Goal: Answer question/provide support: Share knowledge or assist other users

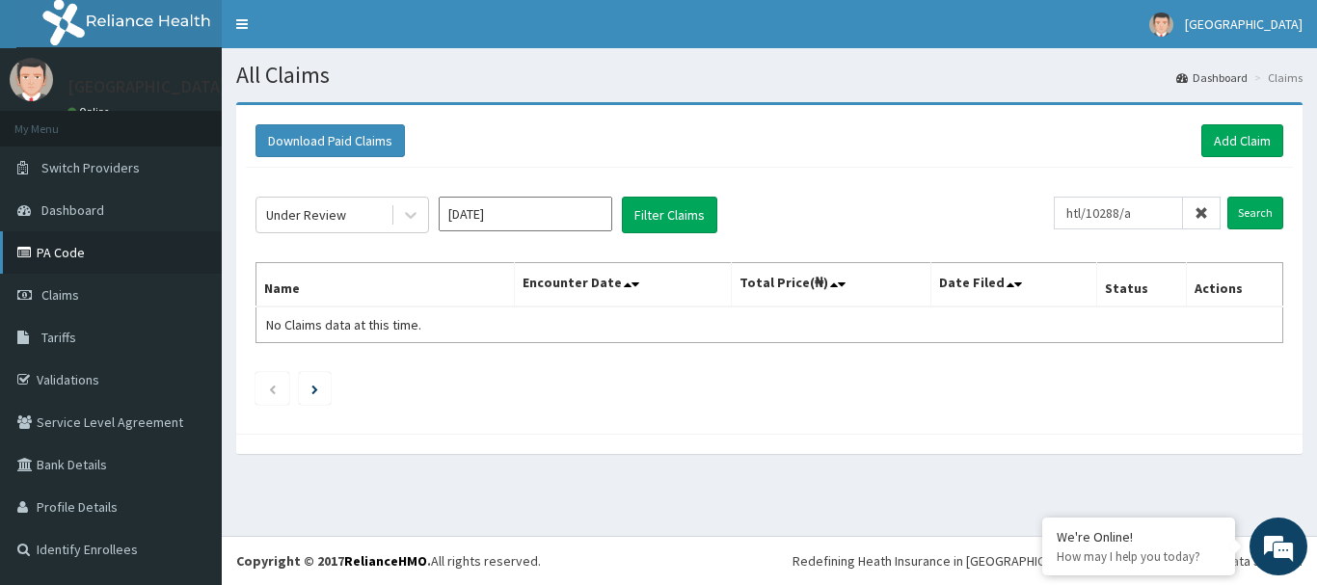
click at [129, 268] on link "PA Code" at bounding box center [111, 252] width 222 height 42
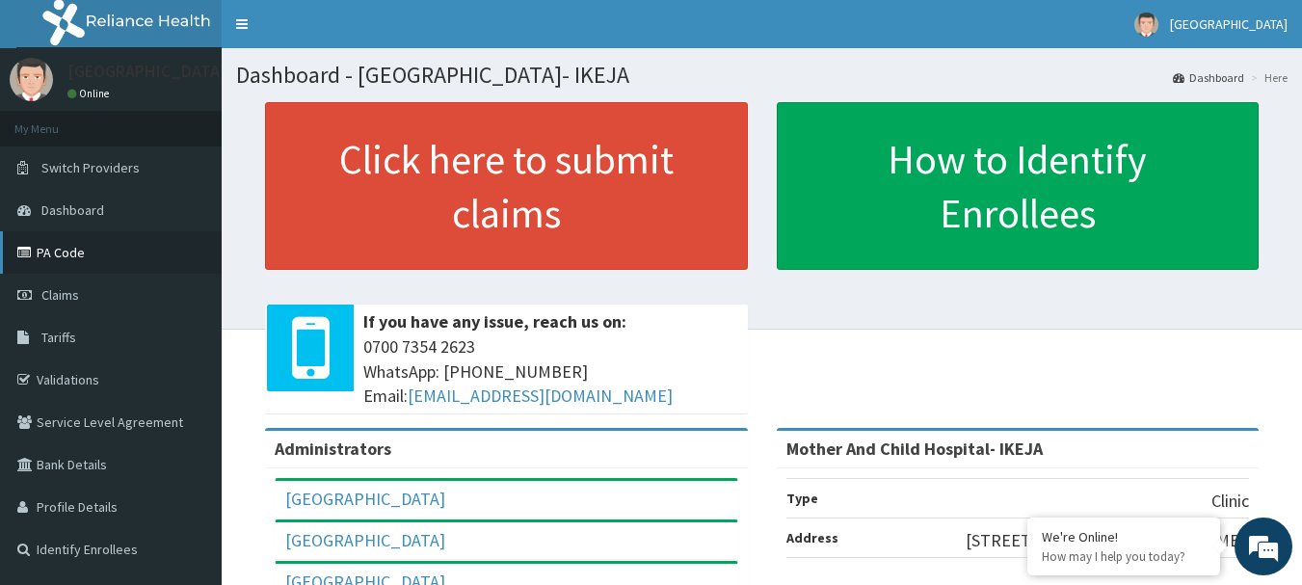
click at [59, 258] on link "PA Code" at bounding box center [111, 252] width 222 height 42
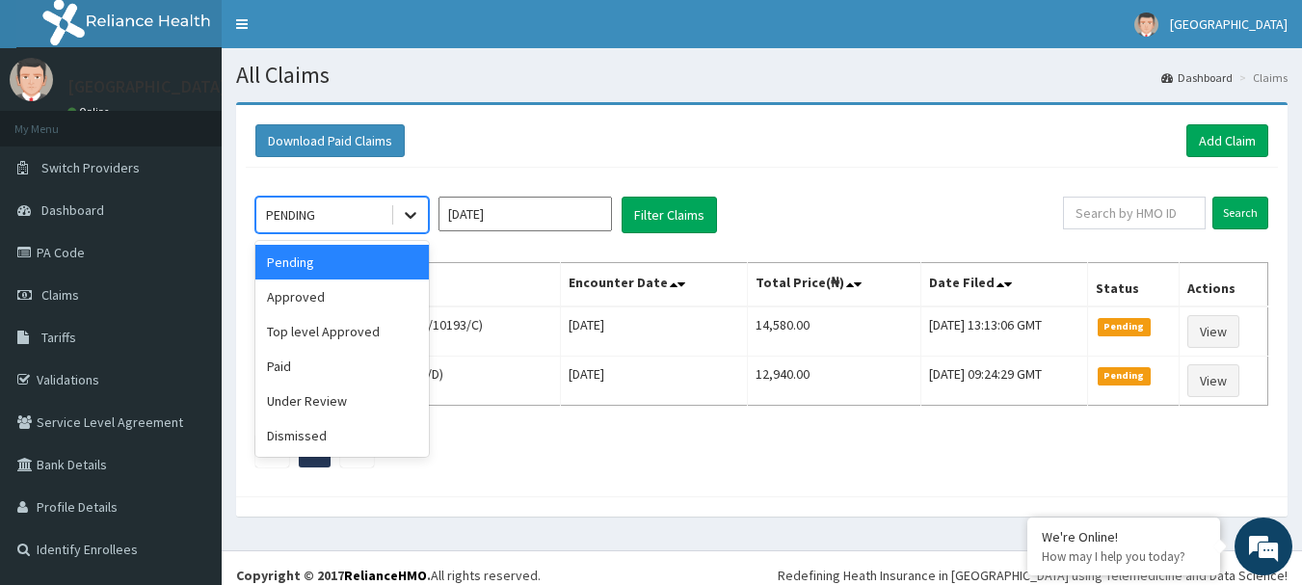
click at [416, 212] on icon at bounding box center [410, 214] width 19 height 19
click at [371, 307] on div "Approved" at bounding box center [342, 297] width 174 height 35
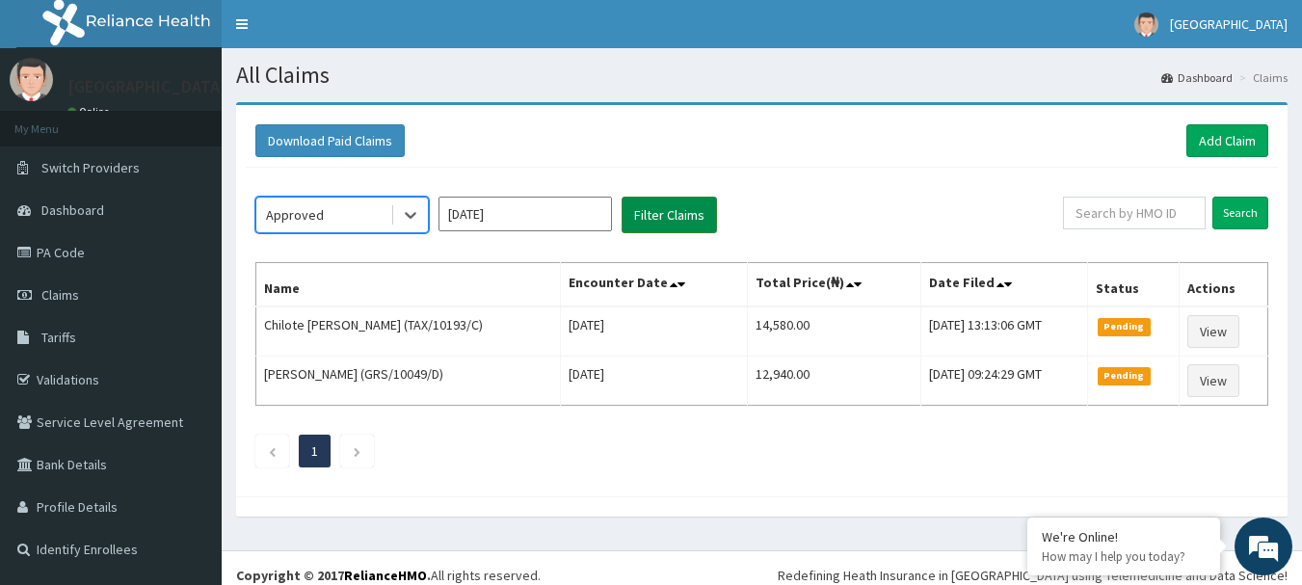
click at [675, 219] on button "Filter Claims" at bounding box center [669, 215] width 95 height 37
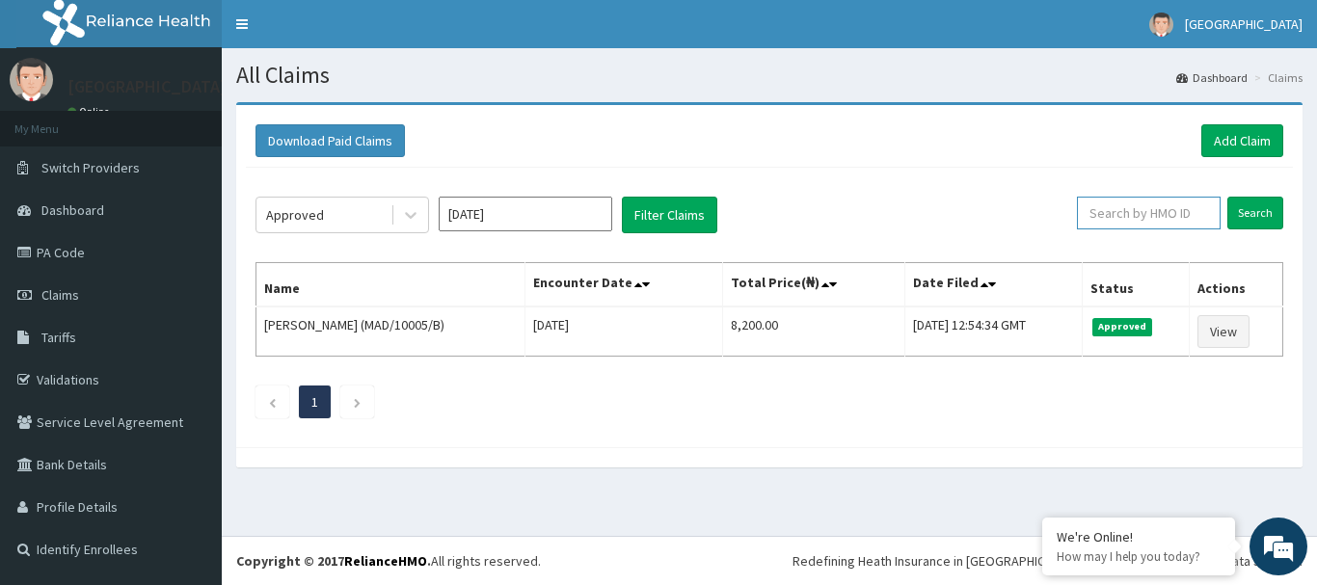
click at [1153, 217] on input "text" at bounding box center [1149, 213] width 144 height 33
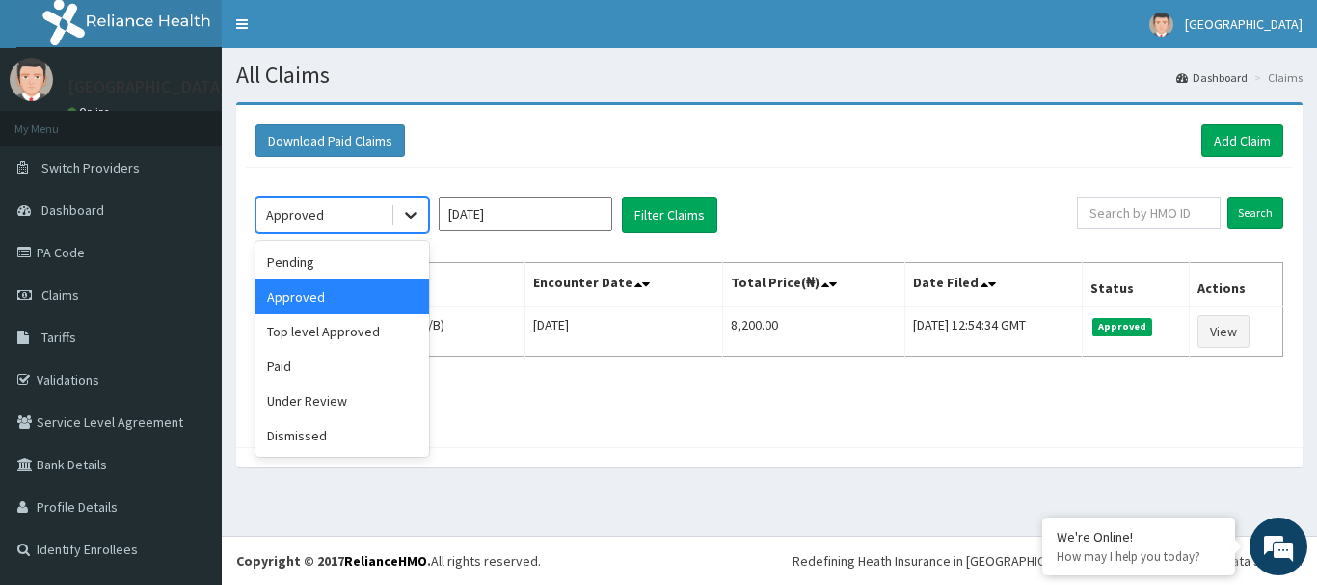
click at [403, 214] on icon at bounding box center [410, 214] width 19 height 19
click at [362, 334] on div "Top level Approved" at bounding box center [342, 331] width 174 height 35
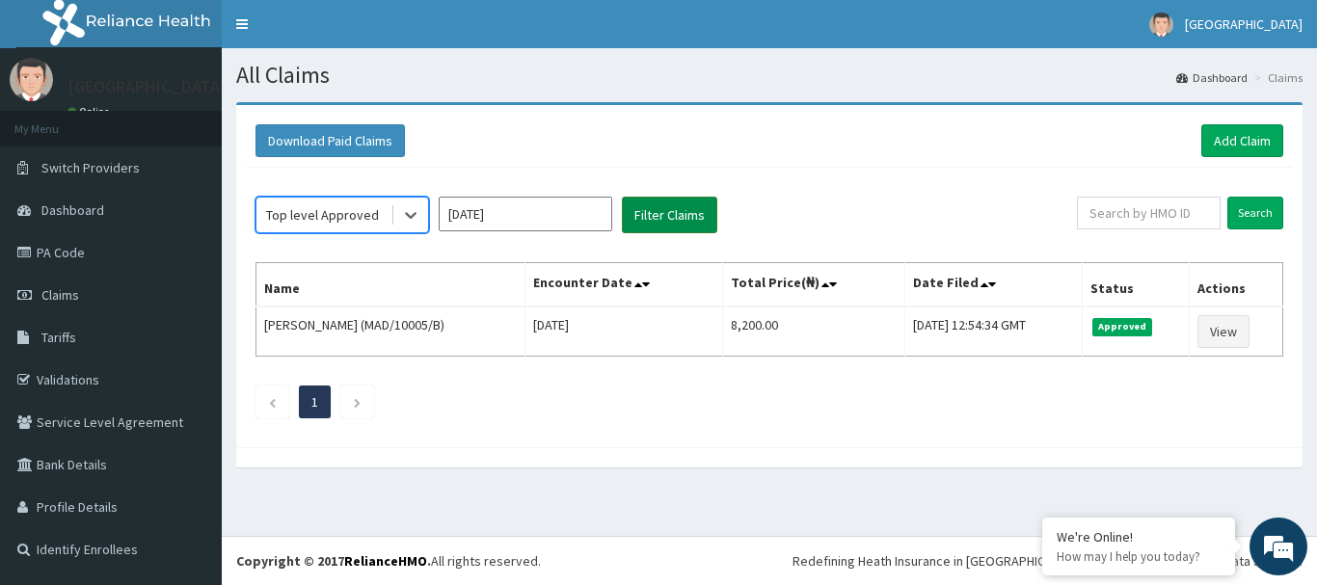
click at [676, 218] on button "Filter Claims" at bounding box center [669, 215] width 95 height 37
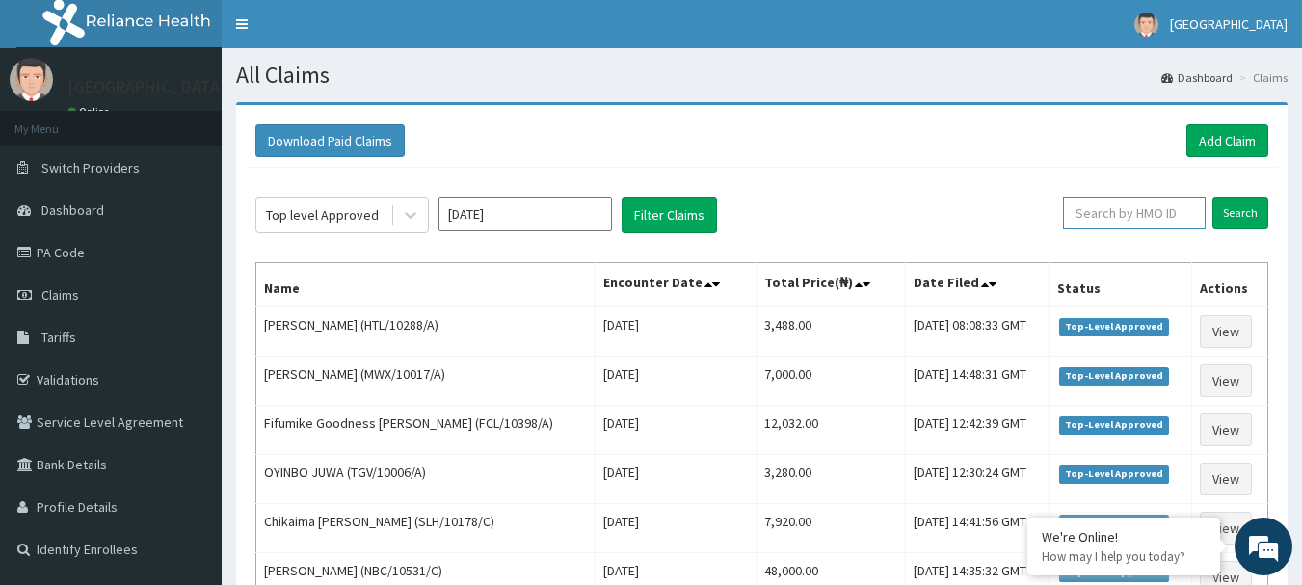
click at [1139, 224] on input "text" at bounding box center [1134, 213] width 143 height 33
type input "SLH/10178/C"
click at [1245, 209] on input "Search" at bounding box center [1241, 213] width 56 height 33
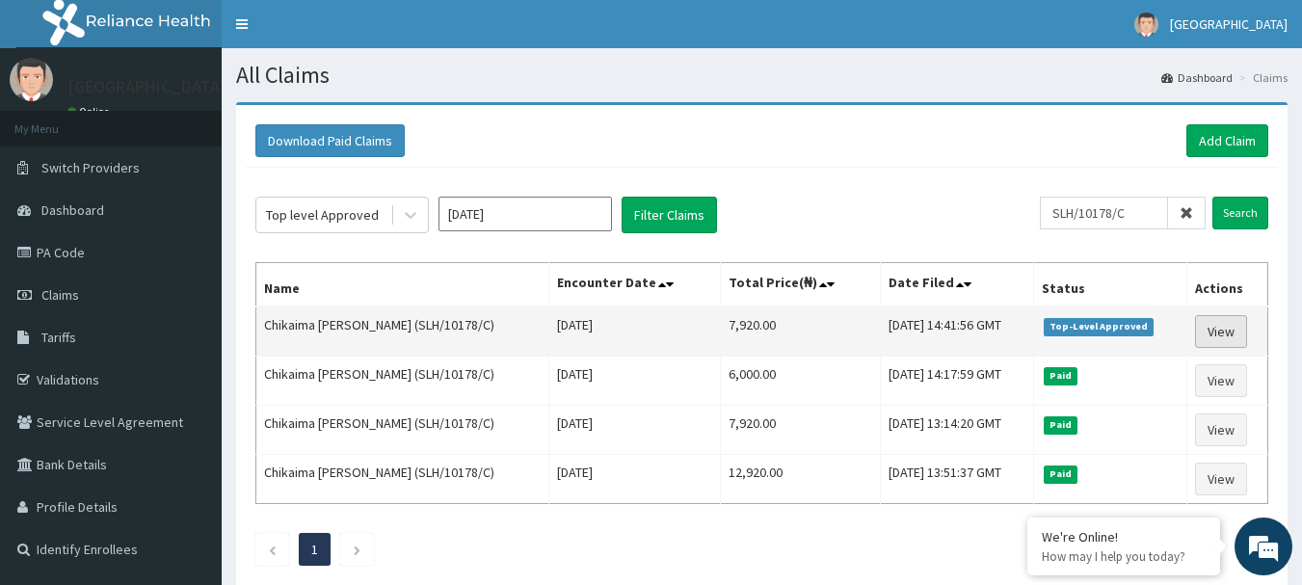
click at [1218, 323] on link "View" at bounding box center [1221, 331] width 52 height 33
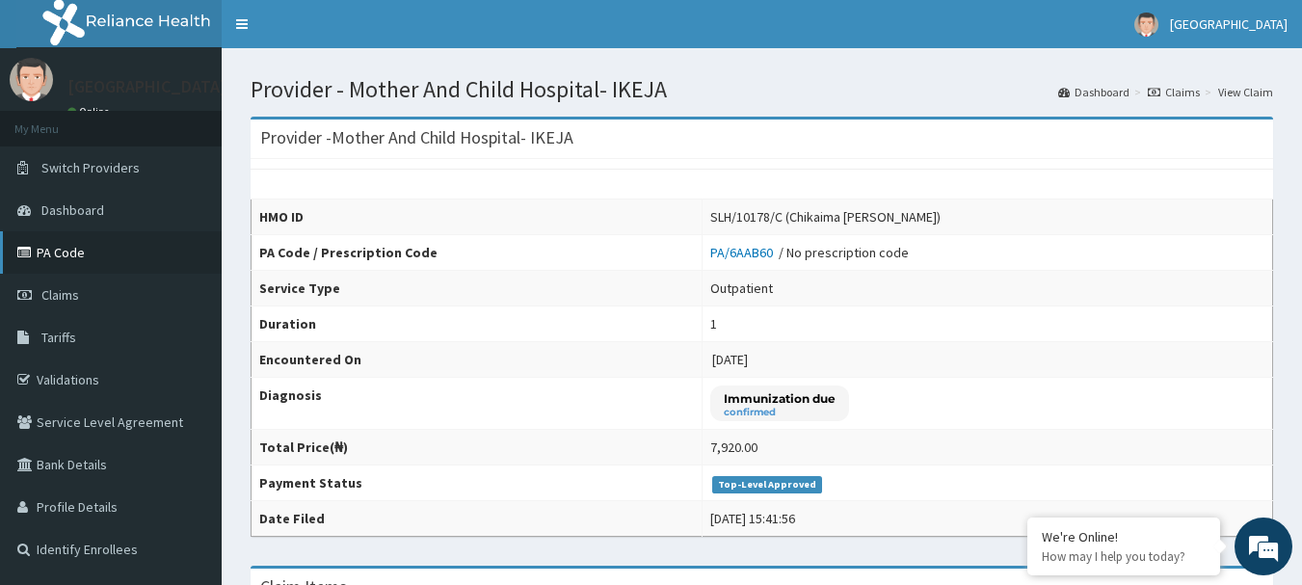
click at [72, 265] on link "PA Code" at bounding box center [111, 252] width 222 height 42
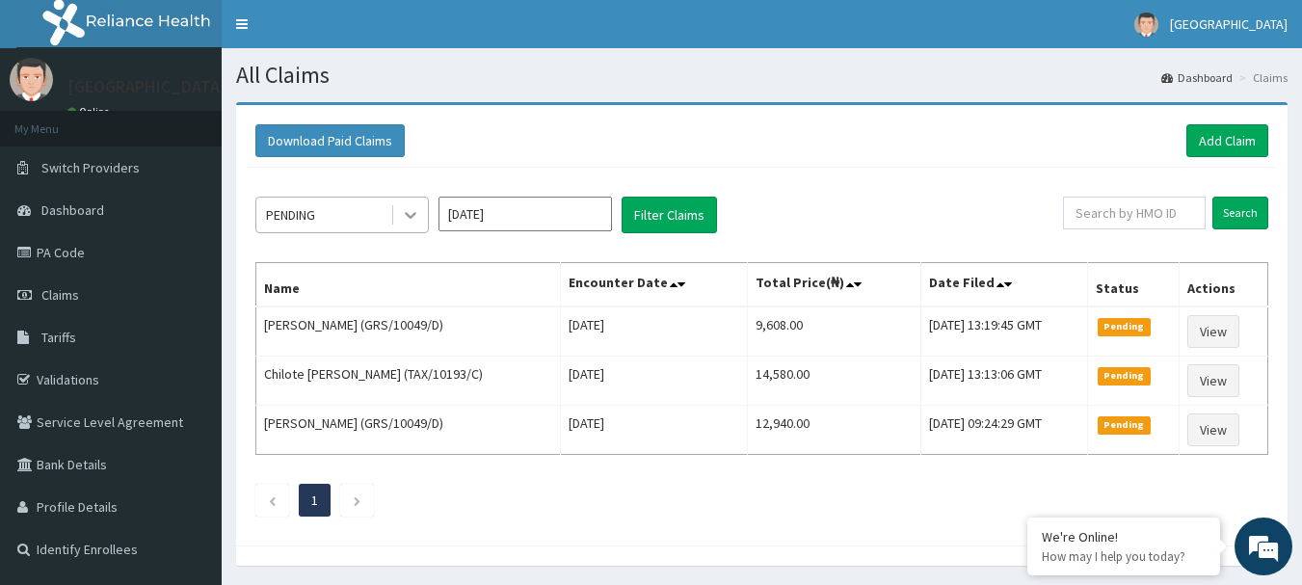
click at [412, 223] on icon at bounding box center [410, 214] width 19 height 19
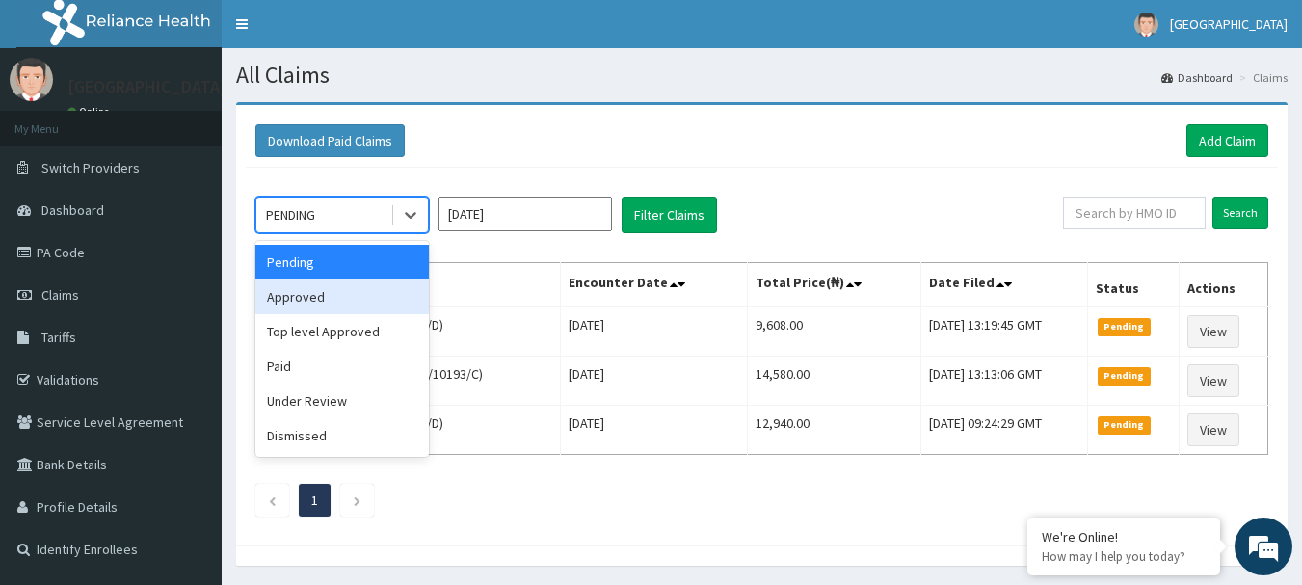
click at [367, 305] on div "Approved" at bounding box center [342, 297] width 174 height 35
click at [367, 305] on th "Name" at bounding box center [408, 285] width 305 height 44
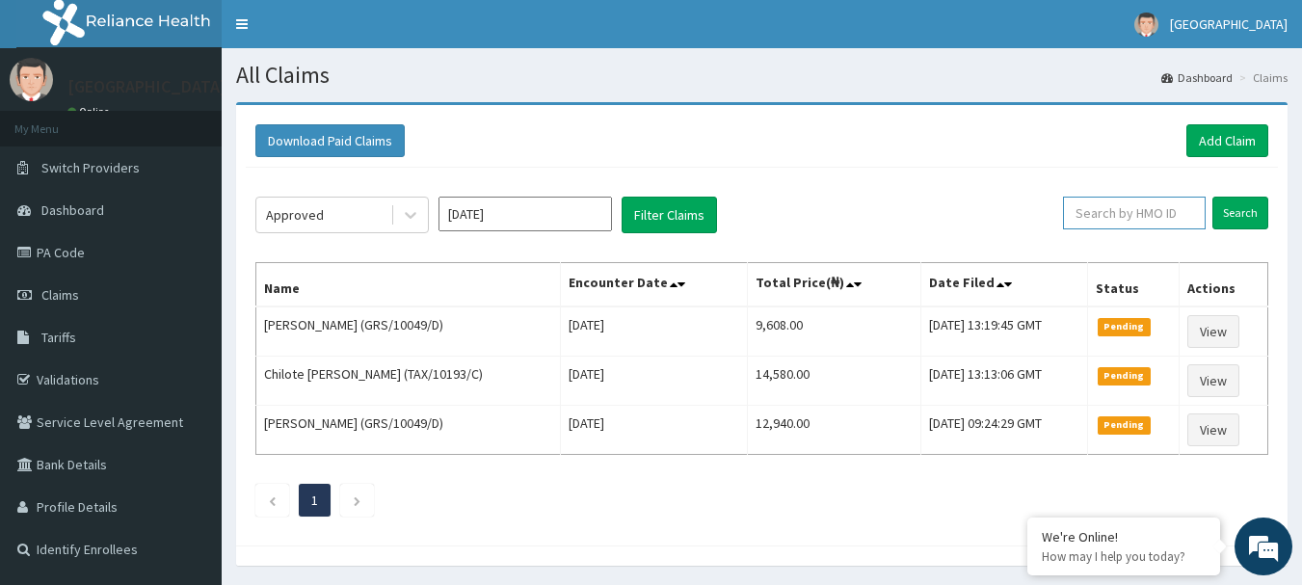
click at [1157, 223] on input "text" at bounding box center [1134, 213] width 143 height 33
type input "SER/10007/C"
click at [1218, 205] on input "Search" at bounding box center [1241, 213] width 56 height 33
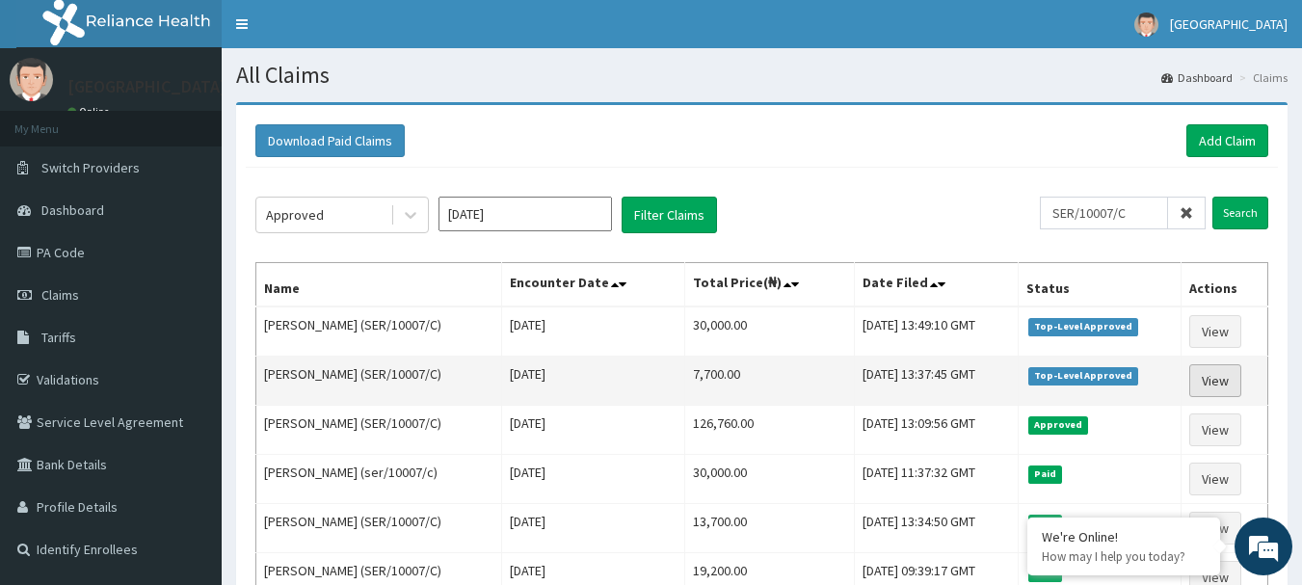
click at [1208, 386] on link "View" at bounding box center [1215, 380] width 52 height 33
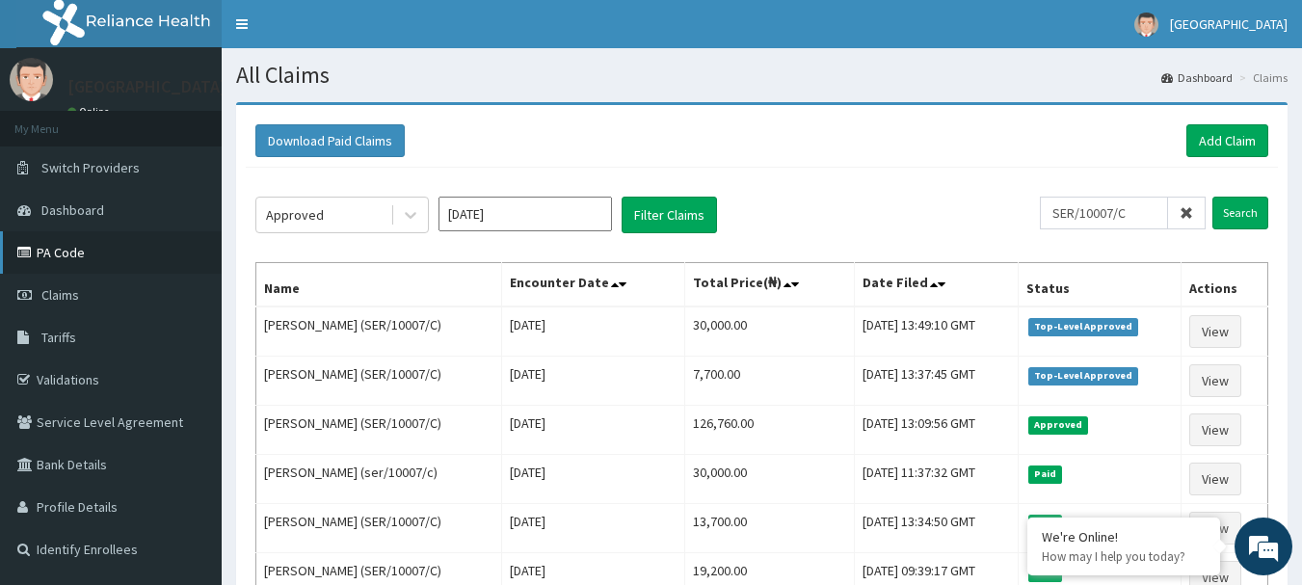
click at [93, 264] on link "PA Code" at bounding box center [111, 252] width 222 height 42
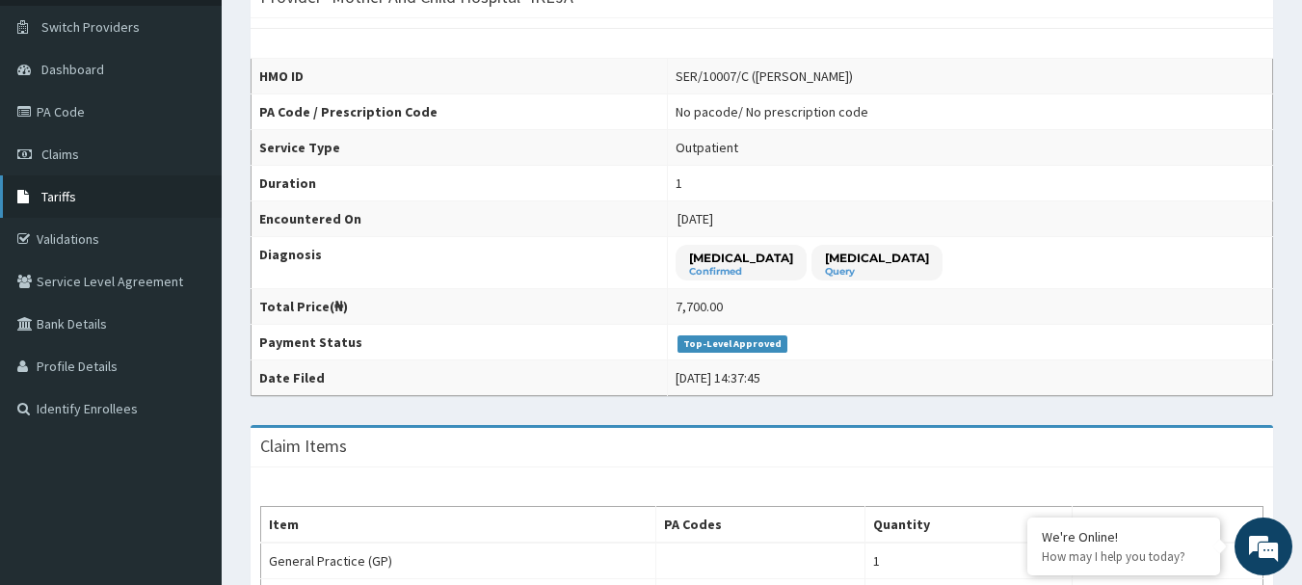
scroll to position [96, 0]
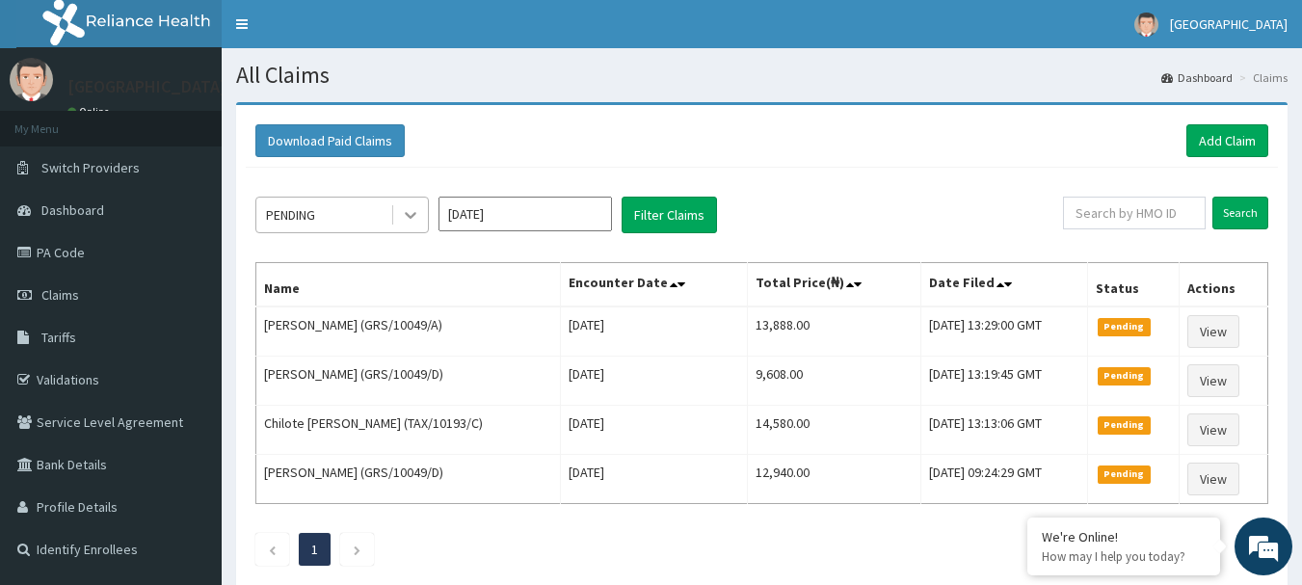
click at [395, 215] on div at bounding box center [410, 215] width 35 height 35
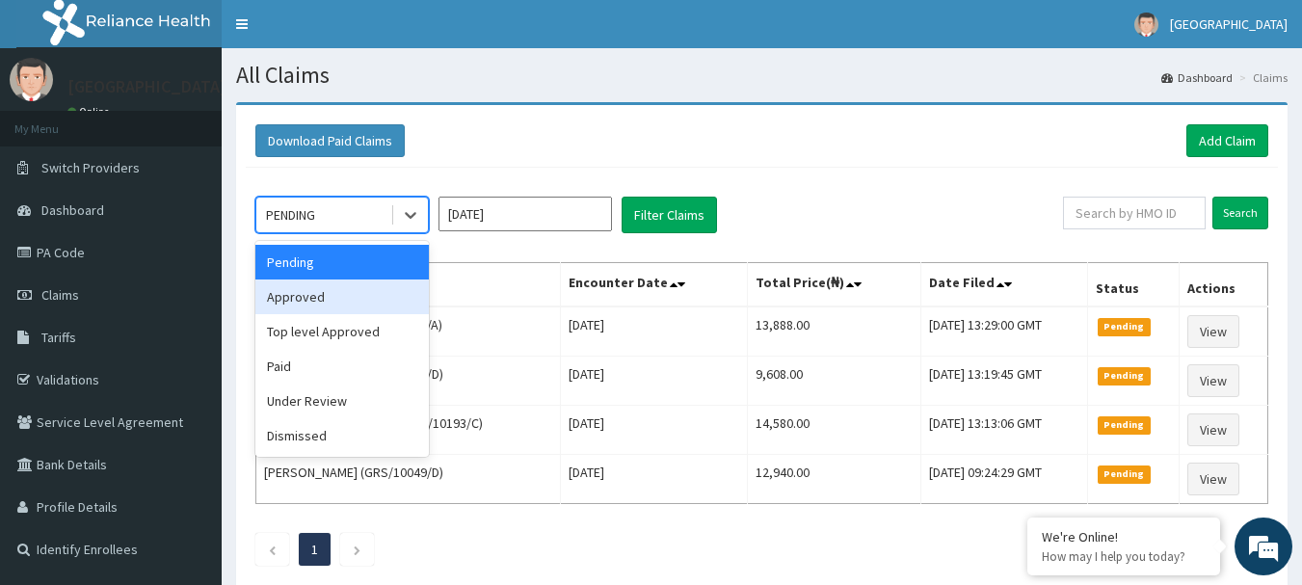
click at [329, 287] on div "Approved" at bounding box center [342, 297] width 174 height 35
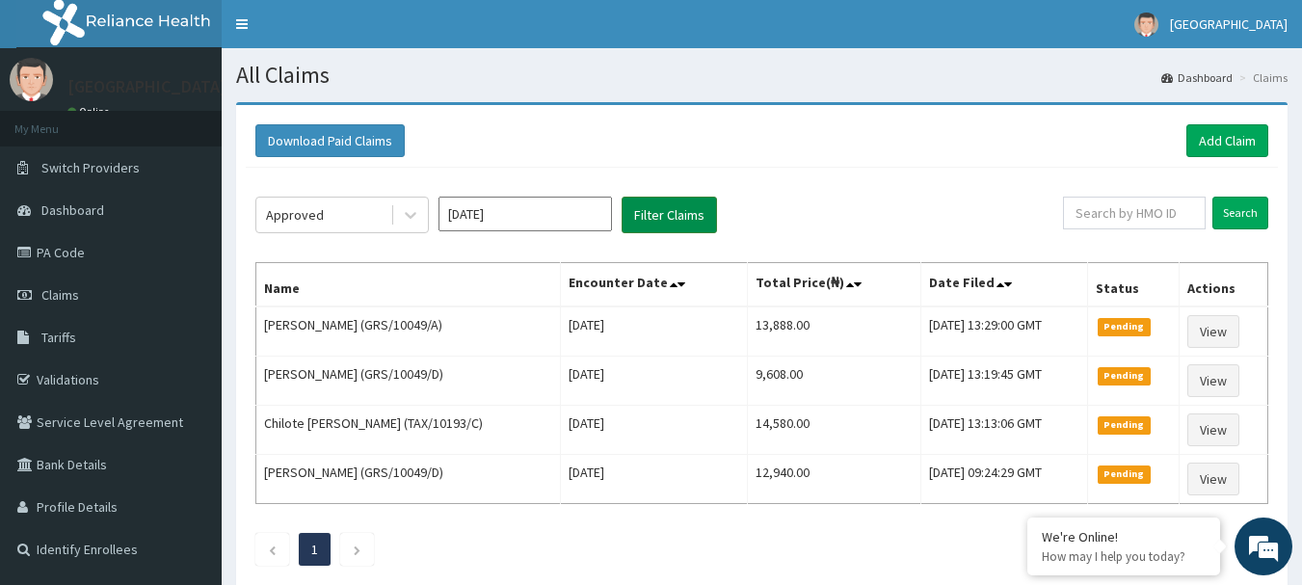
click at [663, 221] on button "Filter Claims" at bounding box center [669, 215] width 95 height 37
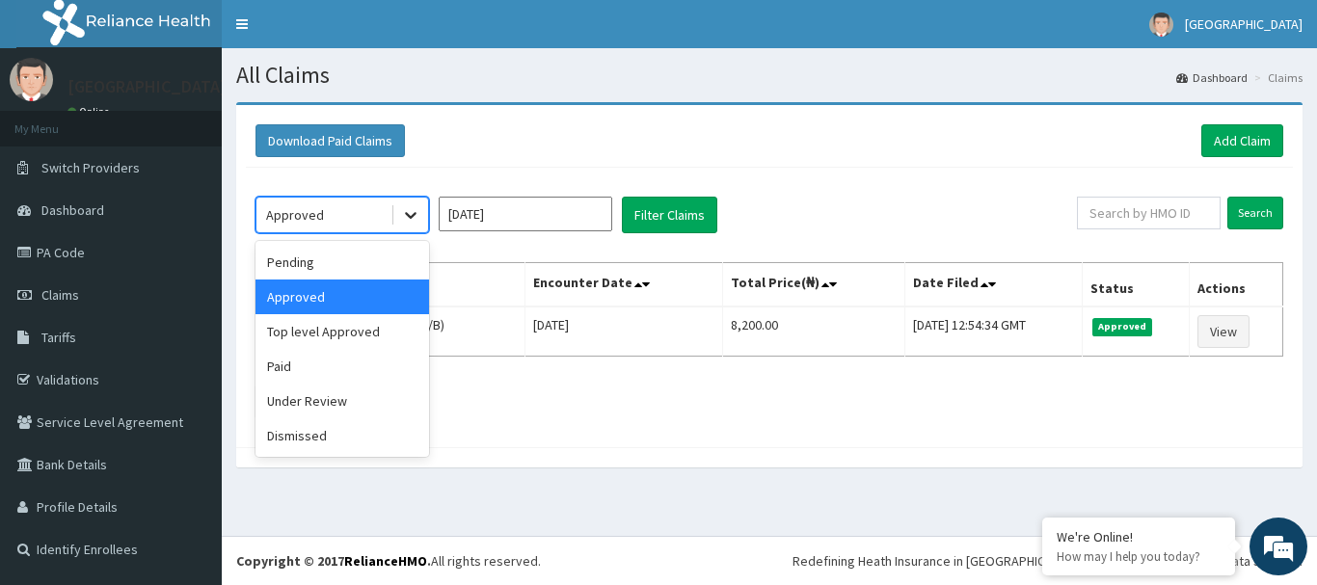
click at [417, 223] on icon at bounding box center [410, 214] width 19 height 19
click at [373, 322] on div "Top level Approved" at bounding box center [342, 331] width 174 height 35
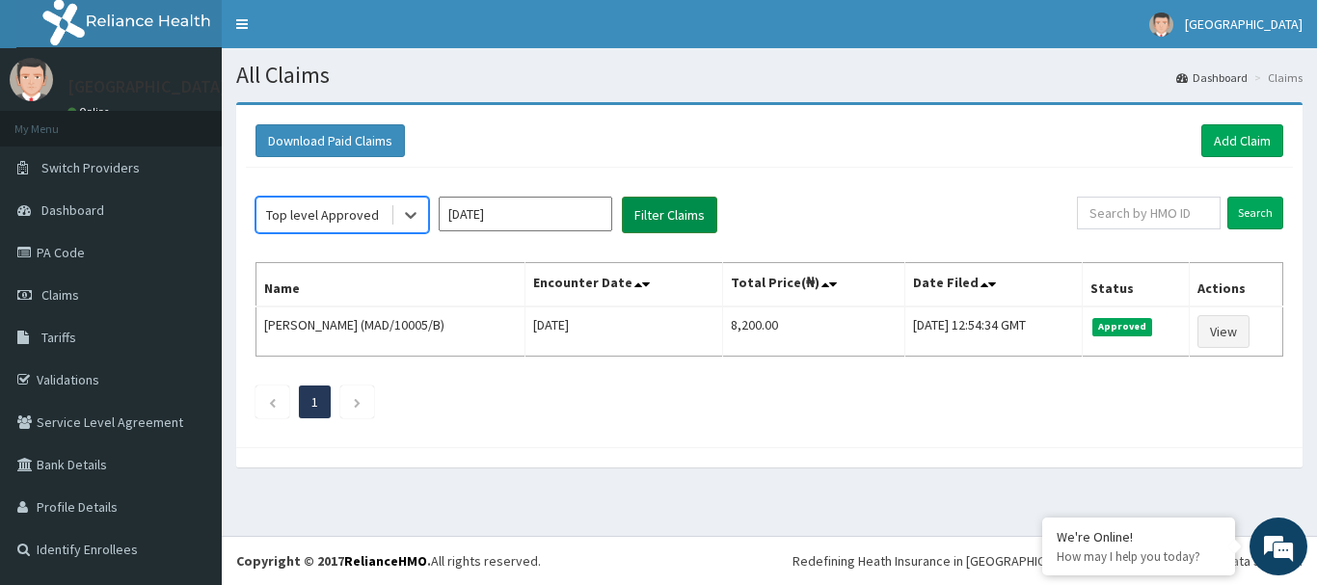
click at [676, 226] on button "Filter Claims" at bounding box center [669, 215] width 95 height 37
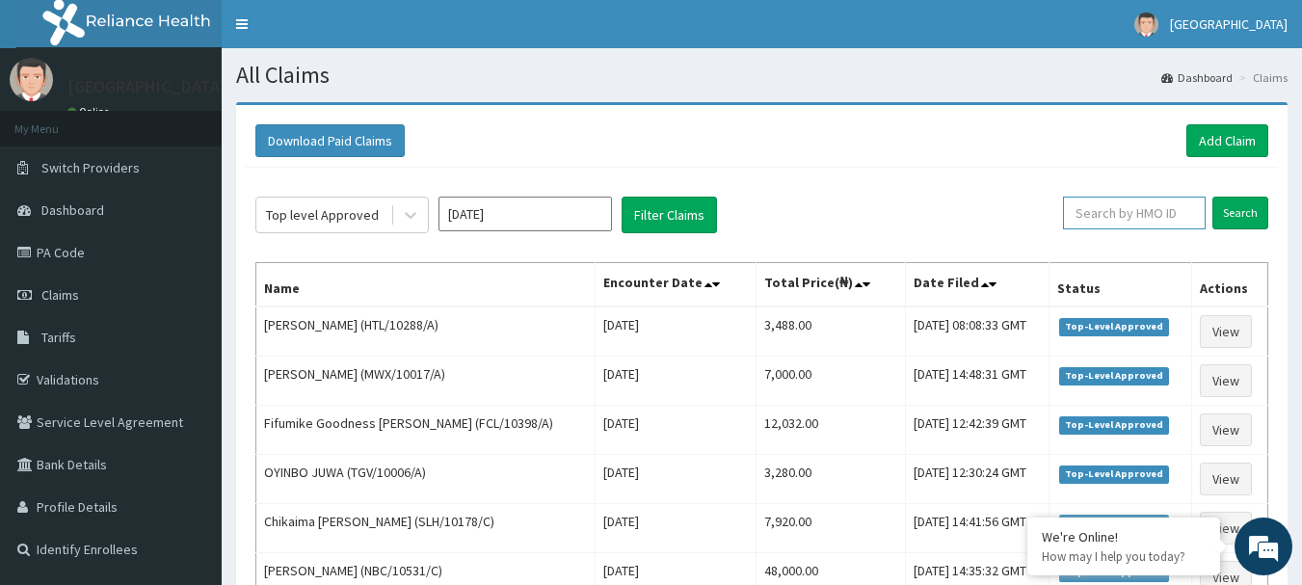
click at [1156, 219] on input "text" at bounding box center [1134, 213] width 143 height 33
type input "IEI/10086/C"
click at [1258, 224] on input "Search" at bounding box center [1241, 213] width 56 height 33
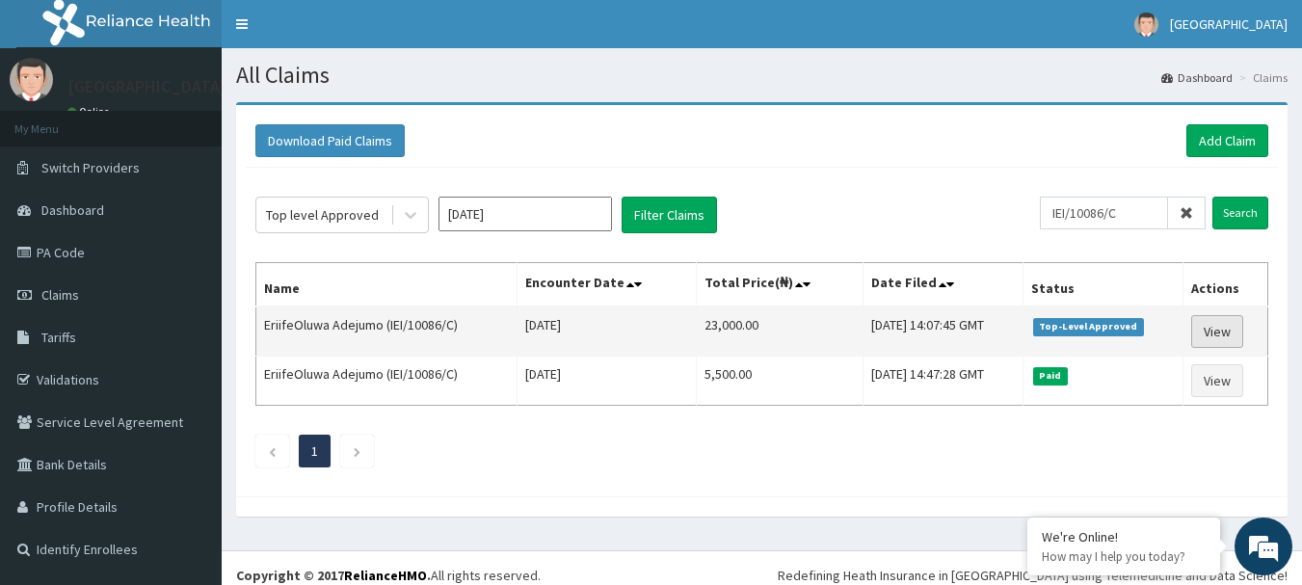
click at [1201, 329] on link "View" at bounding box center [1217, 331] width 52 height 33
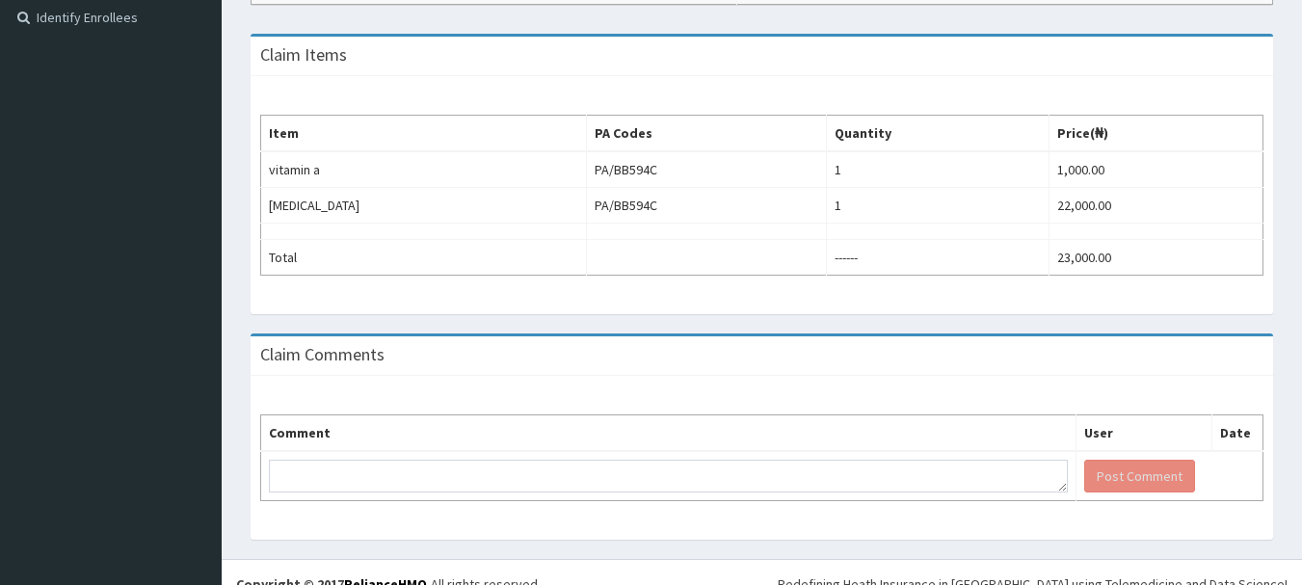
scroll to position [555, 0]
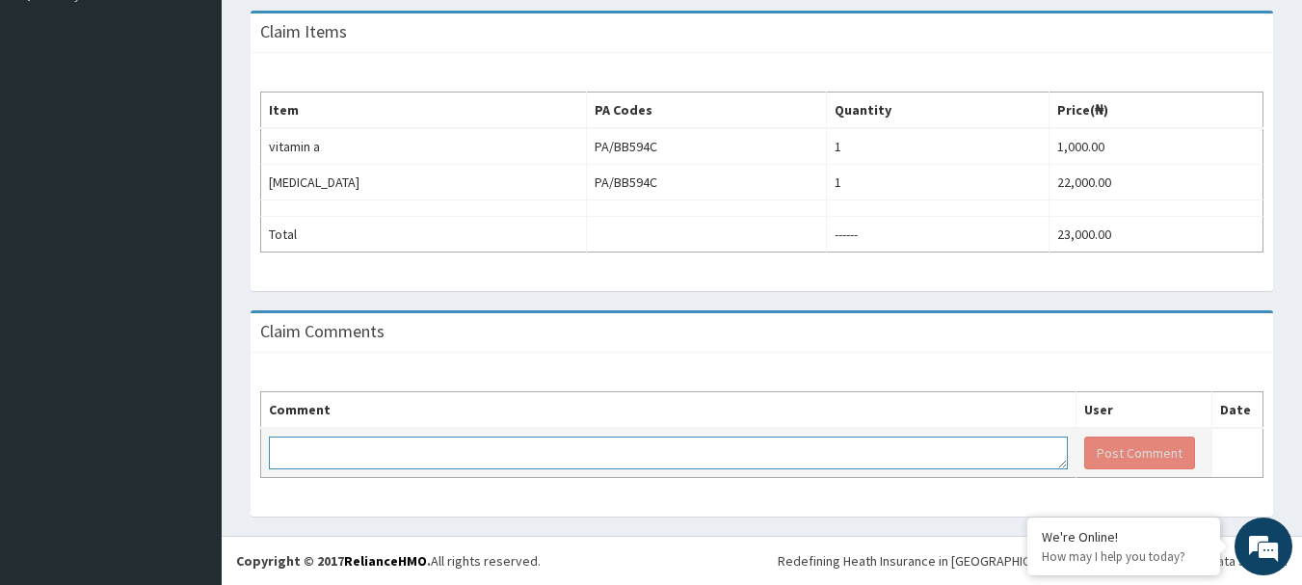
click at [307, 455] on textarea at bounding box center [668, 453] width 799 height 33
type textarea "KINDLY PAY BILL"
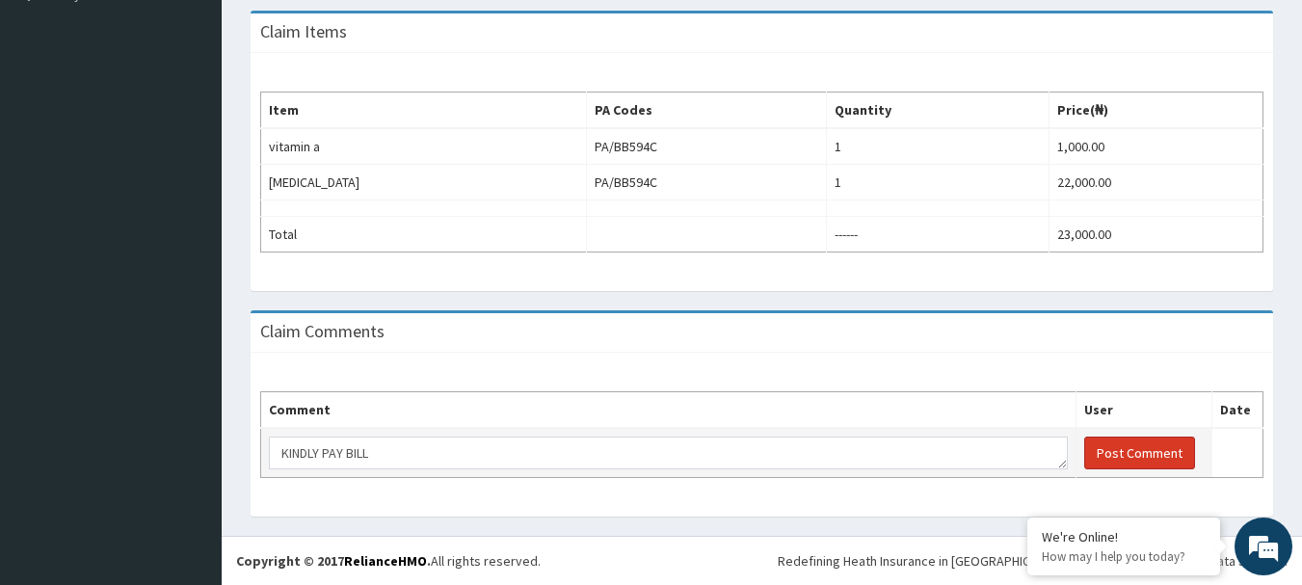
click at [1151, 461] on button "Post Comment" at bounding box center [1139, 453] width 111 height 33
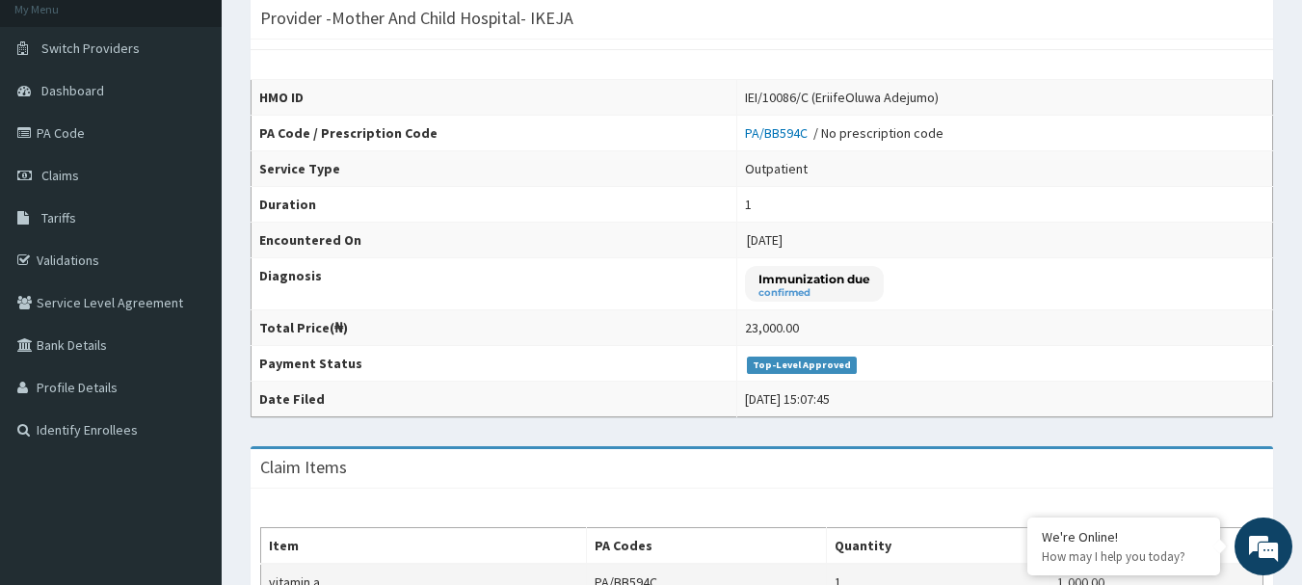
scroll to position [0, 0]
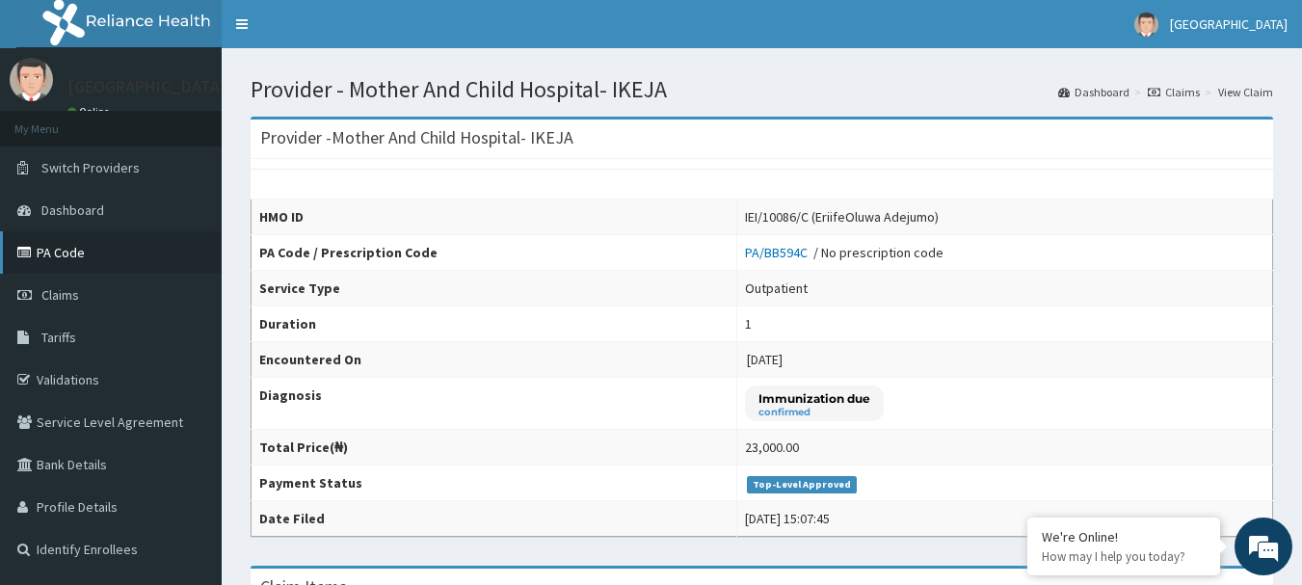
click at [62, 255] on link "PA Code" at bounding box center [111, 252] width 222 height 42
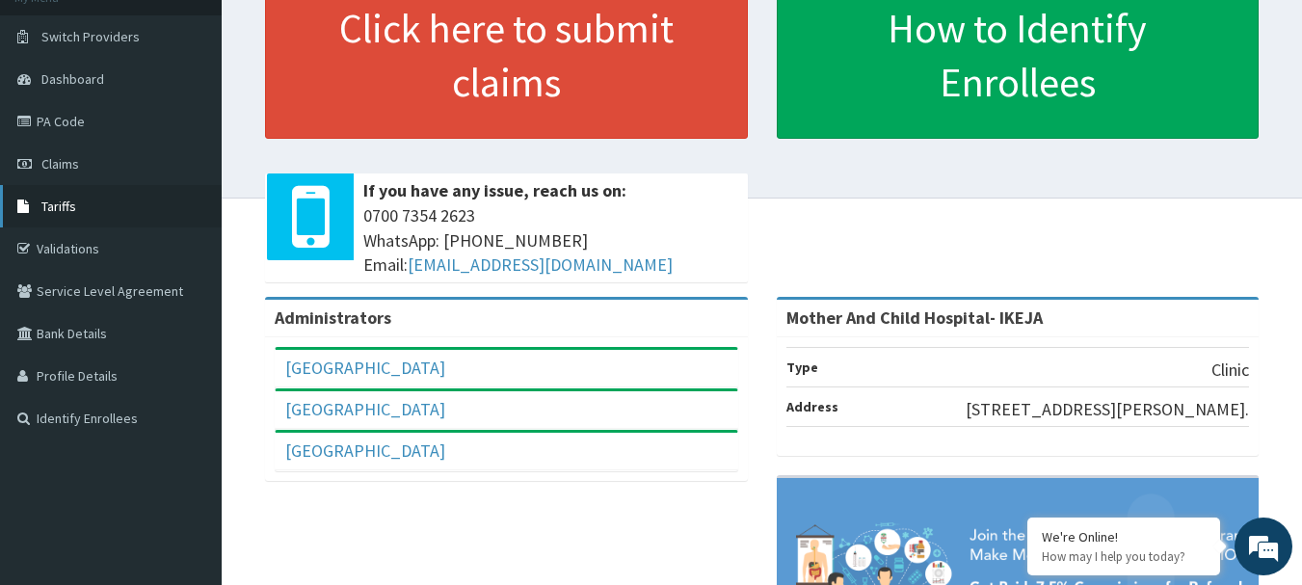
scroll to position [96, 0]
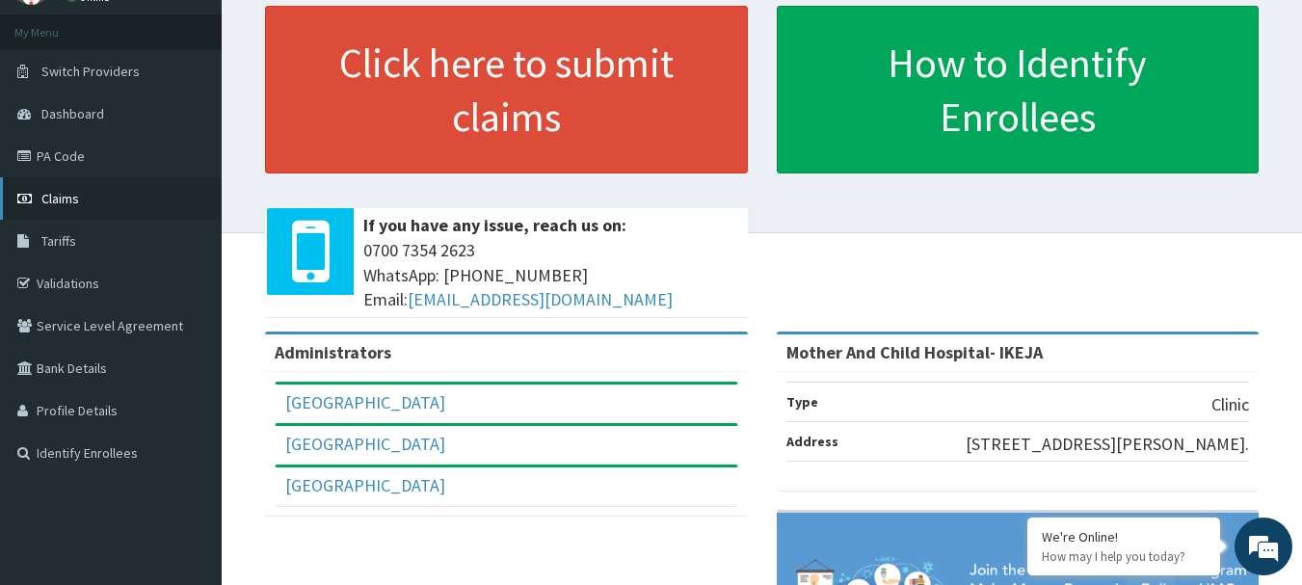
click at [73, 201] on span "Claims" at bounding box center [60, 198] width 38 height 17
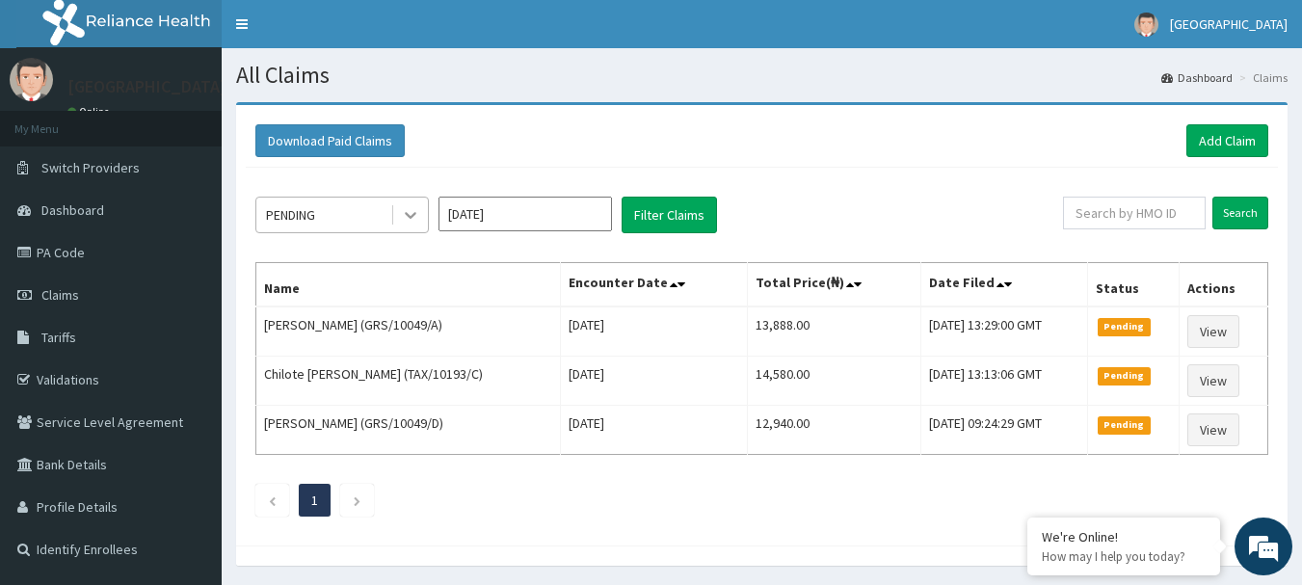
click at [396, 218] on div at bounding box center [410, 215] width 35 height 35
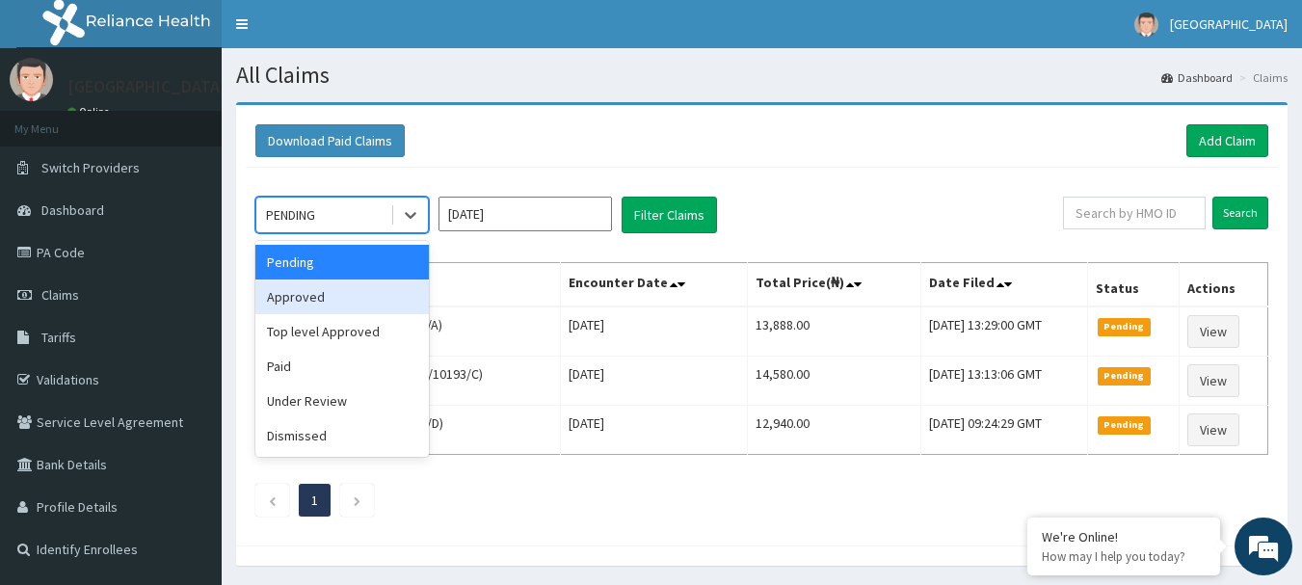
click at [341, 309] on div "Approved" at bounding box center [342, 297] width 174 height 35
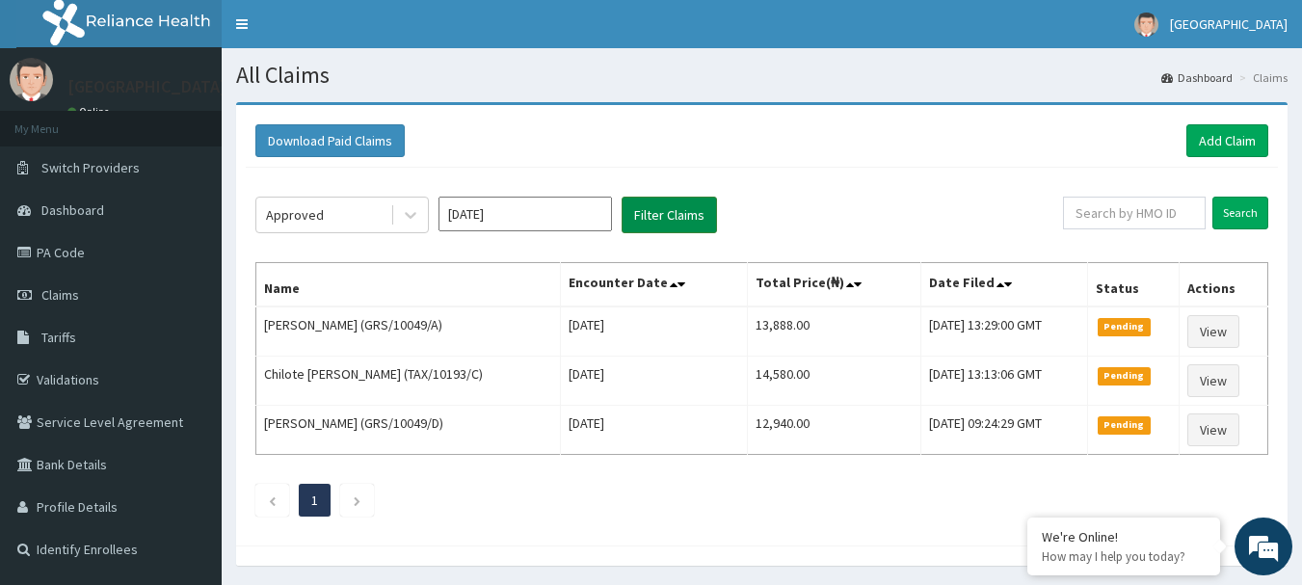
click at [674, 211] on button "Filter Claims" at bounding box center [669, 215] width 95 height 37
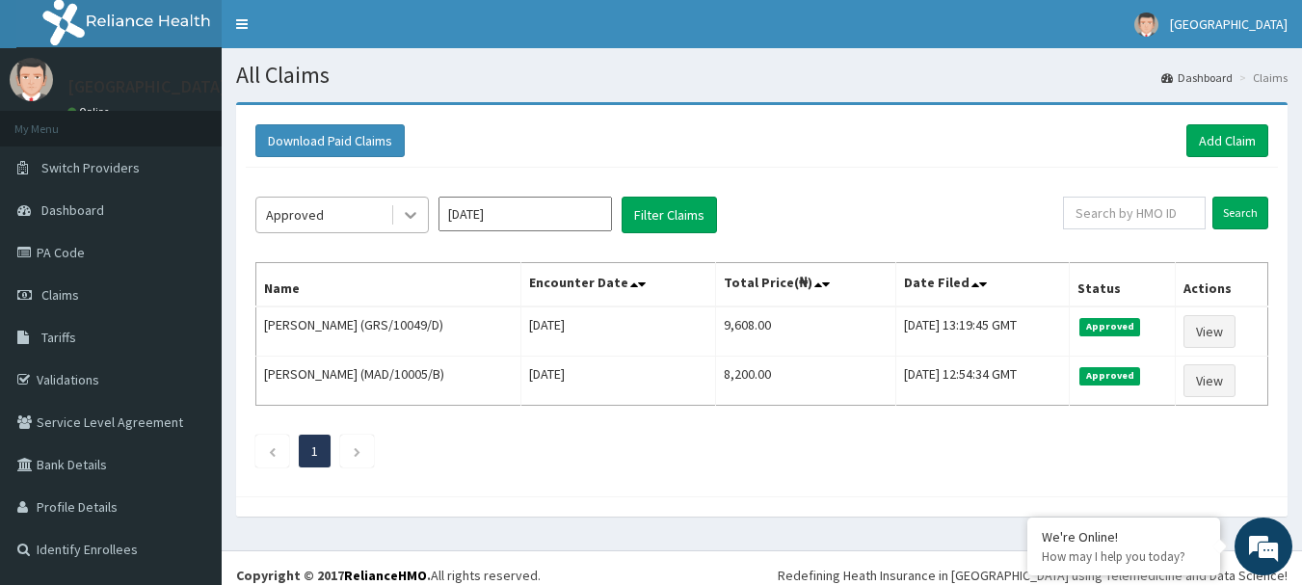
click at [406, 208] on icon at bounding box center [410, 214] width 19 height 19
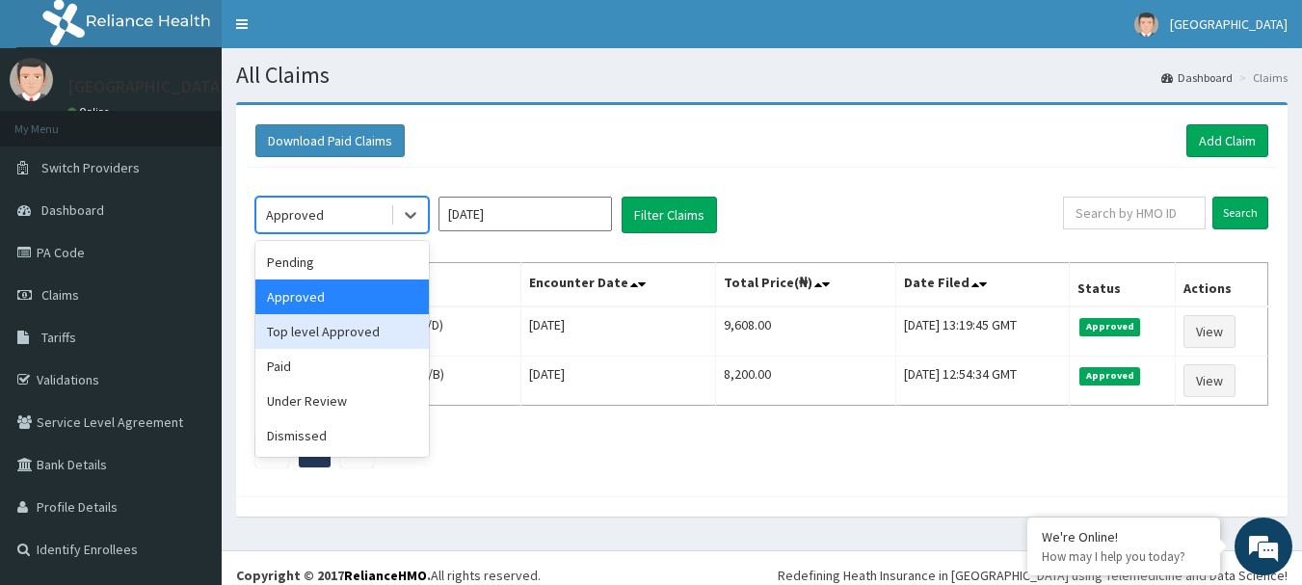
click at [315, 340] on div "Top level Approved" at bounding box center [342, 331] width 174 height 35
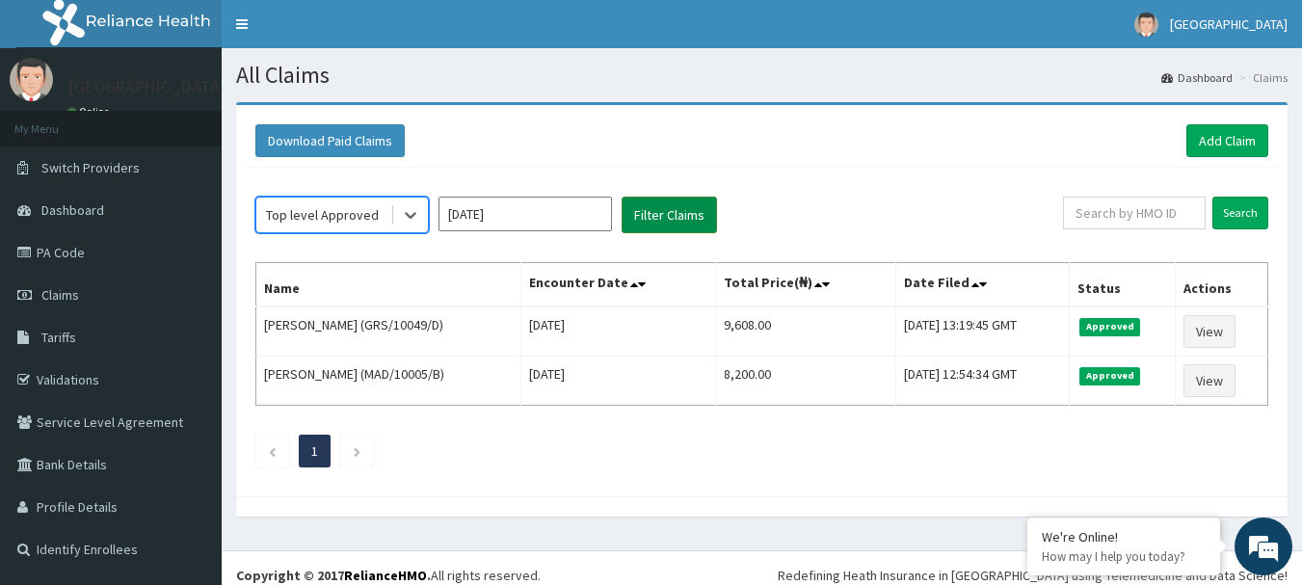
click at [674, 208] on button "Filter Claims" at bounding box center [669, 215] width 95 height 37
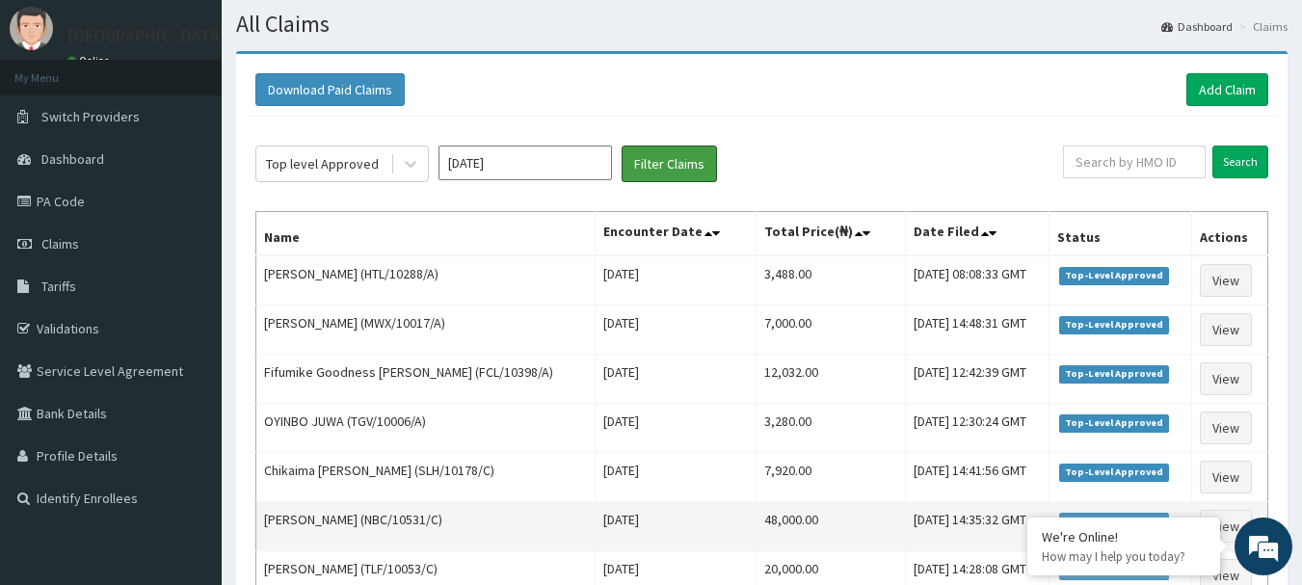
scroll to position [96, 0]
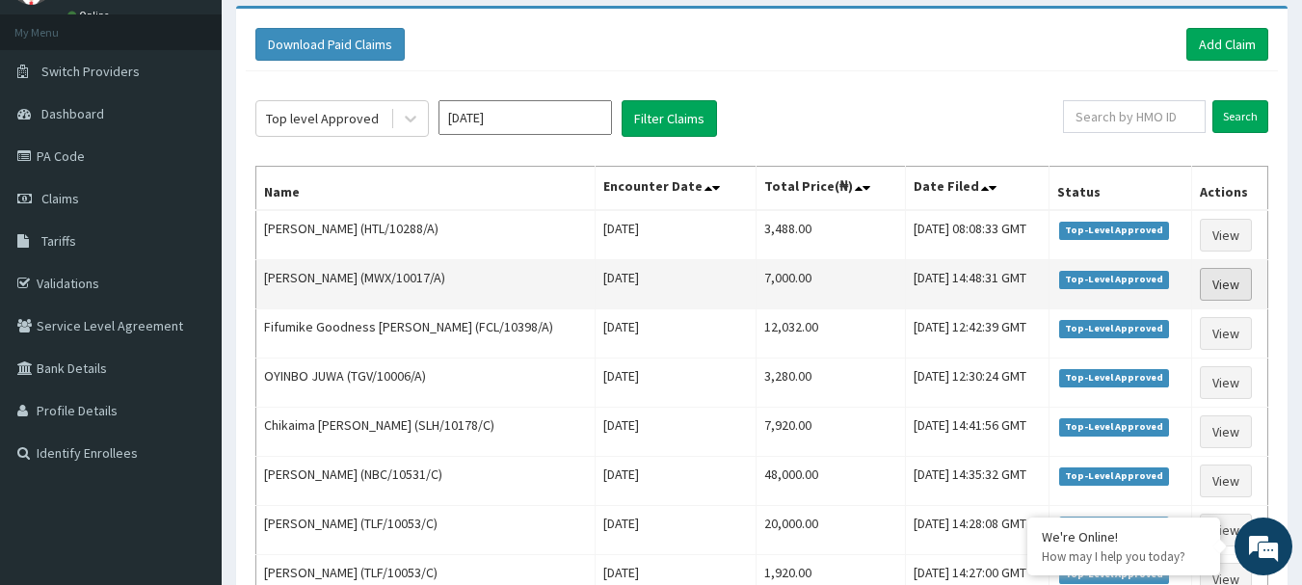
click at [1223, 285] on link "View" at bounding box center [1226, 284] width 52 height 33
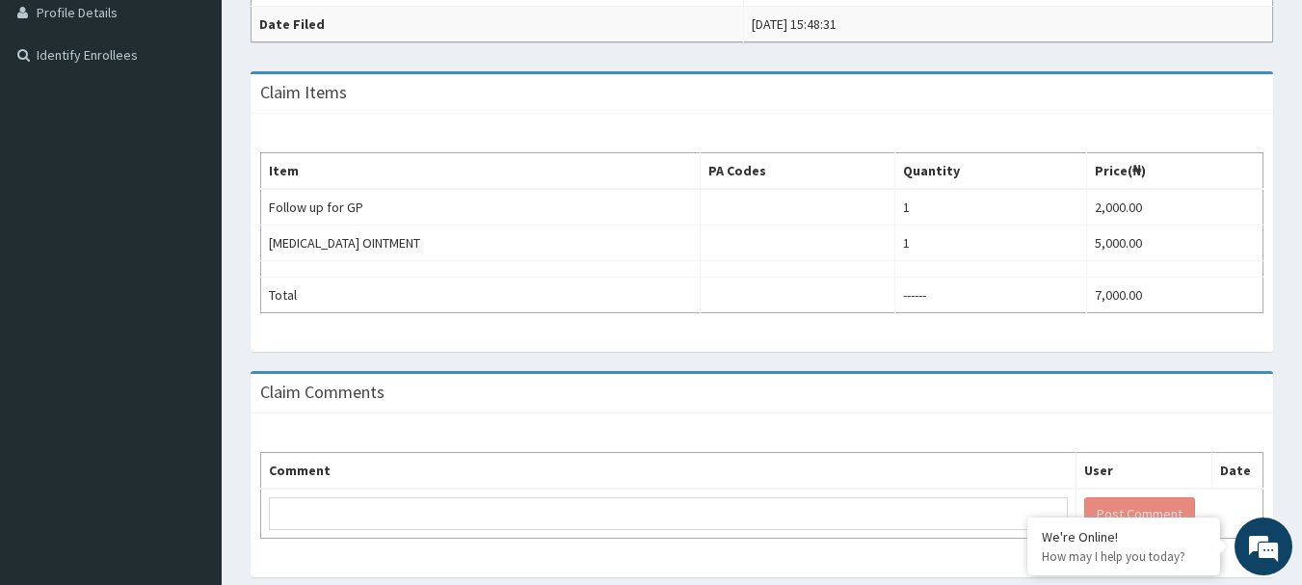
scroll to position [555, 0]
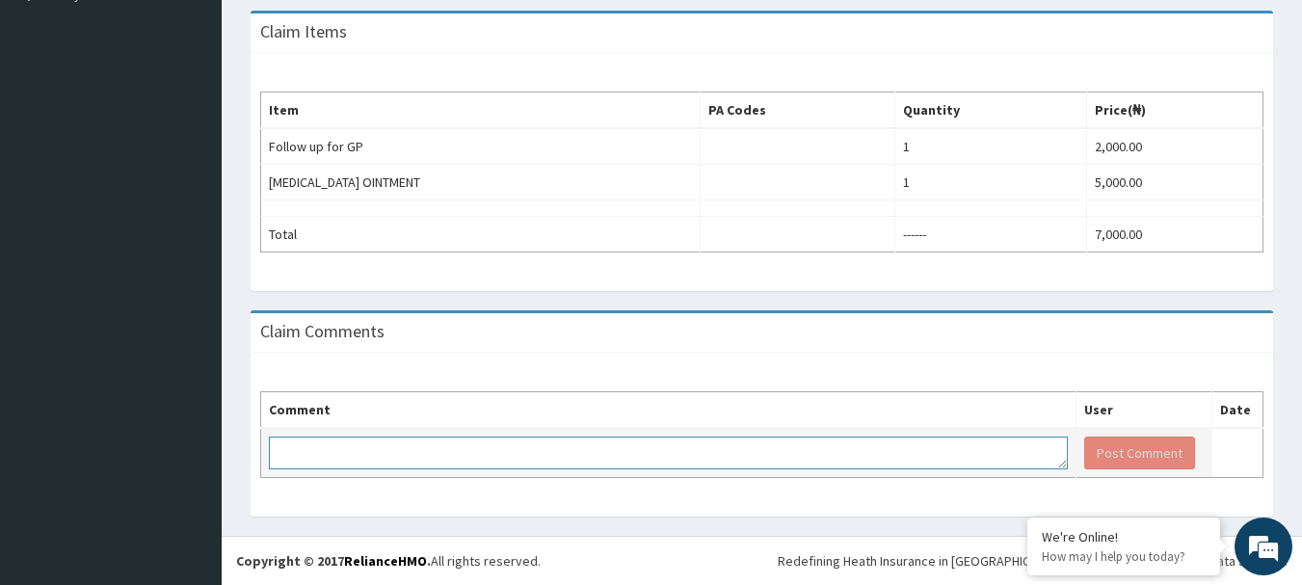
click at [315, 449] on textarea at bounding box center [668, 453] width 799 height 33
type textarea "R"
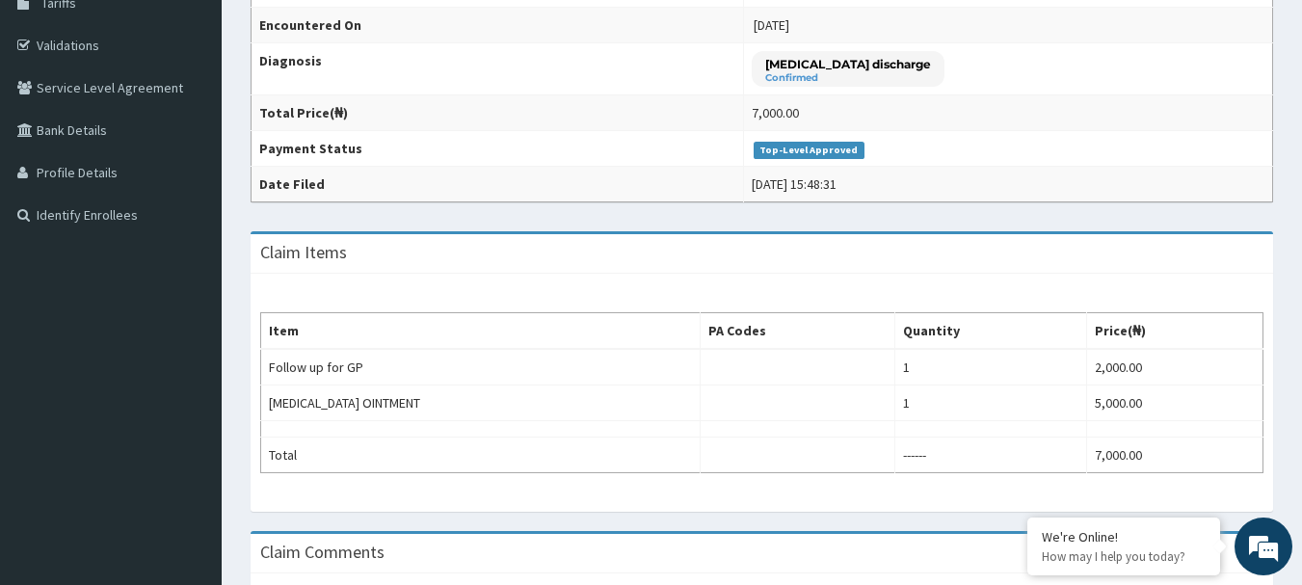
scroll to position [555, 0]
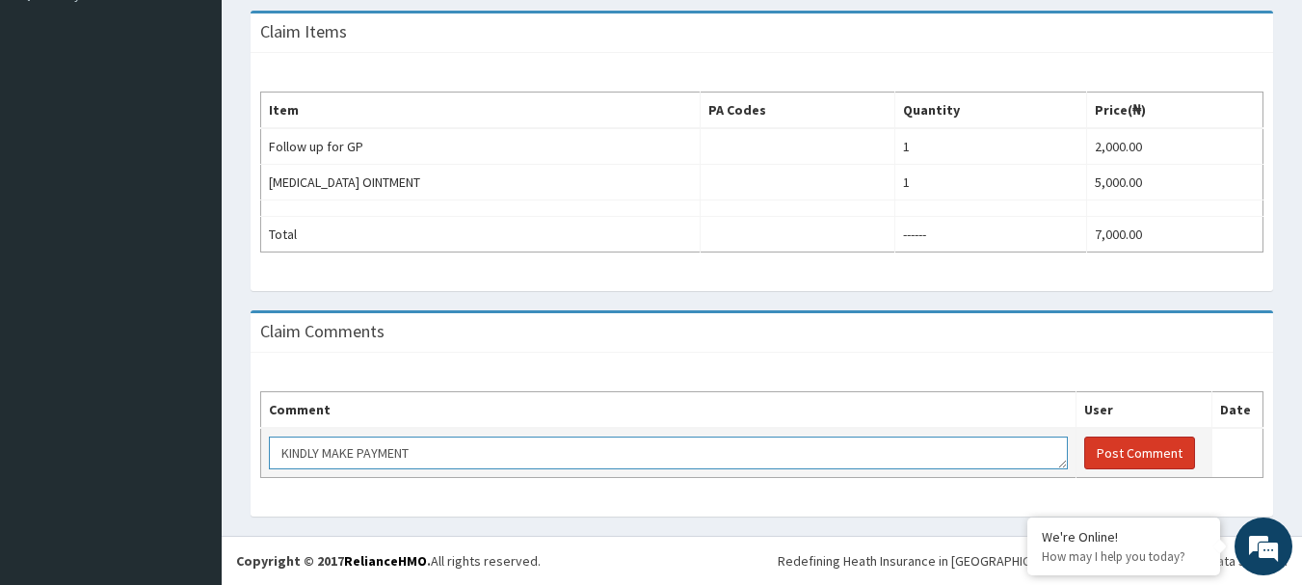
type textarea "KINDLY MAKE PAYMENT"
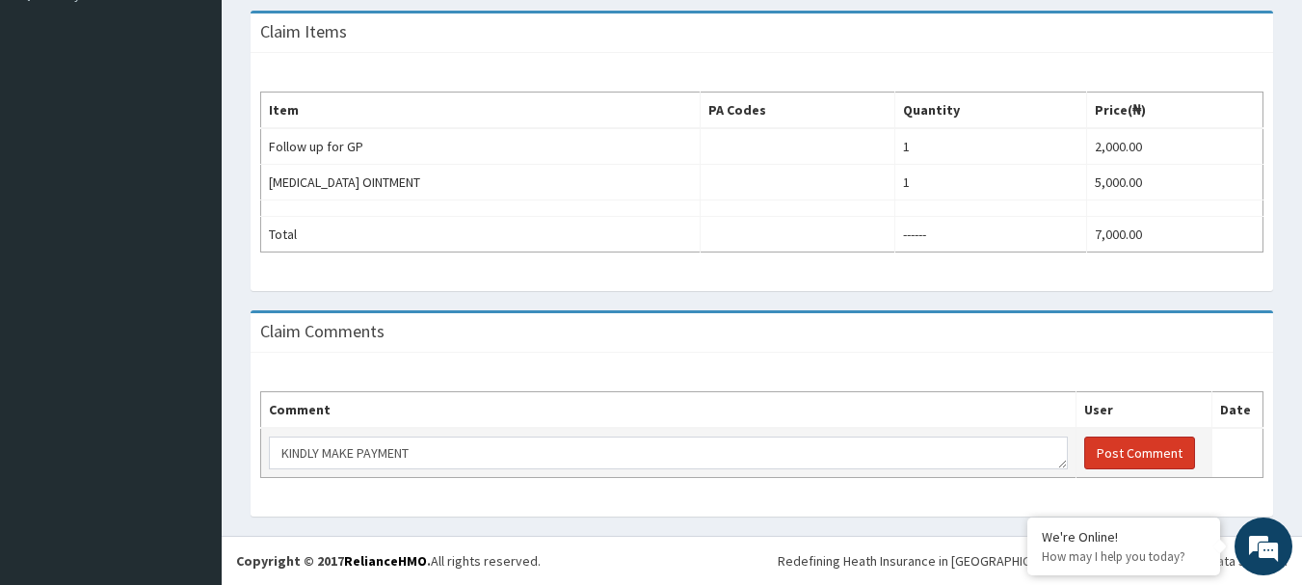
click at [1129, 453] on button "Post Comment" at bounding box center [1139, 453] width 111 height 33
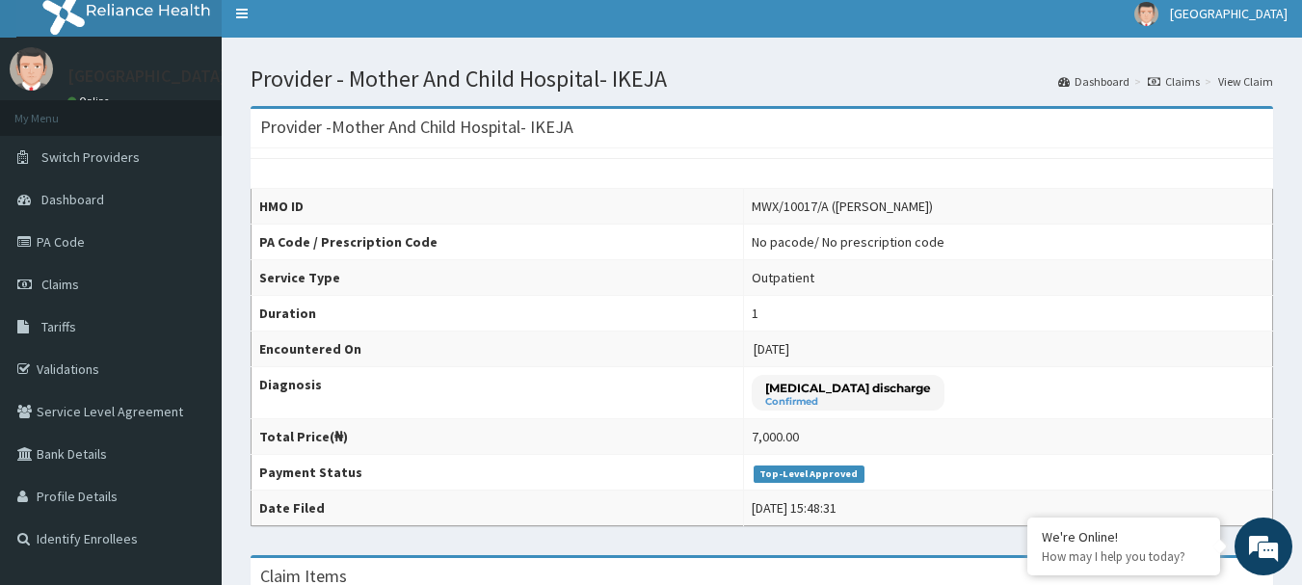
scroll to position [0, 0]
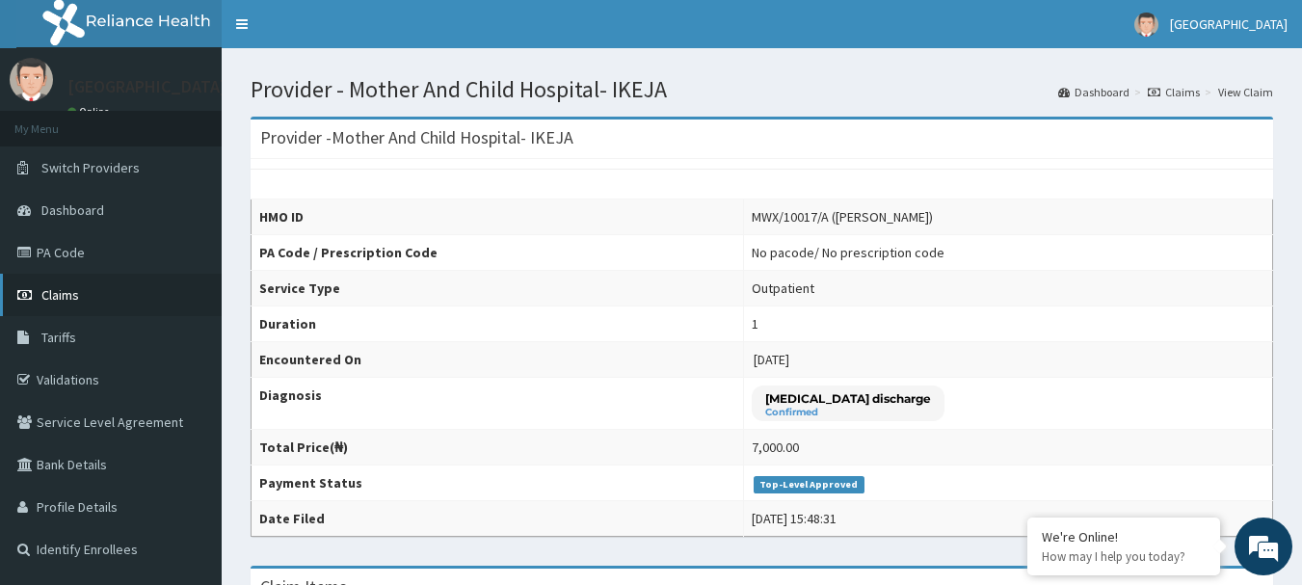
click at [66, 296] on span "Claims" at bounding box center [60, 294] width 38 height 17
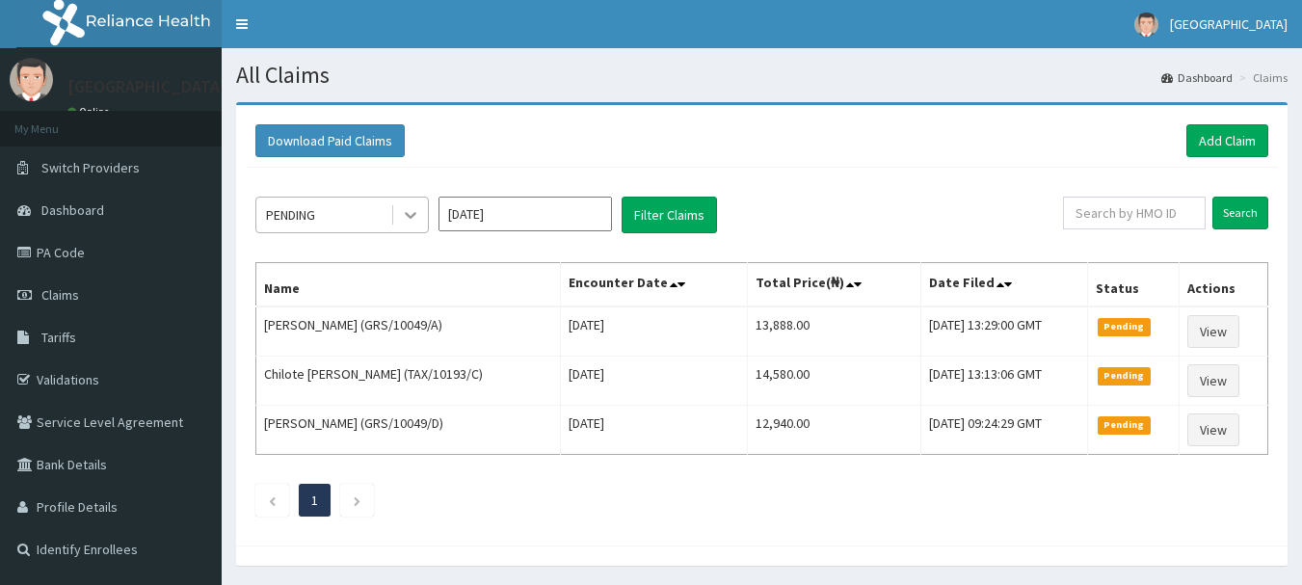
click at [401, 216] on icon at bounding box center [410, 214] width 19 height 19
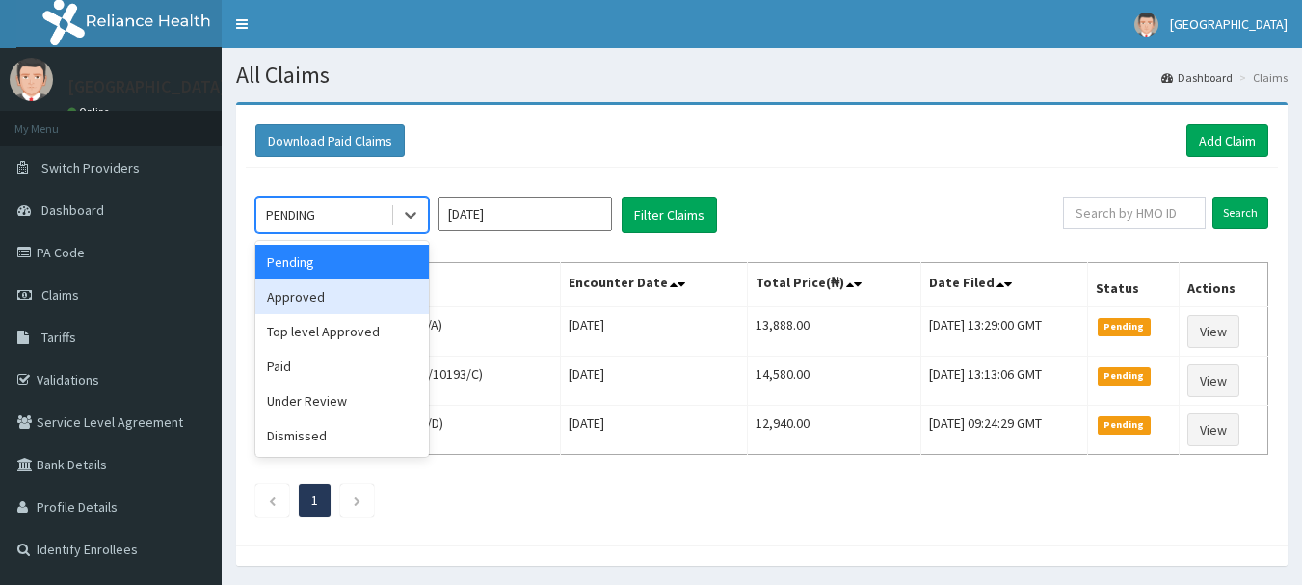
click at [325, 299] on div "Approved" at bounding box center [342, 297] width 174 height 35
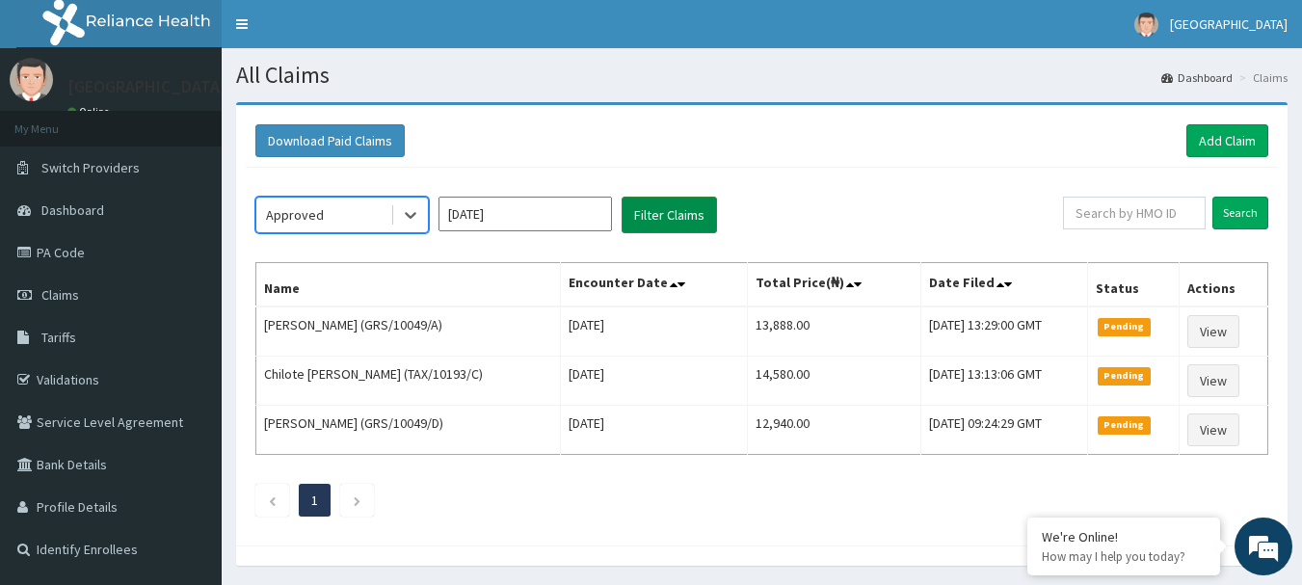
click at [680, 219] on button "Filter Claims" at bounding box center [669, 215] width 95 height 37
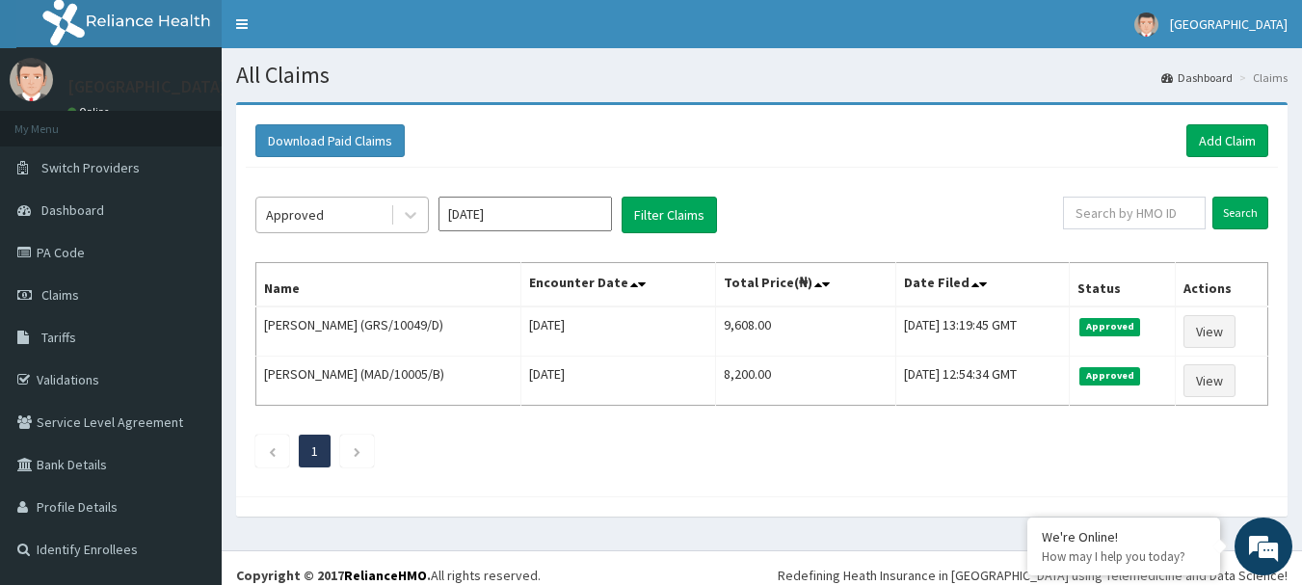
click at [333, 205] on div "Approved" at bounding box center [323, 215] width 134 height 31
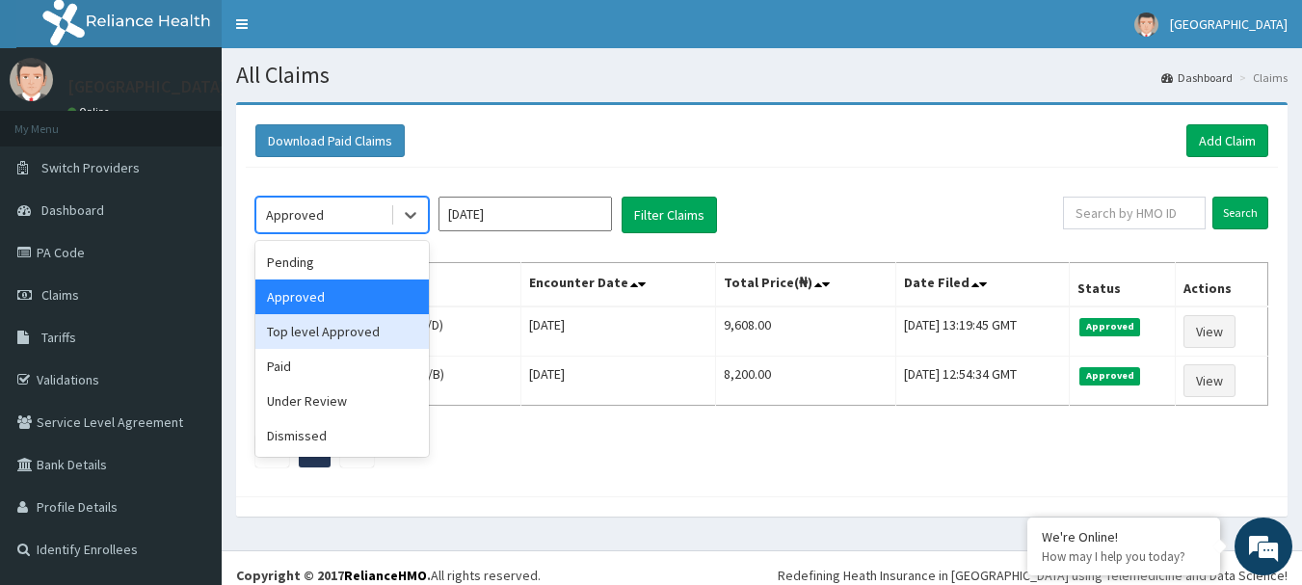
click at [337, 324] on div "Top level Approved" at bounding box center [342, 331] width 174 height 35
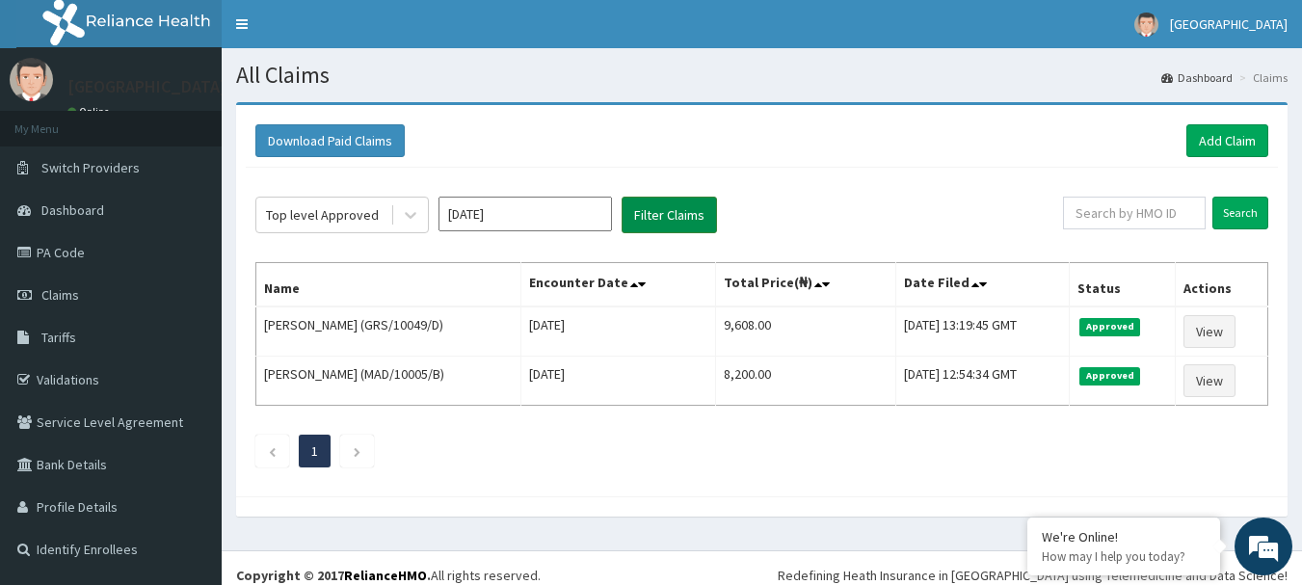
click at [683, 222] on button "Filter Claims" at bounding box center [669, 215] width 95 height 37
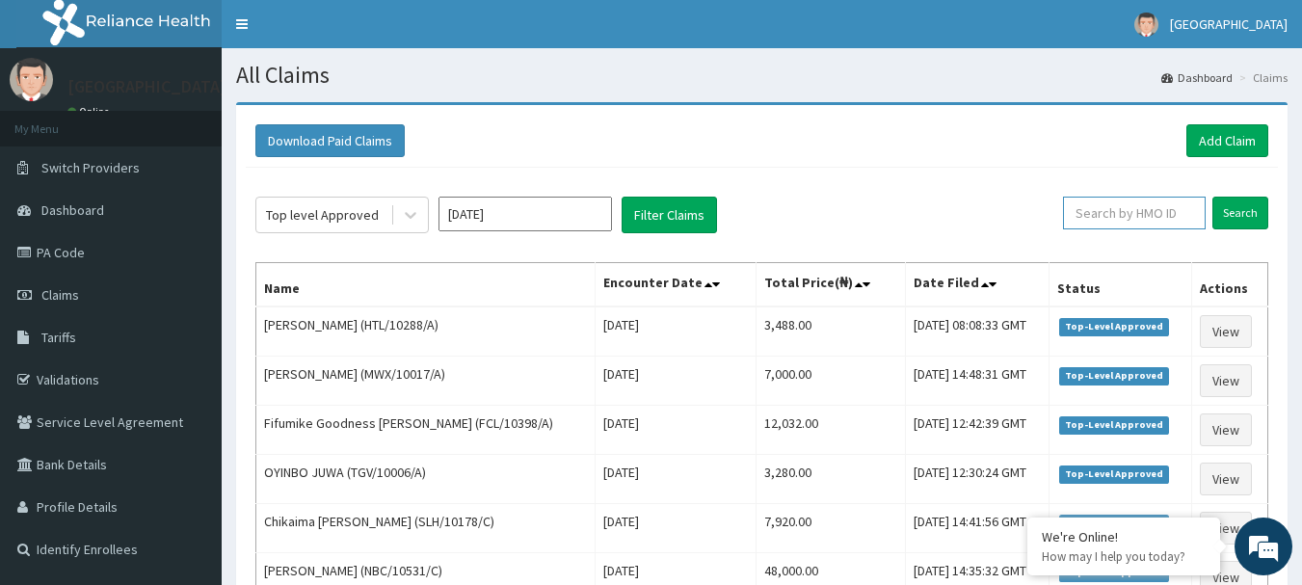
click at [1128, 214] on input "text" at bounding box center [1134, 213] width 143 height 33
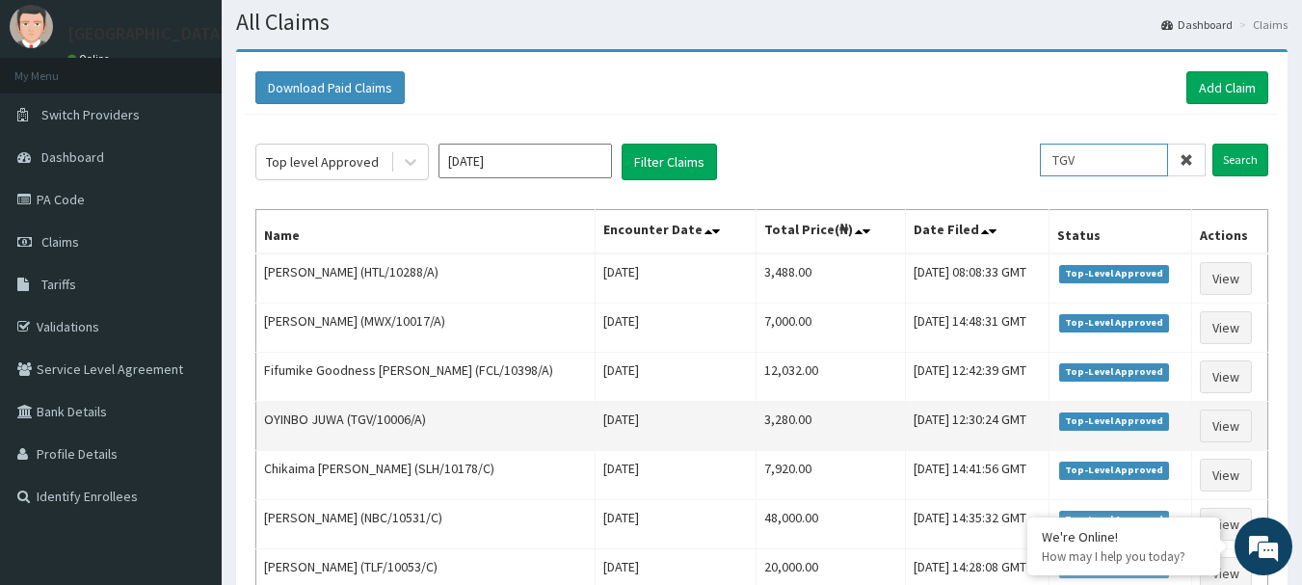
scroll to position [96, 0]
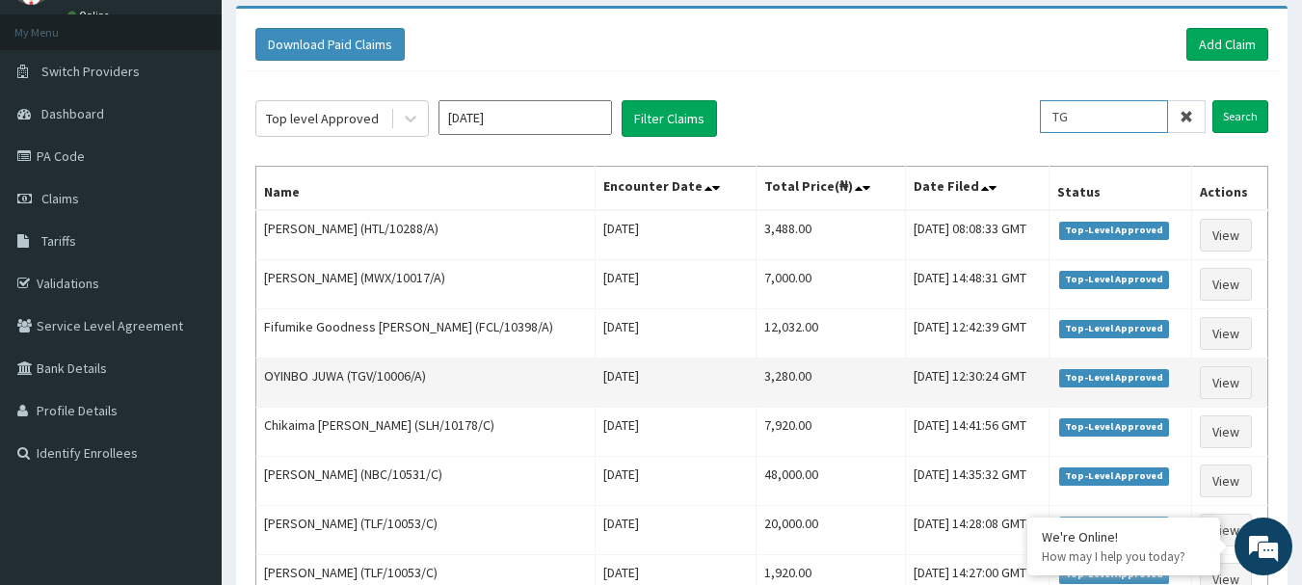
type input "T"
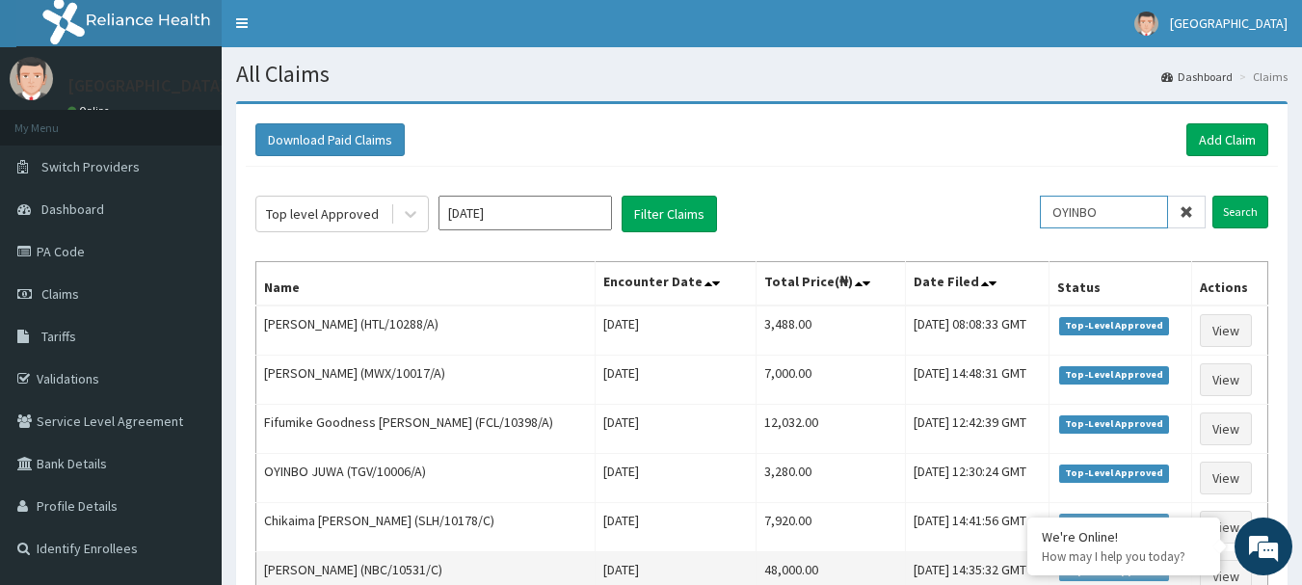
scroll to position [0, 0]
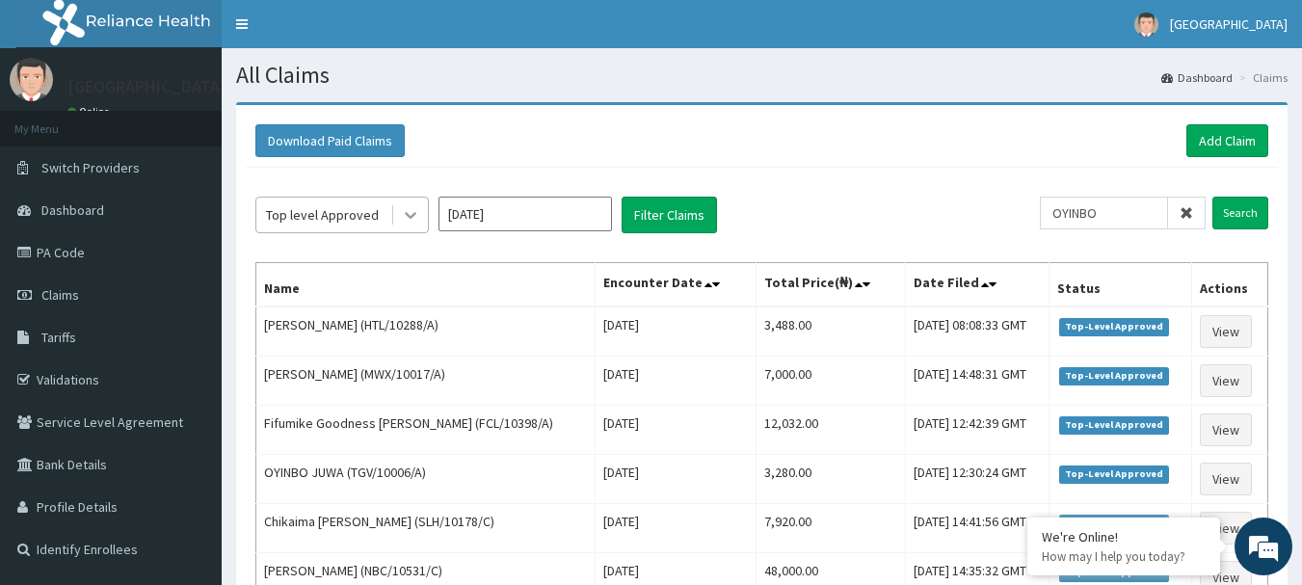
click at [415, 213] on icon at bounding box center [411, 216] width 12 height 7
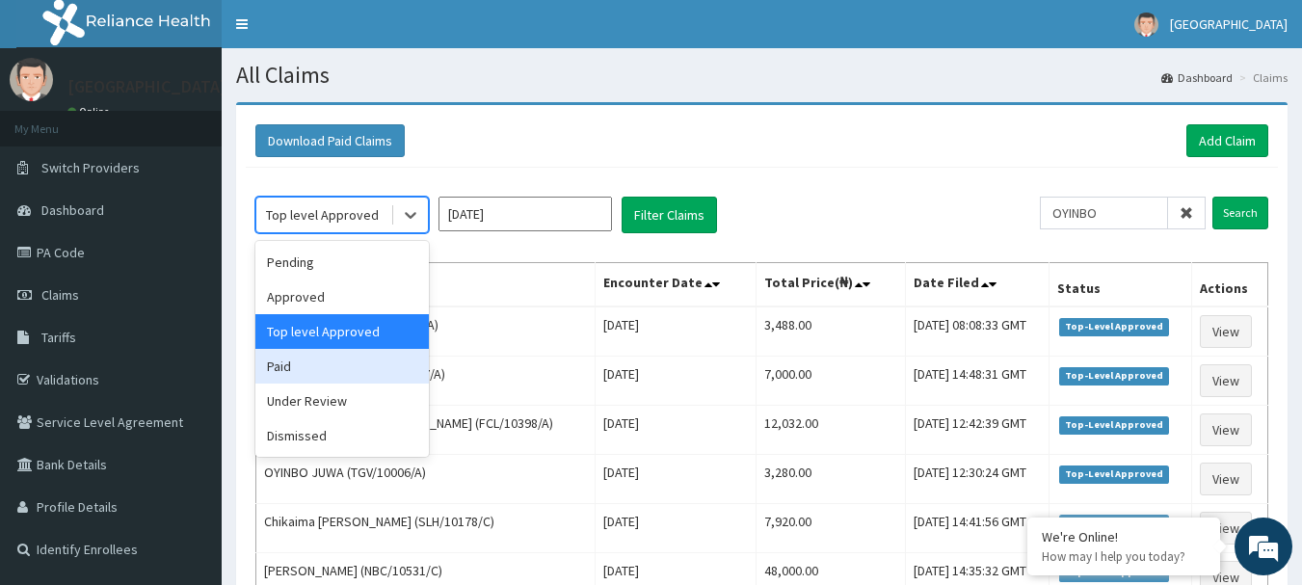
click at [301, 357] on div "Paid" at bounding box center [342, 366] width 174 height 35
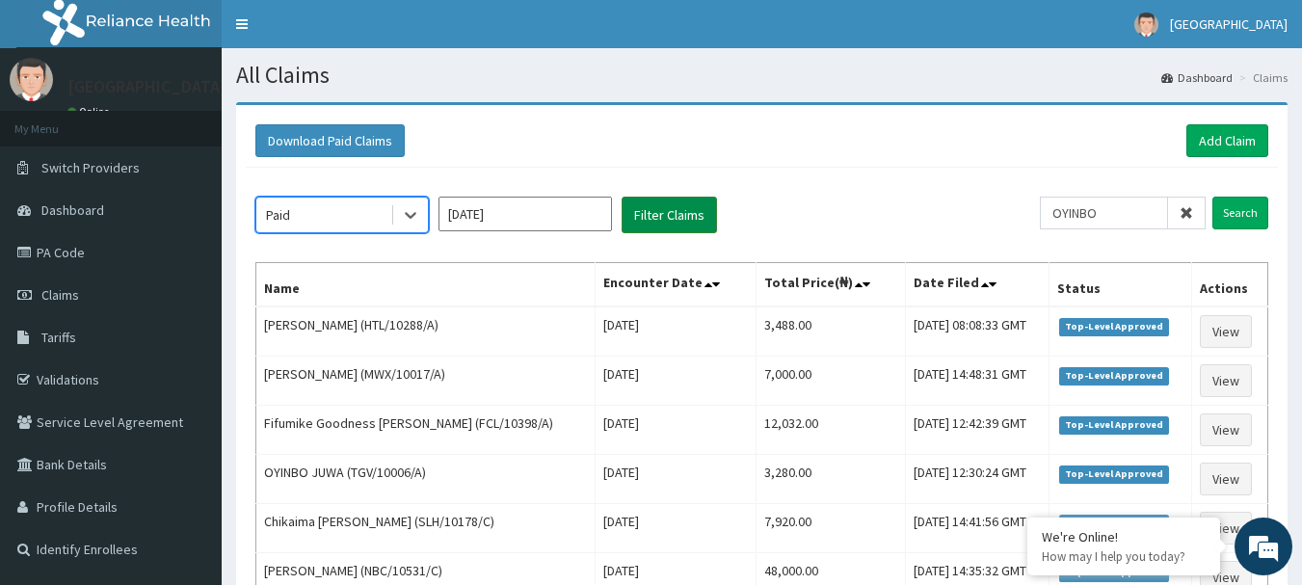
click at [674, 220] on button "Filter Claims" at bounding box center [669, 215] width 95 height 37
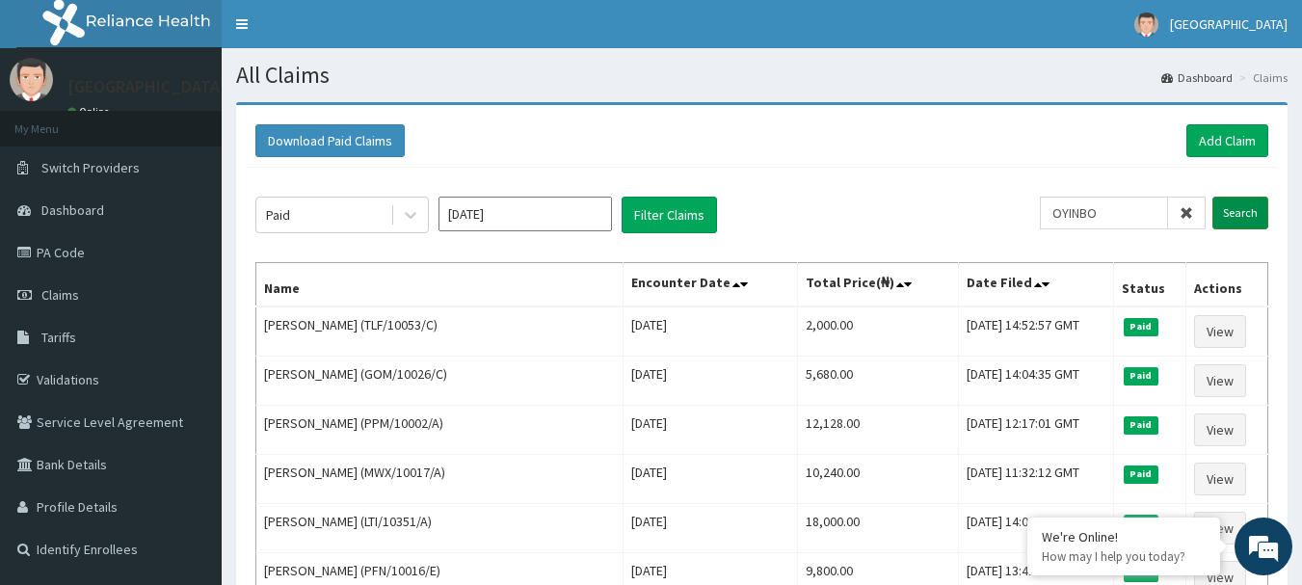
click at [1239, 206] on input "Search" at bounding box center [1241, 213] width 56 height 33
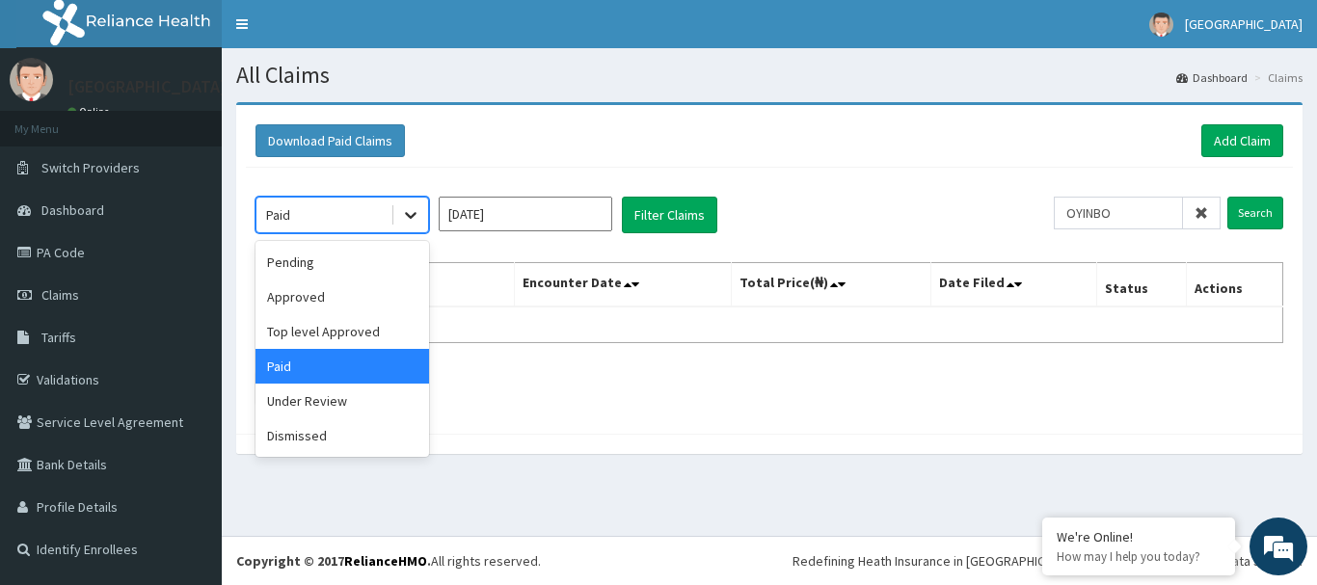
click at [408, 212] on icon at bounding box center [410, 214] width 19 height 19
click at [353, 398] on div "Under Review" at bounding box center [342, 401] width 174 height 35
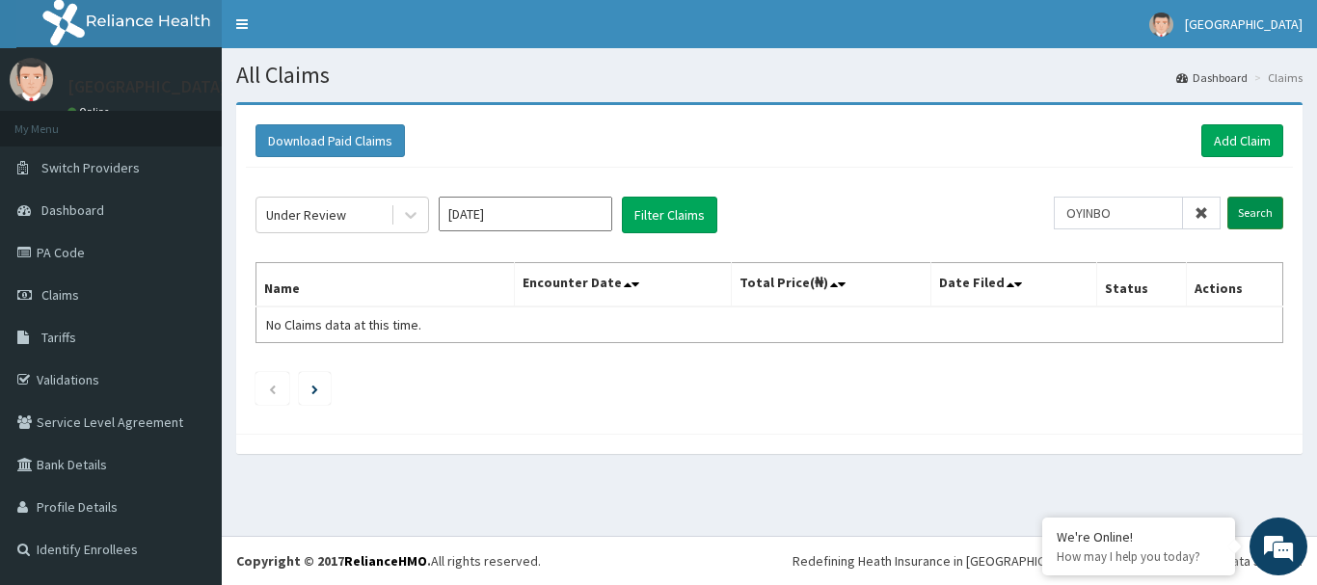
click at [1260, 218] on input "Search" at bounding box center [1255, 213] width 56 height 33
click at [663, 214] on button "Filter Claims" at bounding box center [669, 215] width 95 height 37
click at [654, 222] on button "Filter Claims" at bounding box center [669, 215] width 95 height 37
click at [409, 212] on icon at bounding box center [410, 214] width 19 height 19
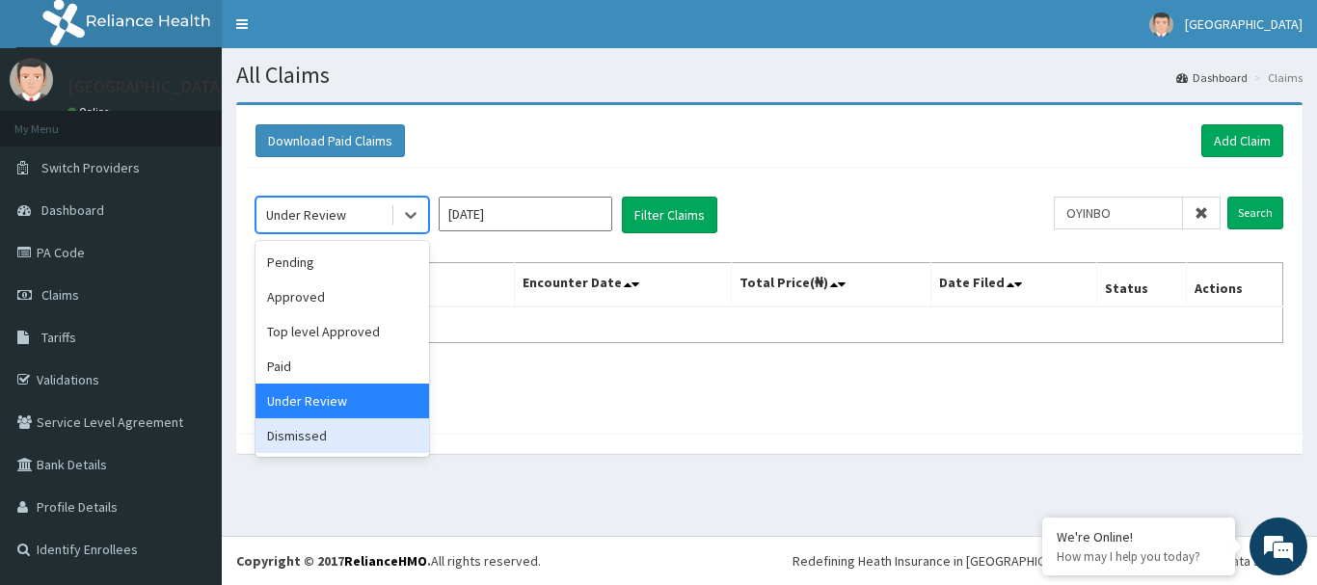
drag, startPoint x: 325, startPoint y: 429, endPoint x: 461, endPoint y: 349, distance: 157.7
click at [324, 429] on div "Dismissed" at bounding box center [342, 435] width 174 height 35
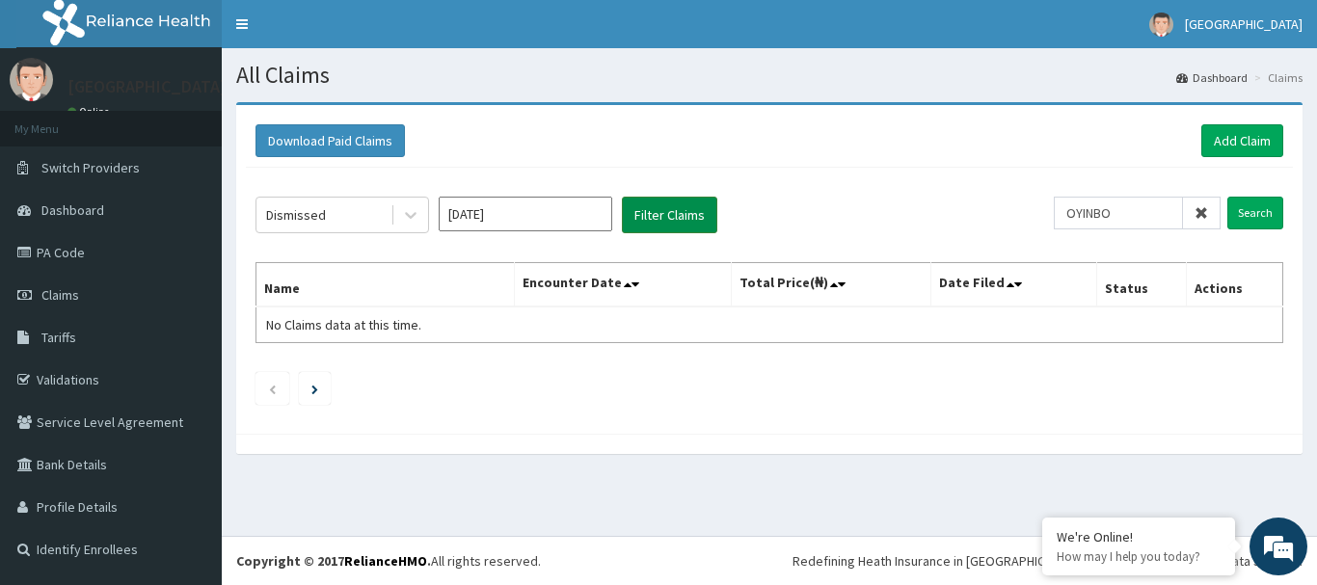
click at [666, 219] on button "Filter Claims" at bounding box center [669, 215] width 95 height 37
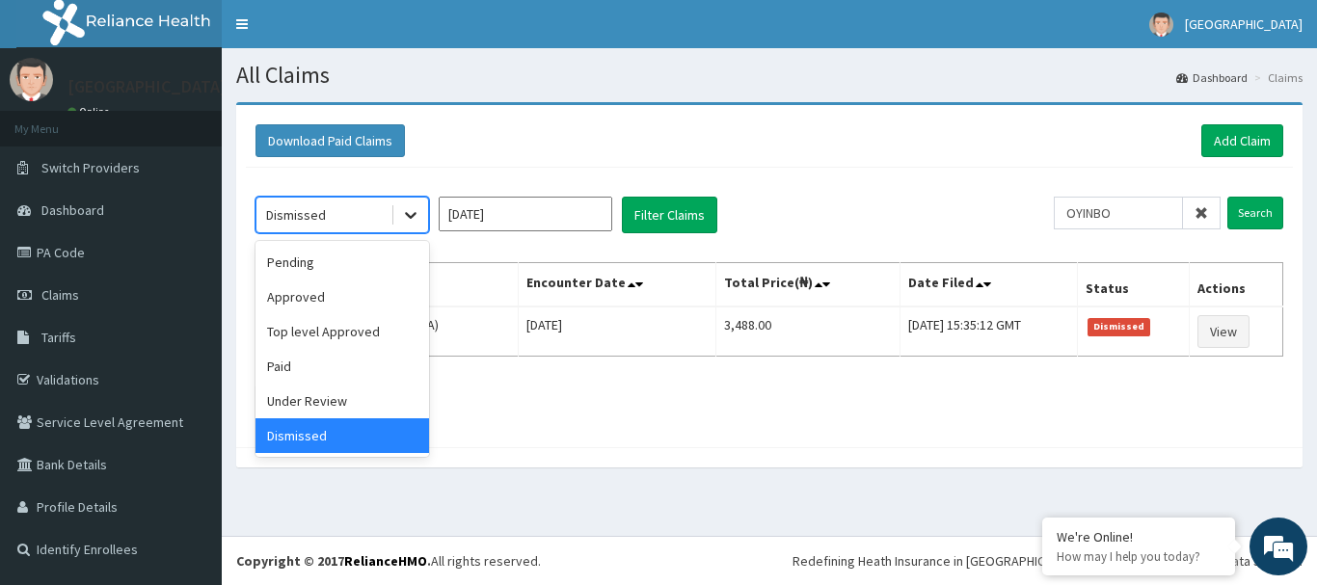
click at [413, 217] on icon at bounding box center [411, 216] width 12 height 7
click at [362, 324] on div "Top level Approved" at bounding box center [342, 331] width 174 height 35
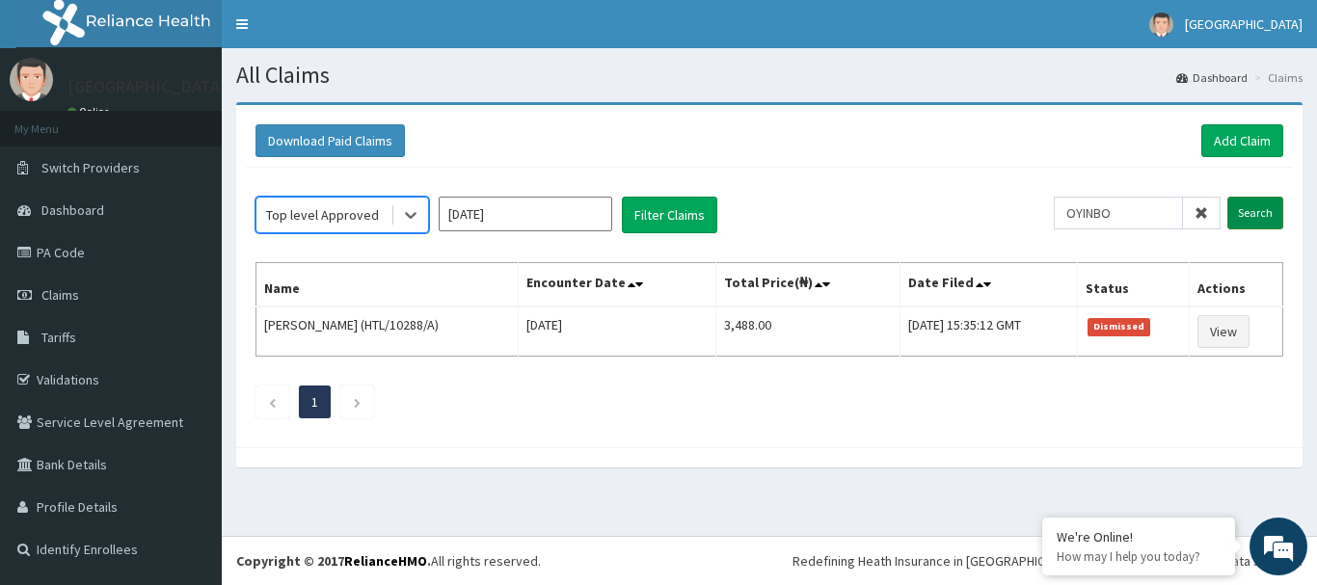
click at [1264, 215] on input "Search" at bounding box center [1255, 213] width 56 height 33
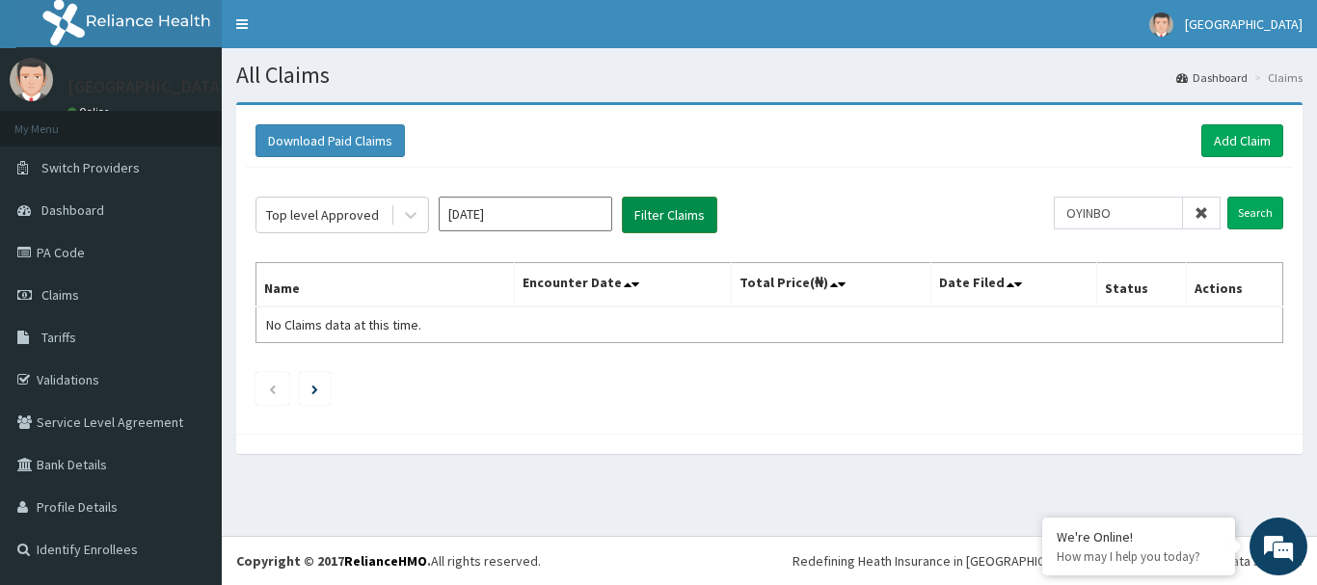
click at [657, 219] on button "Filter Claims" at bounding box center [669, 215] width 95 height 37
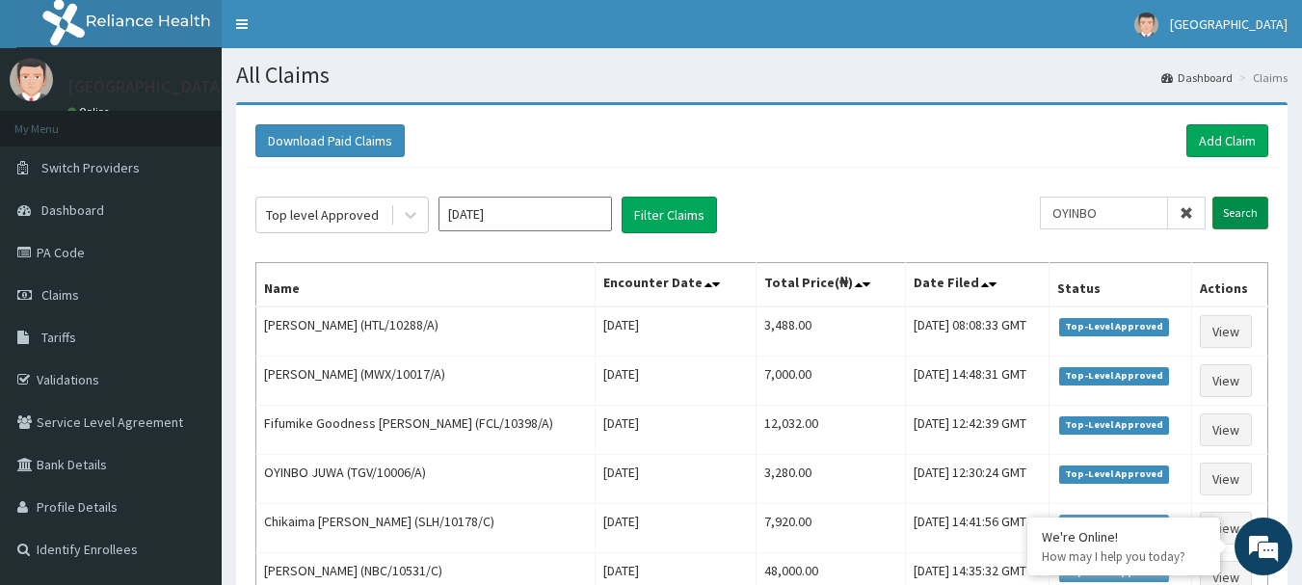
click at [1253, 218] on input "Search" at bounding box center [1241, 213] width 56 height 33
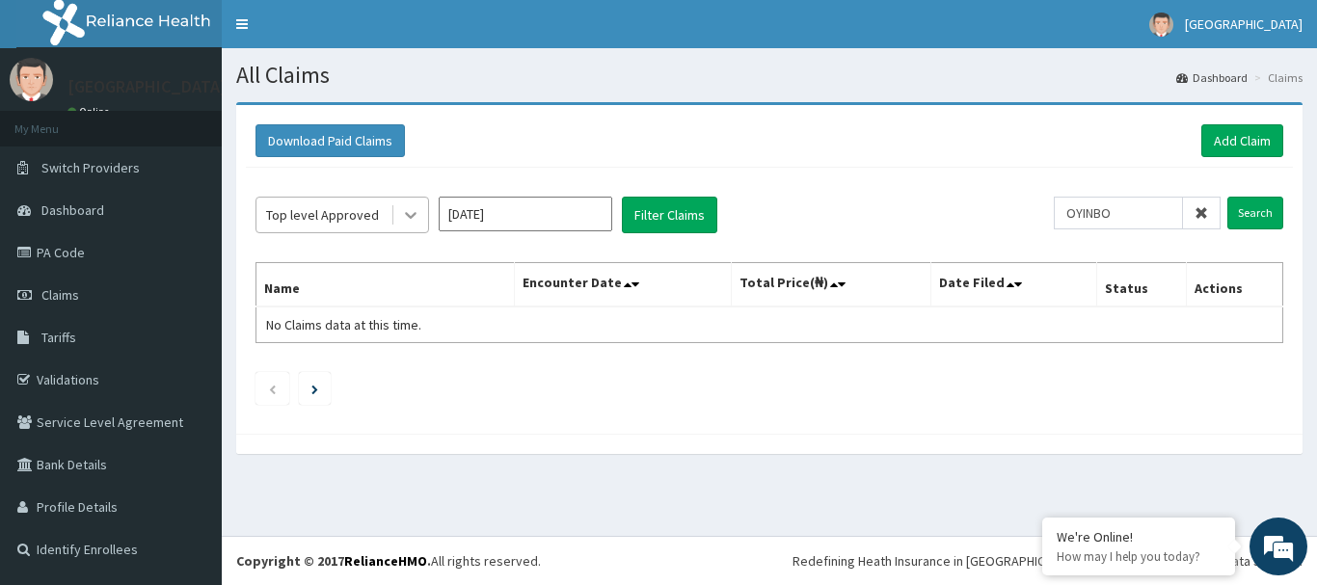
click at [397, 208] on div at bounding box center [410, 215] width 35 height 35
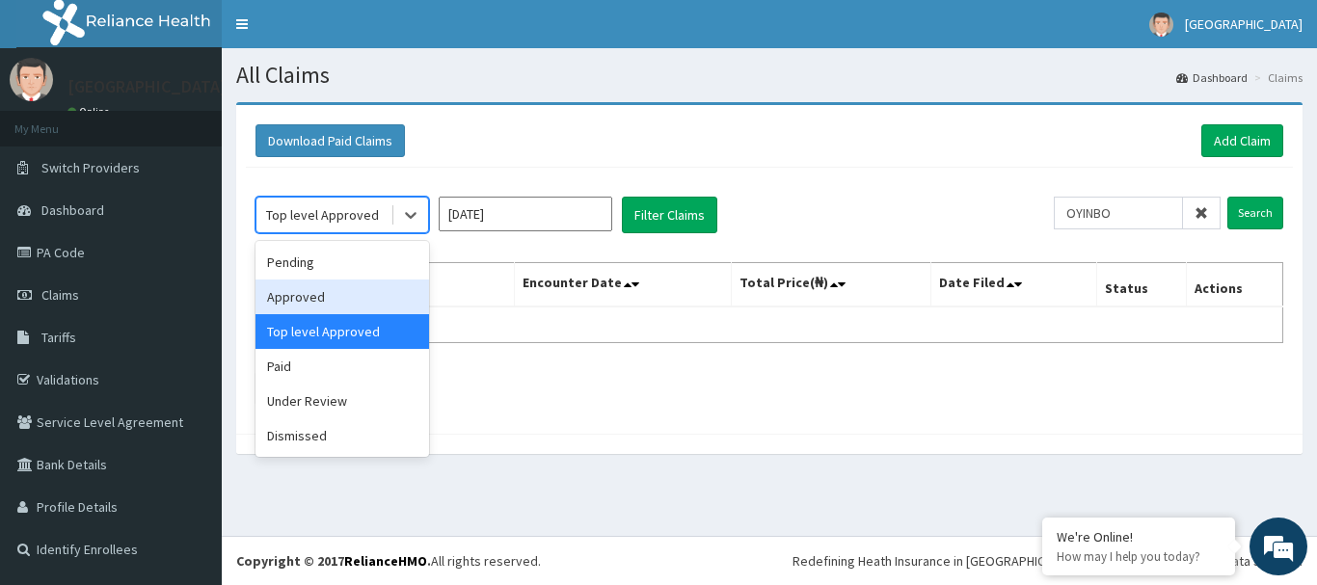
drag, startPoint x: 325, startPoint y: 291, endPoint x: 402, endPoint y: 262, distance: 82.4
click at [325, 290] on div "Approved" at bounding box center [342, 297] width 174 height 35
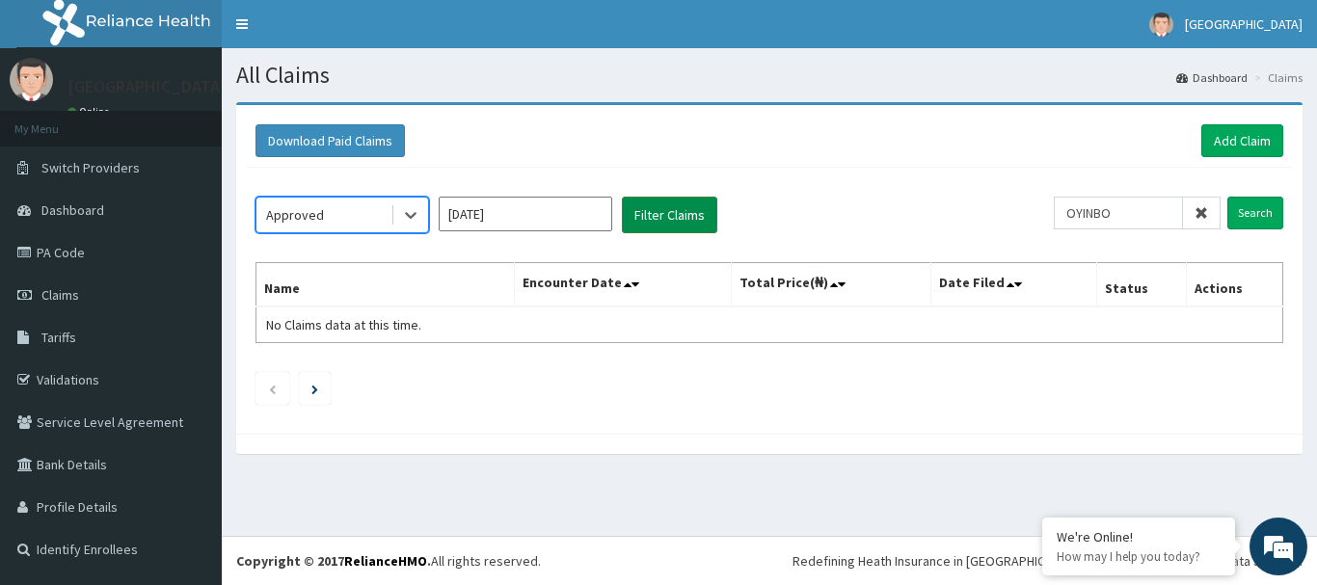
click at [663, 214] on button "Filter Claims" at bounding box center [669, 215] width 95 height 37
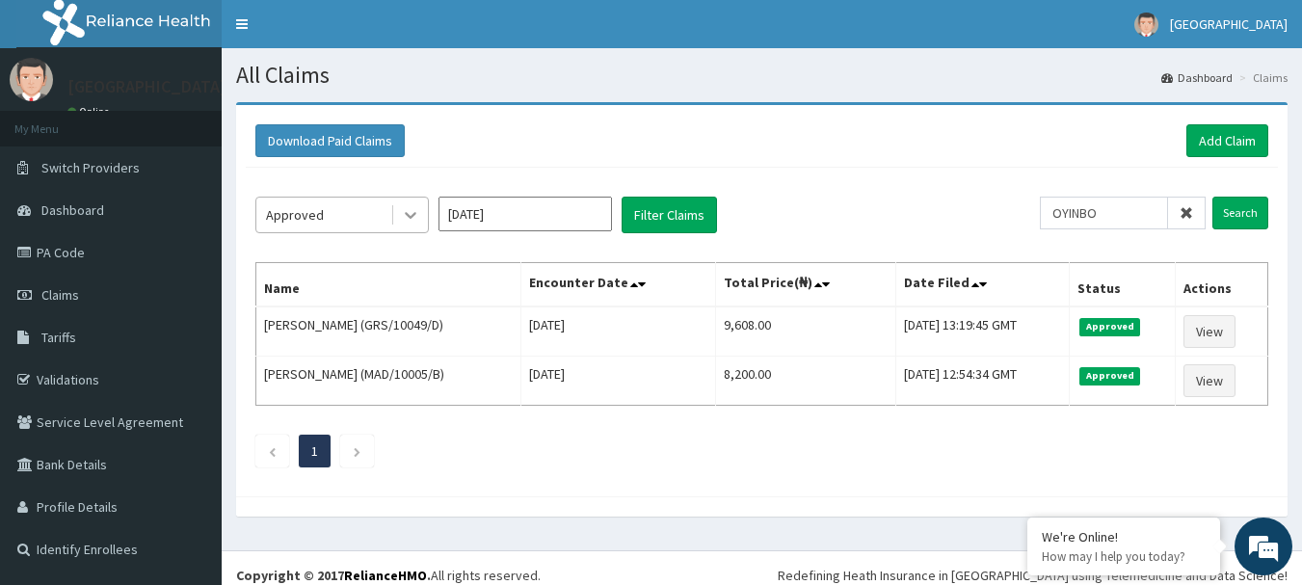
click at [412, 214] on icon at bounding box center [410, 214] width 19 height 19
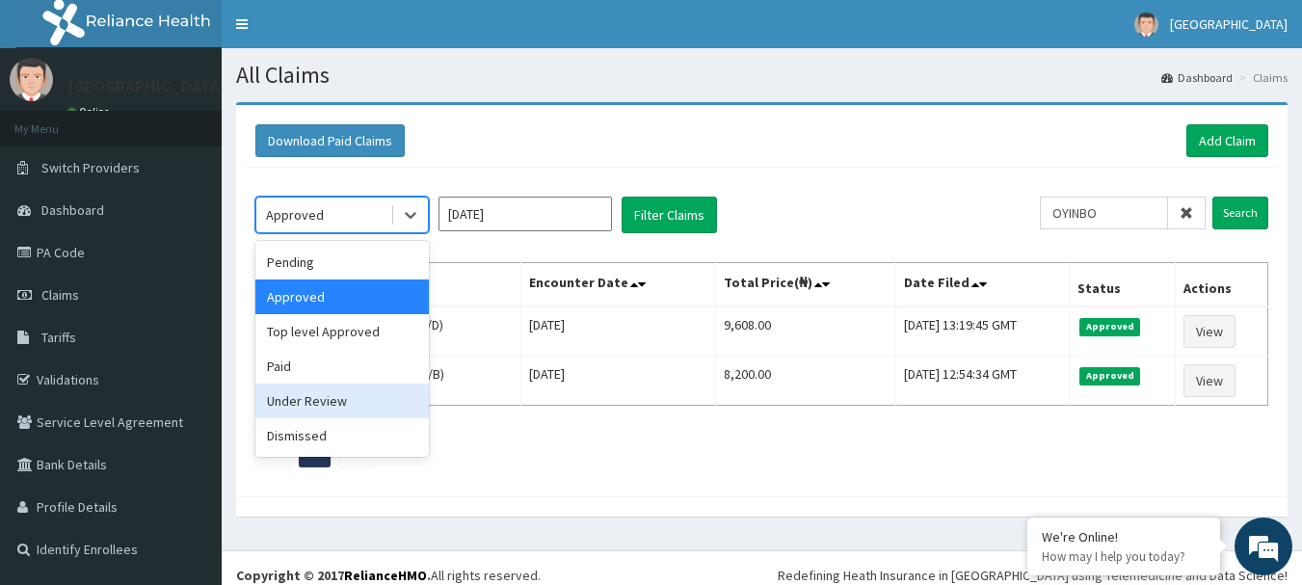
click at [323, 392] on div "Under Review" at bounding box center [342, 401] width 174 height 35
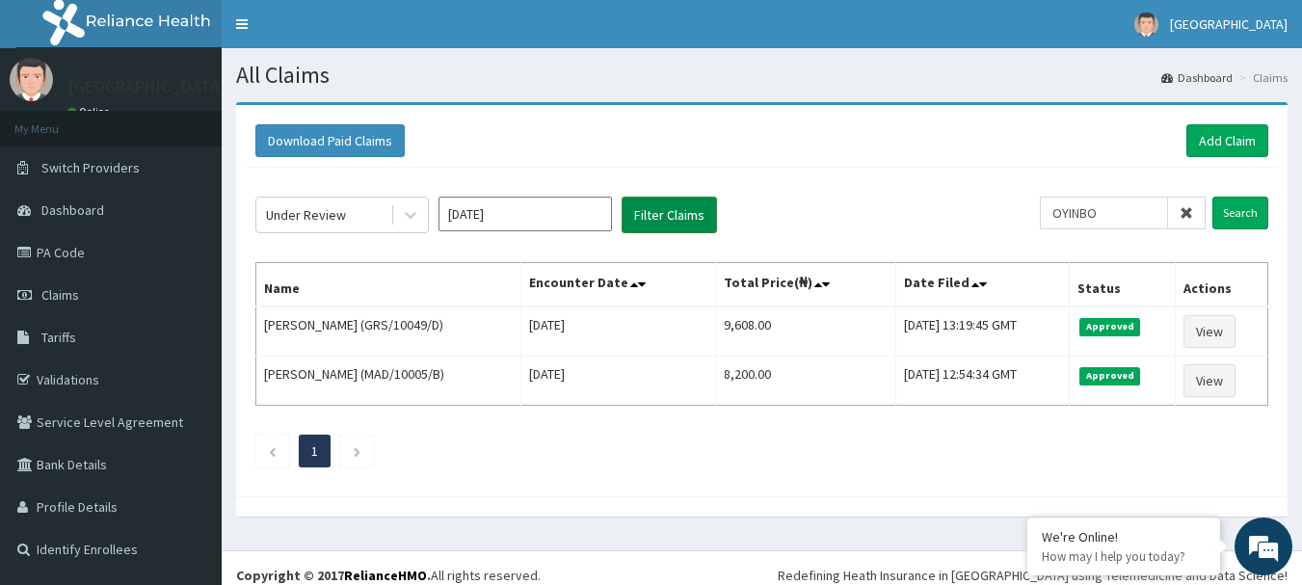
click at [629, 219] on button "Filter Claims" at bounding box center [669, 215] width 95 height 37
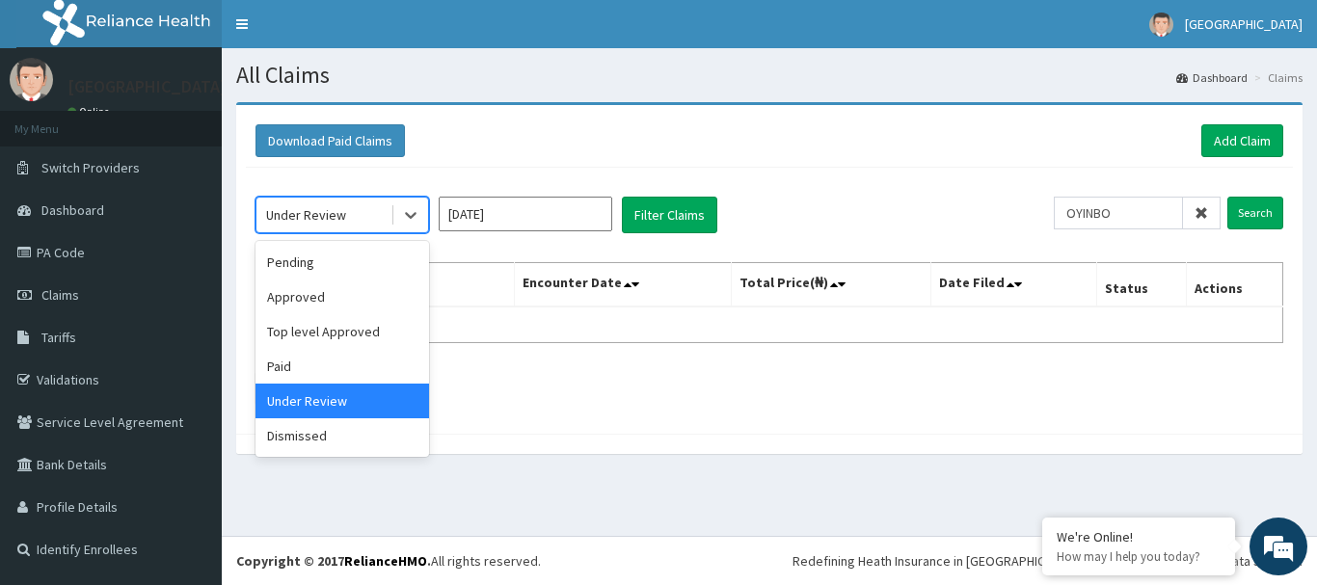
click at [396, 197] on div "Under Review" at bounding box center [342, 215] width 174 height 37
drag, startPoint x: 321, startPoint y: 324, endPoint x: 322, endPoint y: 307, distance: 17.4
click at [320, 324] on div "Top level Approved" at bounding box center [342, 331] width 174 height 35
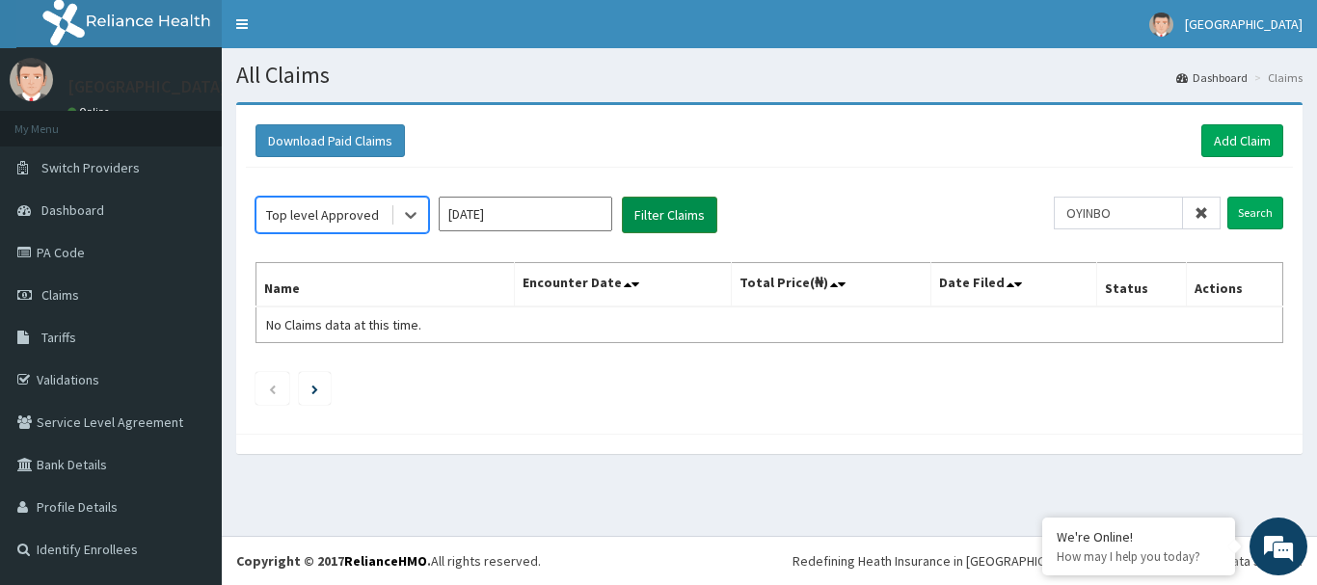
click at [643, 219] on button "Filter Claims" at bounding box center [669, 215] width 95 height 37
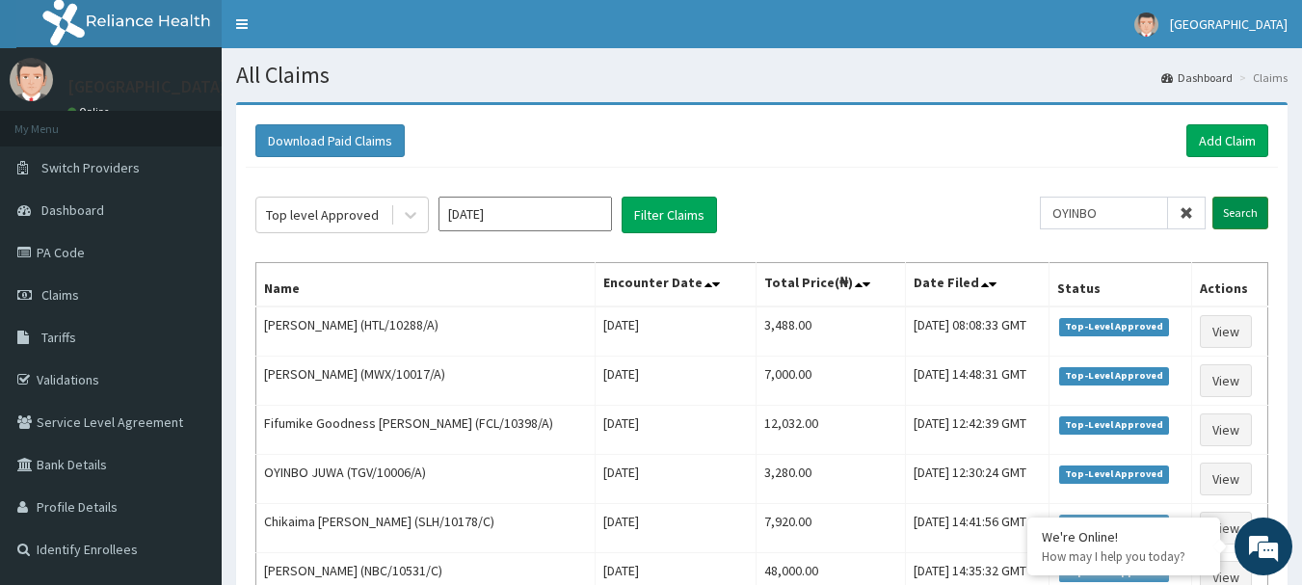
click at [1229, 217] on input "Search" at bounding box center [1241, 213] width 56 height 33
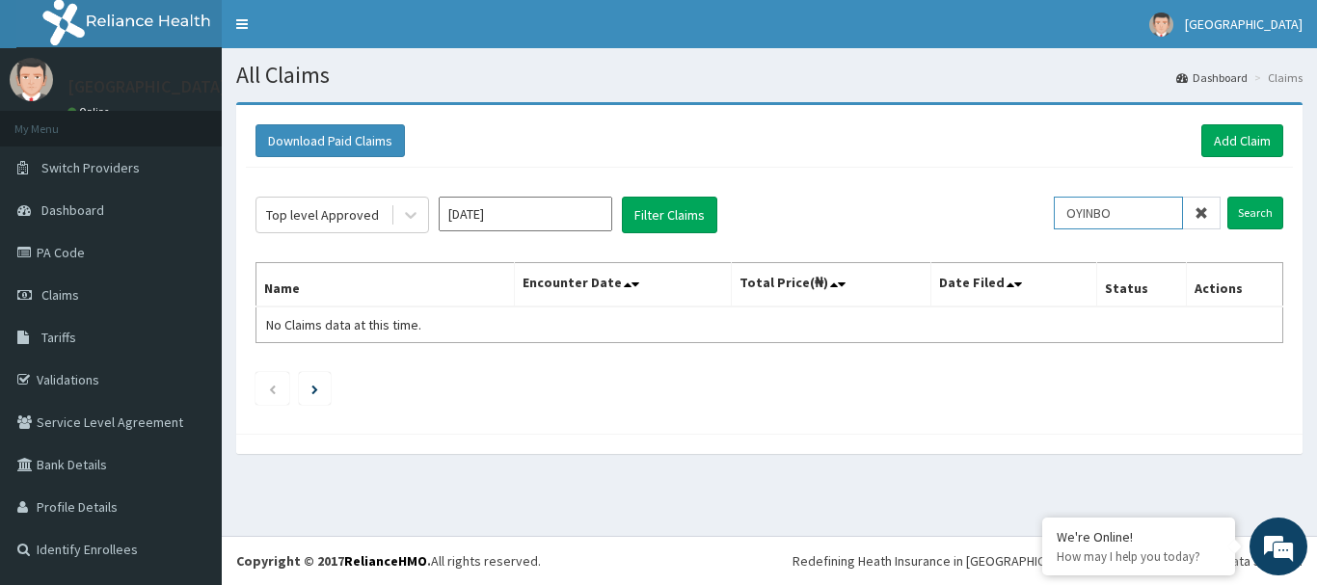
click at [1151, 216] on input "OYINBO" at bounding box center [1118, 213] width 129 height 33
type input "O"
type input "TGV/10006/A"
click at [1253, 210] on input "Search" at bounding box center [1255, 213] width 56 height 33
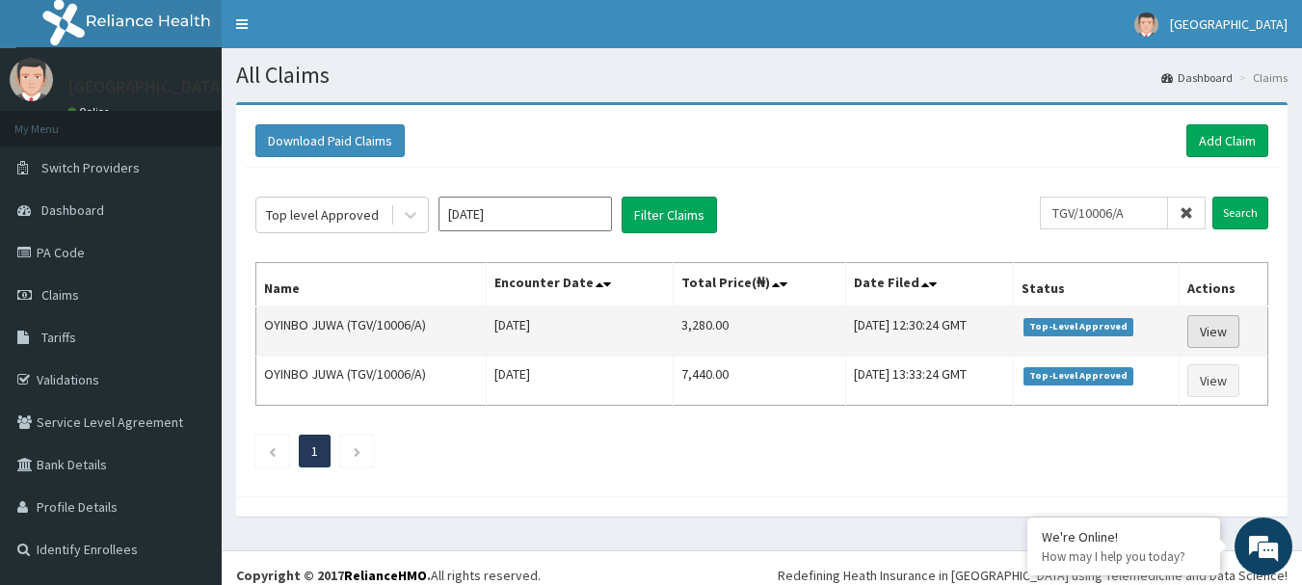
click at [1225, 331] on link "View" at bounding box center [1214, 331] width 52 height 33
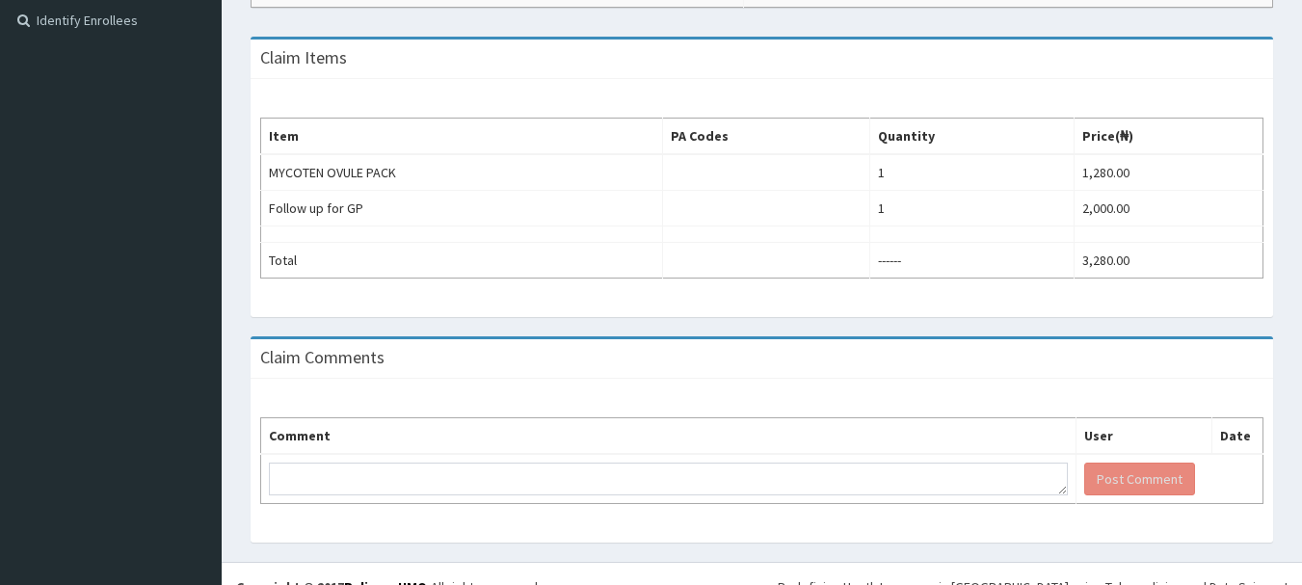
scroll to position [555, 0]
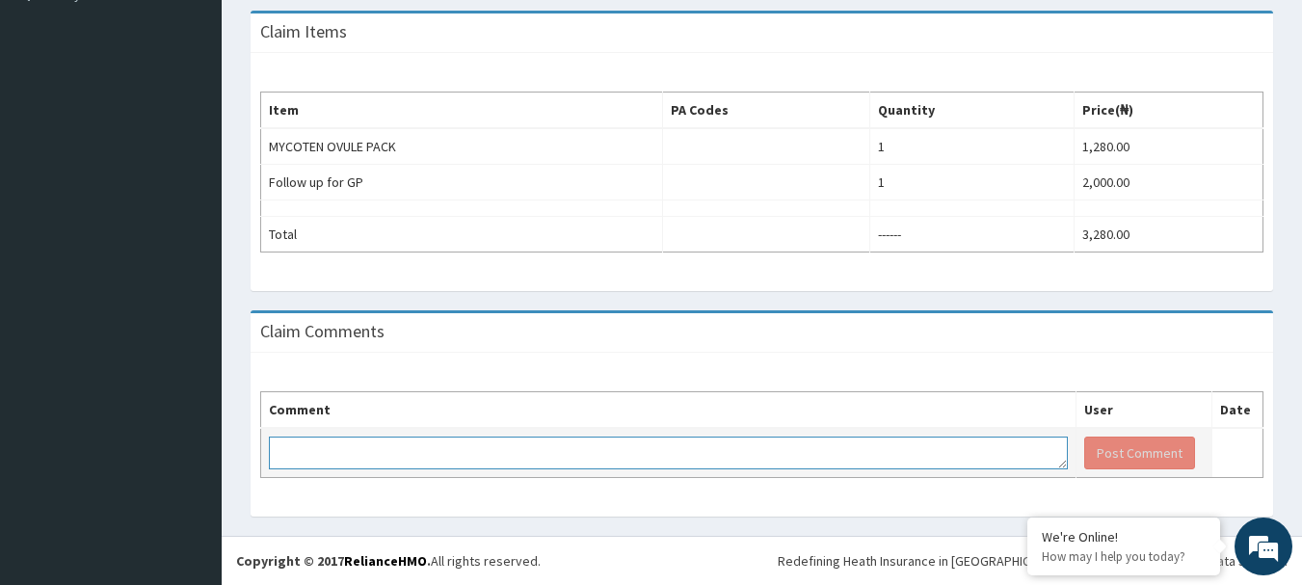
click at [313, 450] on textarea at bounding box center [668, 453] width 799 height 33
type textarea "KINDLY MAKE PAYMENT"
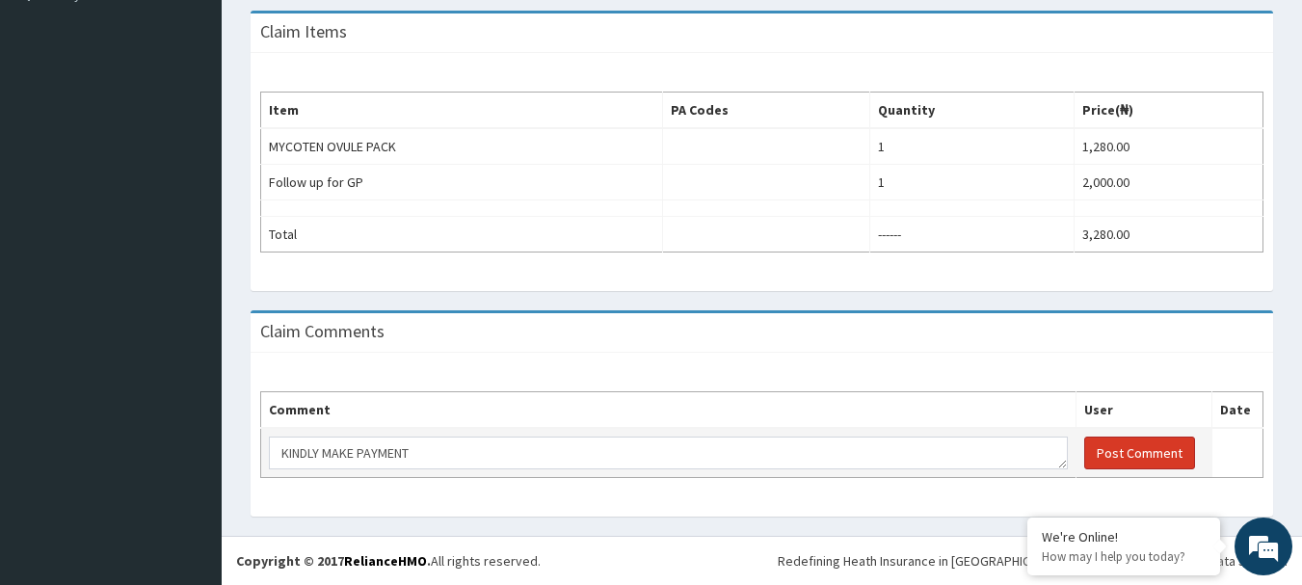
click at [1135, 456] on button "Post Comment" at bounding box center [1139, 453] width 111 height 33
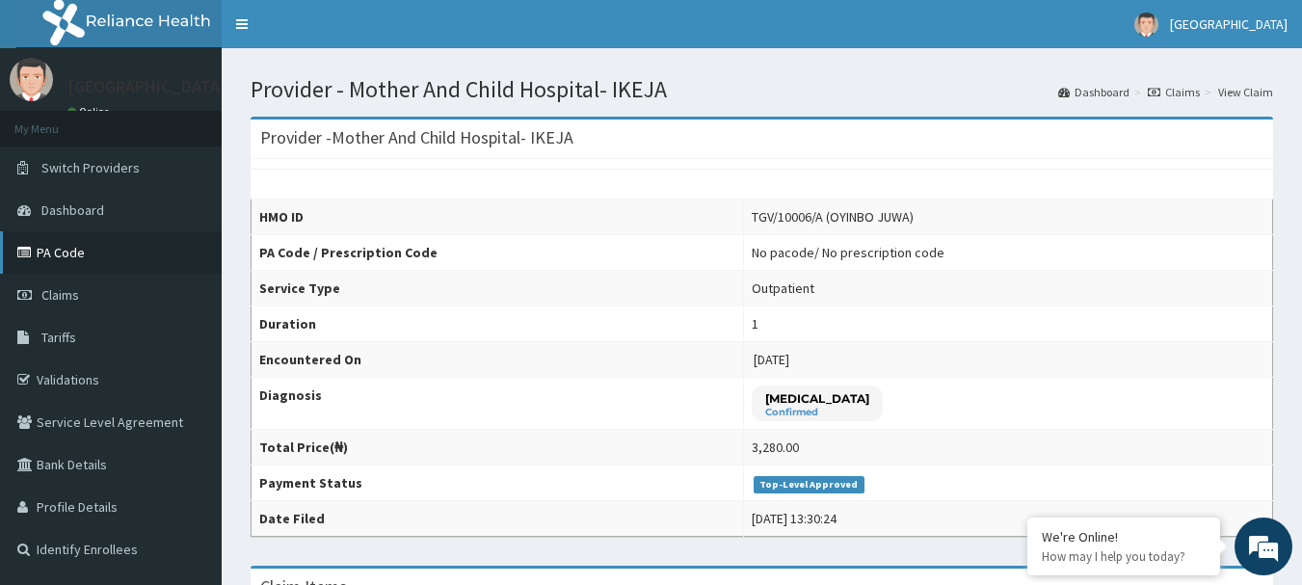
click at [61, 254] on link "PA Code" at bounding box center [111, 252] width 222 height 42
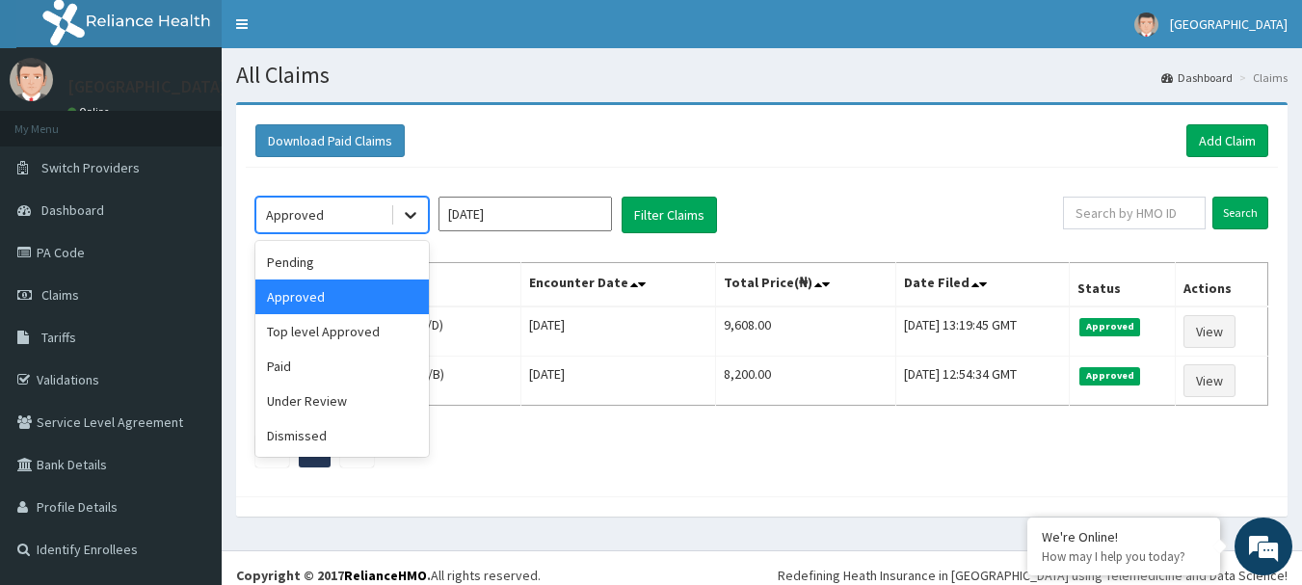
click at [414, 221] on icon at bounding box center [410, 214] width 19 height 19
click at [366, 337] on div "Top level Approved" at bounding box center [342, 331] width 174 height 35
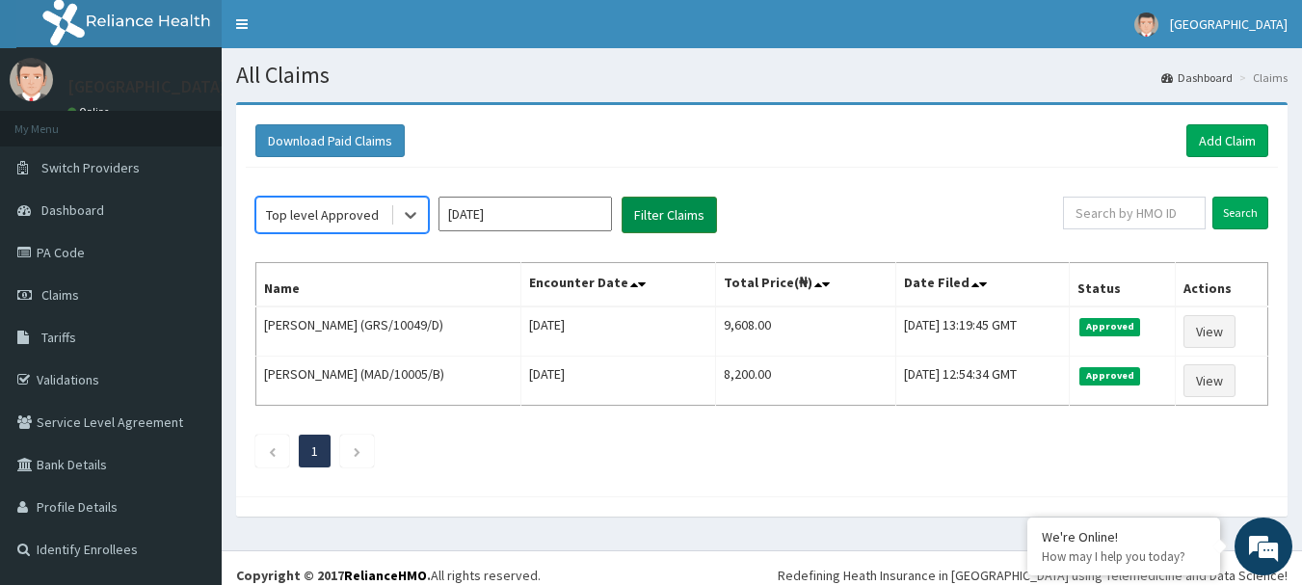
click at [667, 208] on button "Filter Claims" at bounding box center [669, 215] width 95 height 37
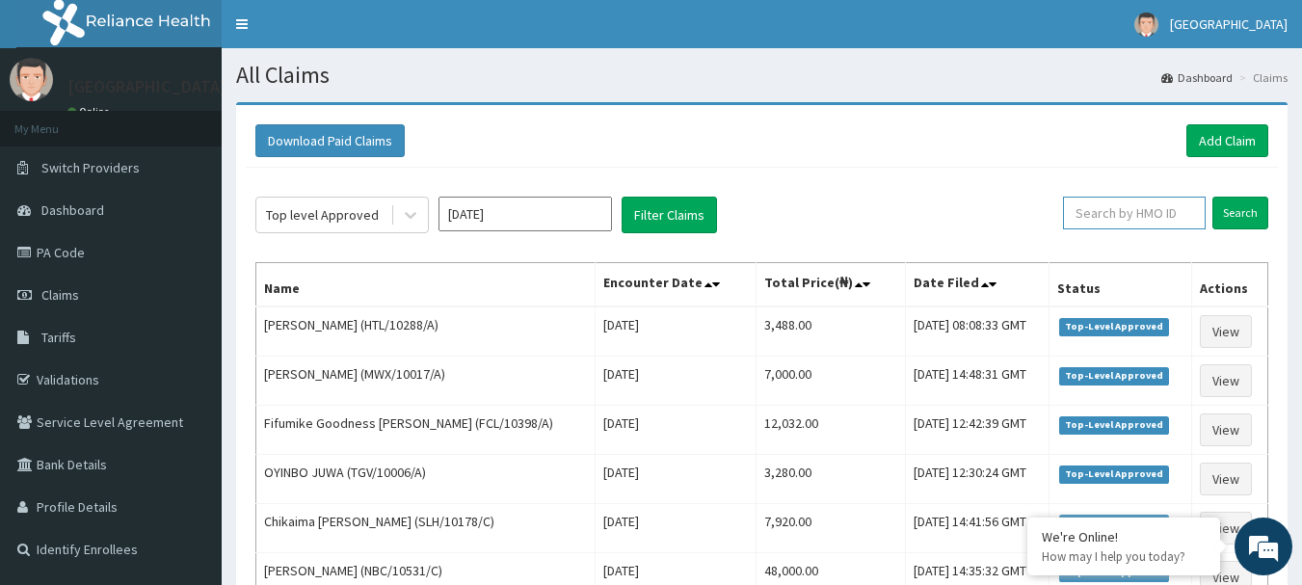
click at [1136, 219] on input "text" at bounding box center [1134, 213] width 143 height 33
type input "FCL/10398/A"
click at [1235, 205] on input "Search" at bounding box center [1241, 213] width 56 height 33
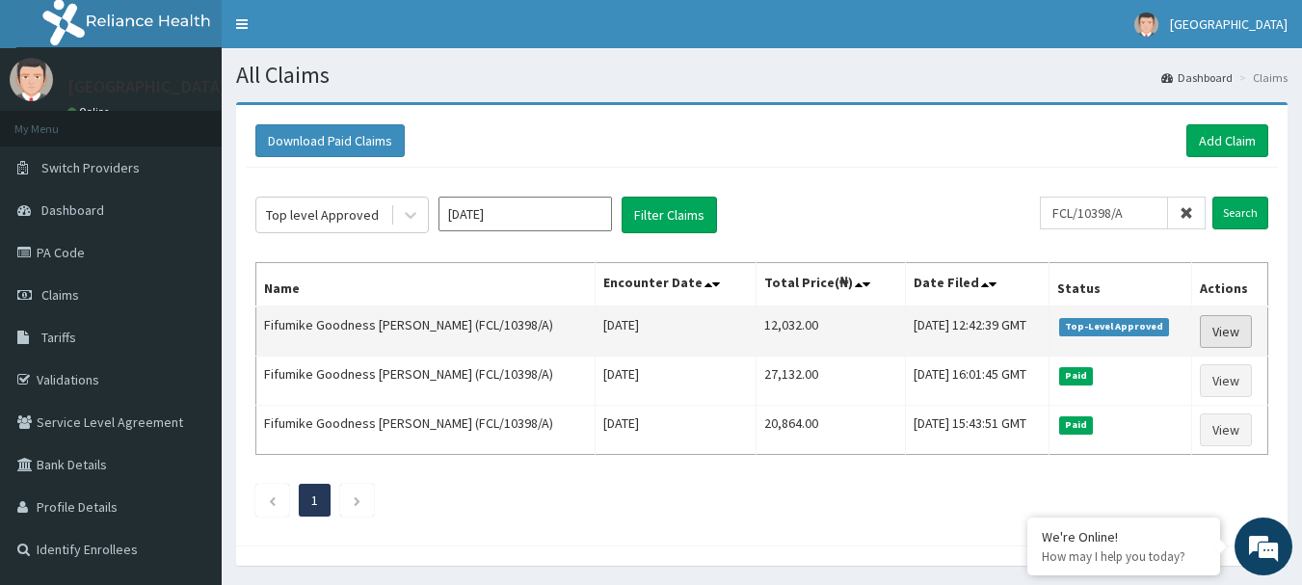
click at [1225, 330] on link "View" at bounding box center [1226, 331] width 52 height 33
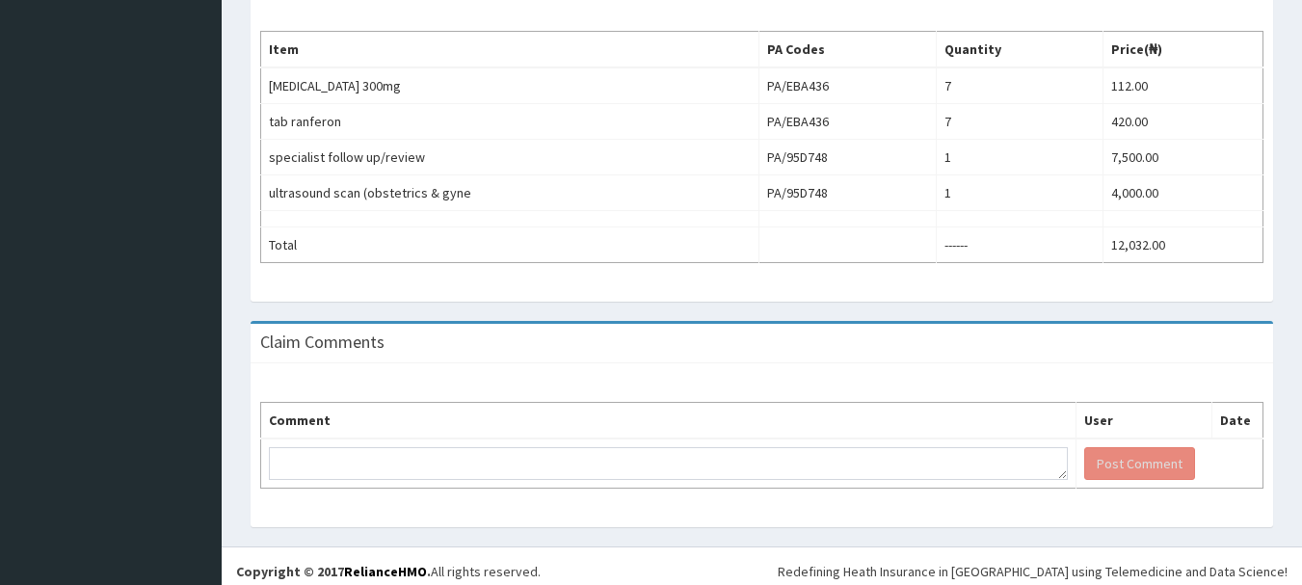
scroll to position [627, 0]
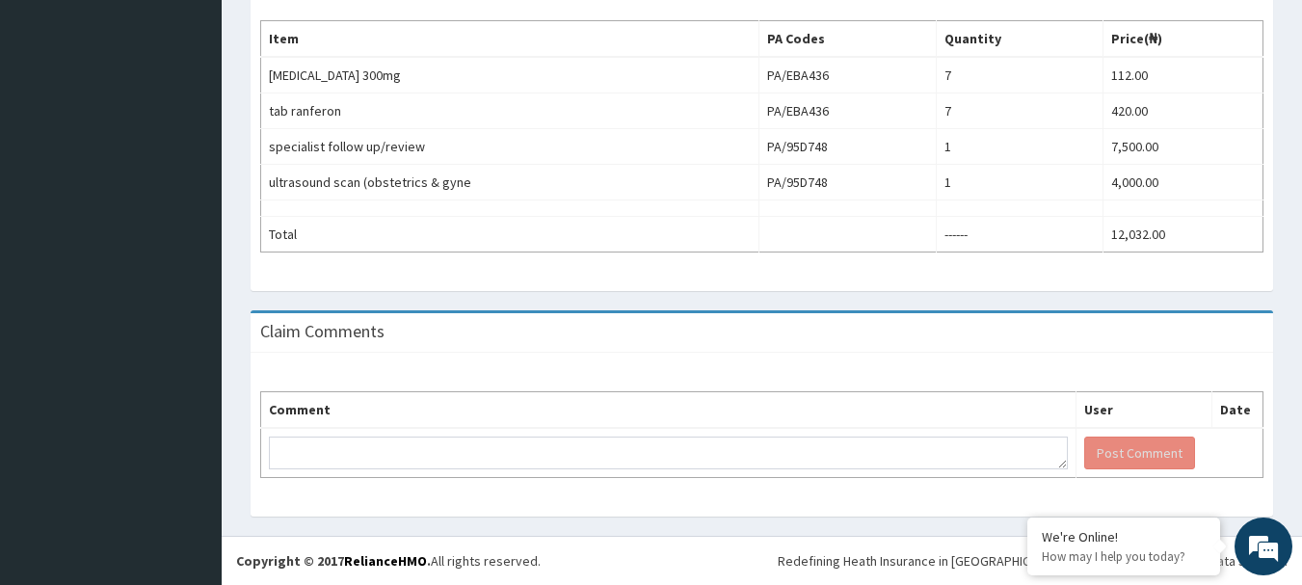
click at [398, 406] on th "Comment" at bounding box center [668, 410] width 815 height 37
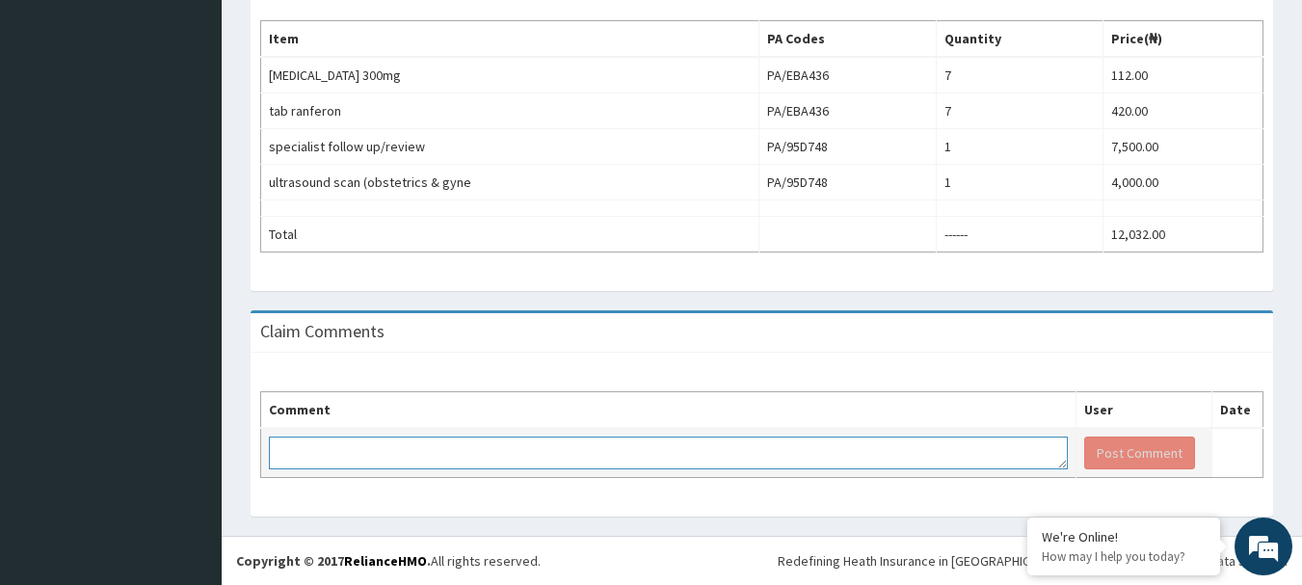
click at [403, 453] on textarea at bounding box center [668, 453] width 799 height 33
type textarea "KINDLY PAY BILL"
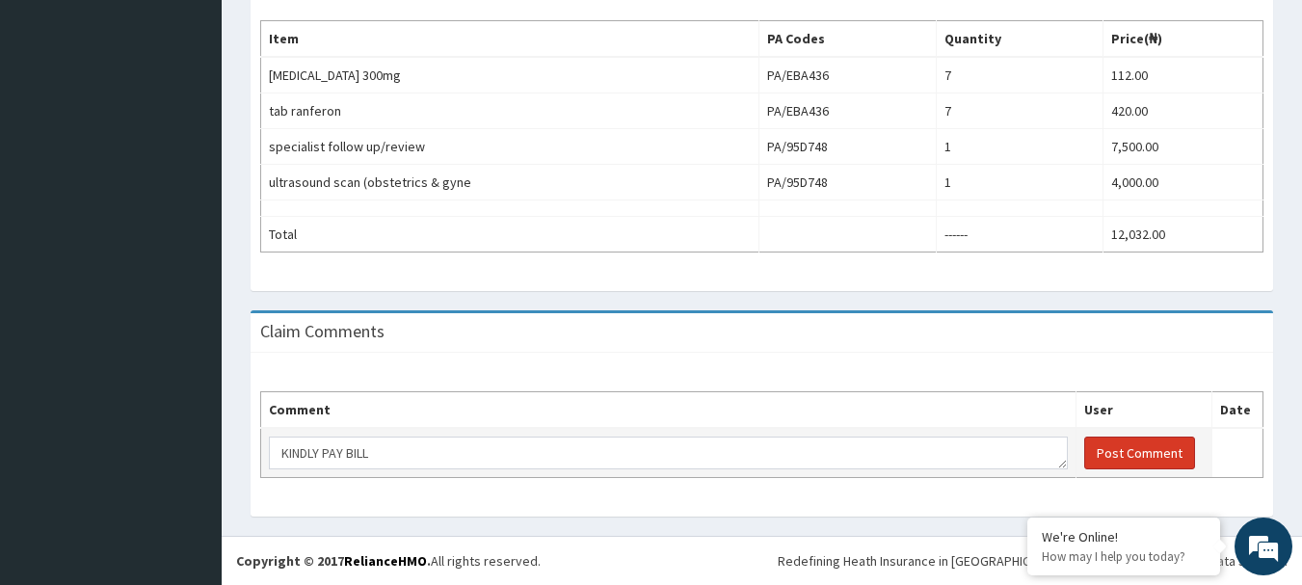
click at [1128, 457] on button "Post Comment" at bounding box center [1139, 453] width 111 height 33
